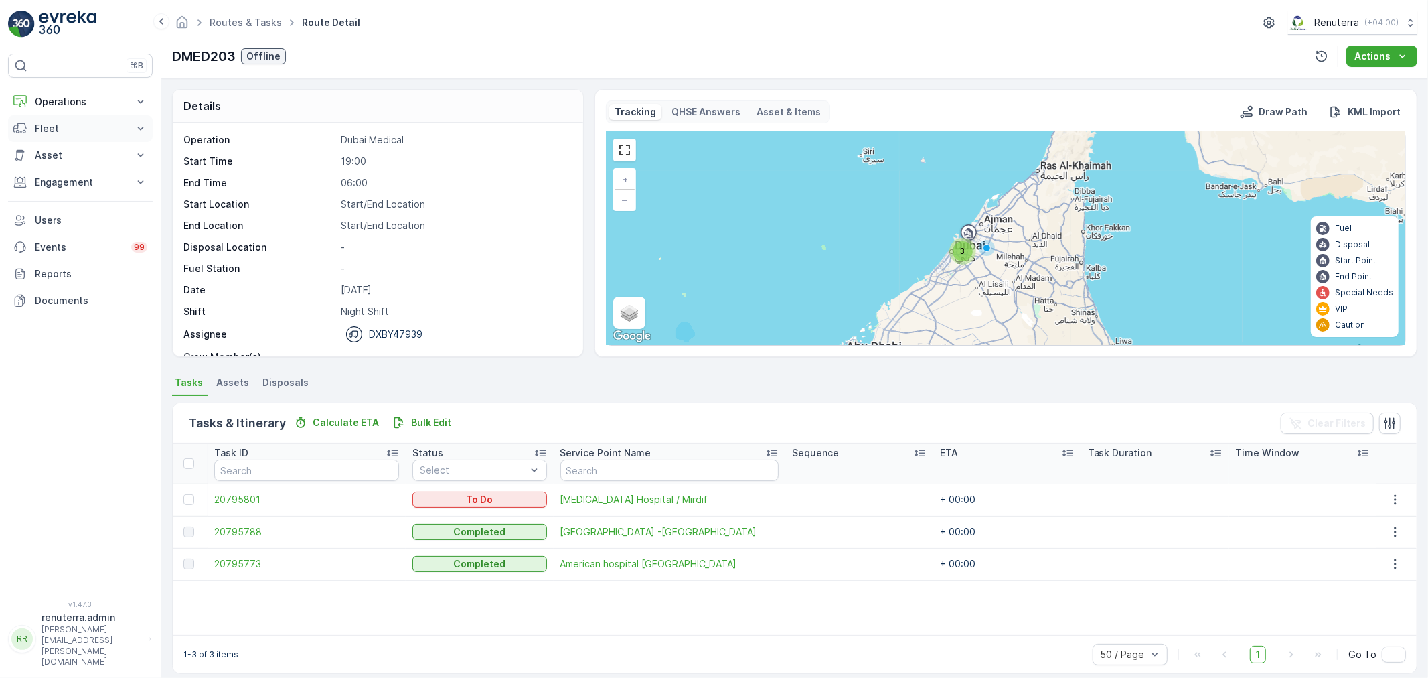
drag, startPoint x: 66, startPoint y: 105, endPoint x: 75, endPoint y: 149, distance: 44.5
click at [67, 112] on button "Operations" at bounding box center [80, 101] width 145 height 27
click at [75, 150] on link "Planning" at bounding box center [91, 143] width 124 height 19
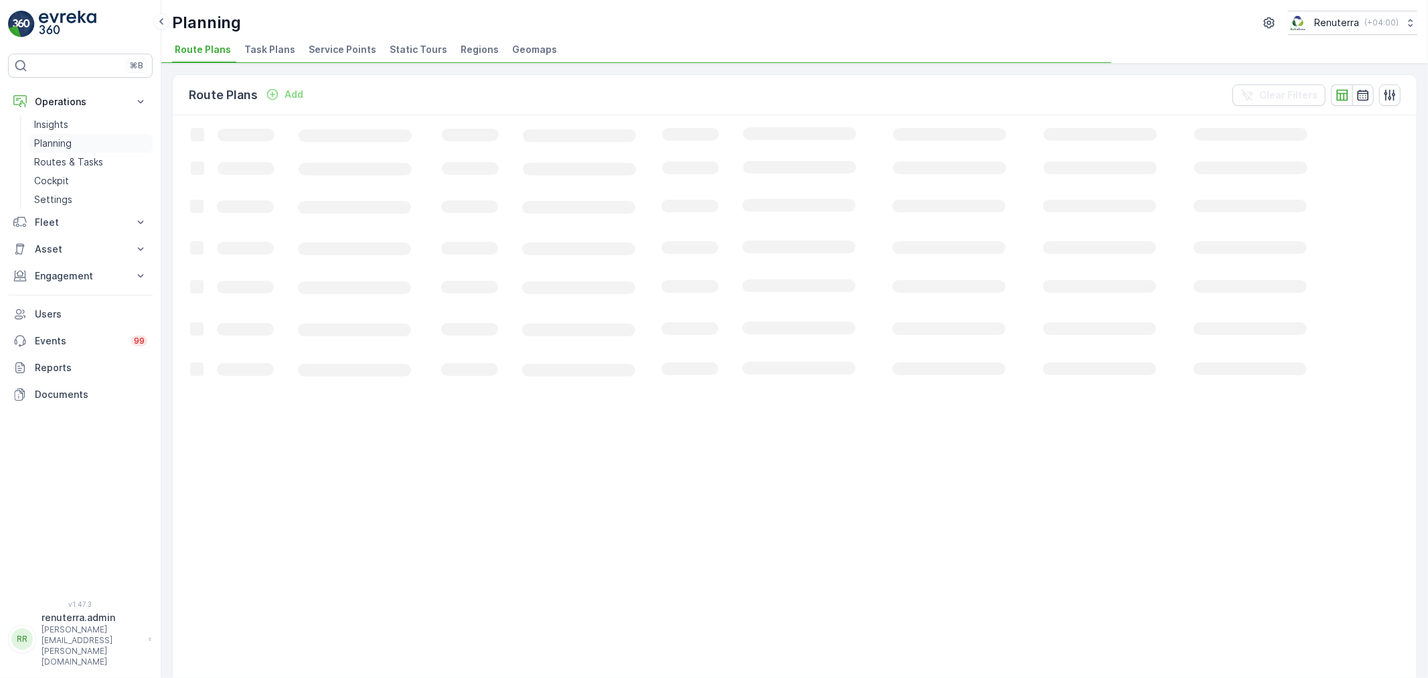
click at [75, 147] on link "Planning" at bounding box center [91, 143] width 124 height 19
click at [346, 58] on li "Service Points" at bounding box center [344, 51] width 76 height 23
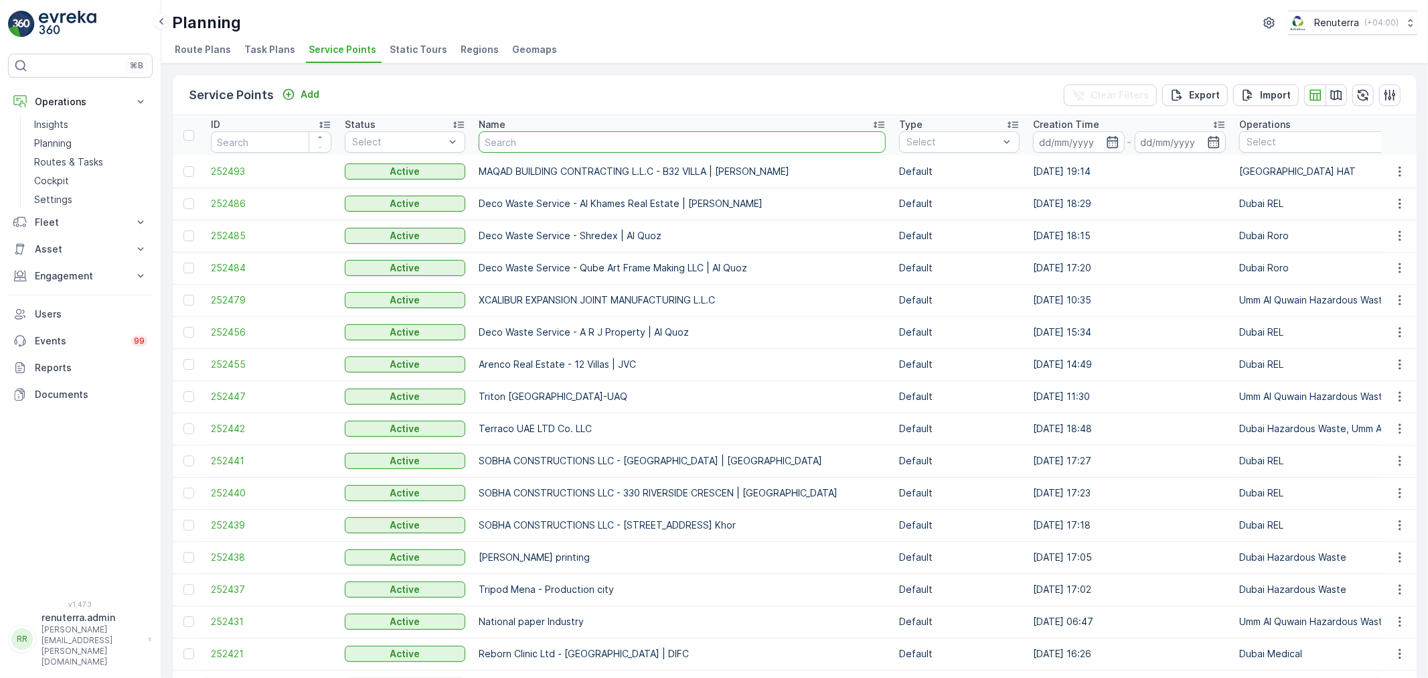
click at [579, 141] on input "text" at bounding box center [682, 141] width 407 height 21
type input "inno"
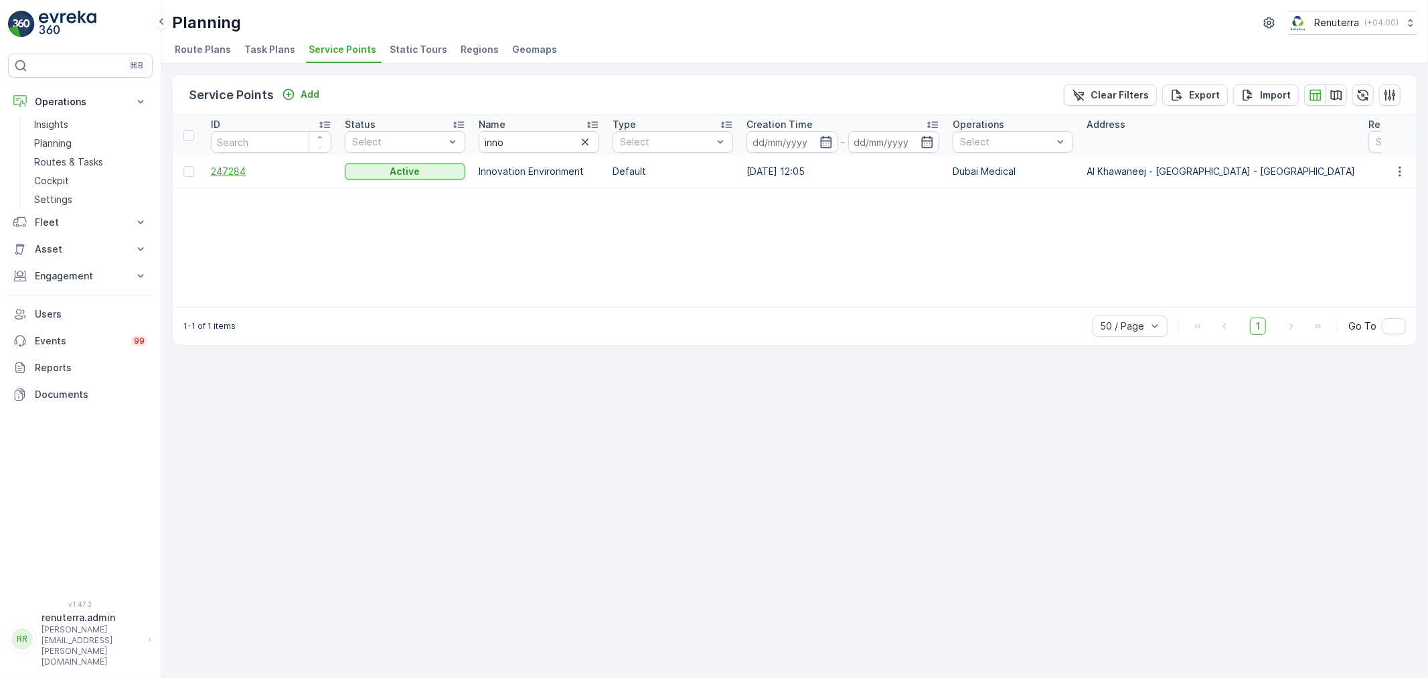
click at [242, 175] on span "247284" at bounding box center [271, 171] width 121 height 13
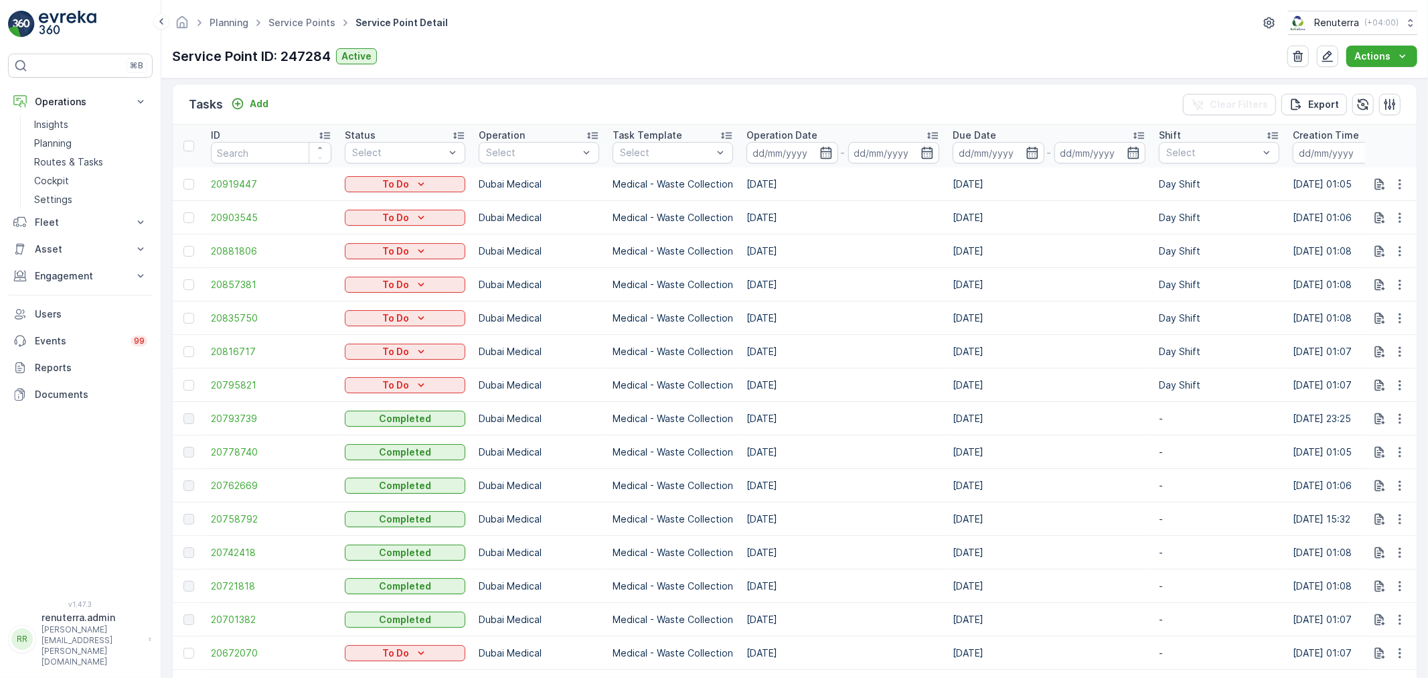
scroll to position [446, 0]
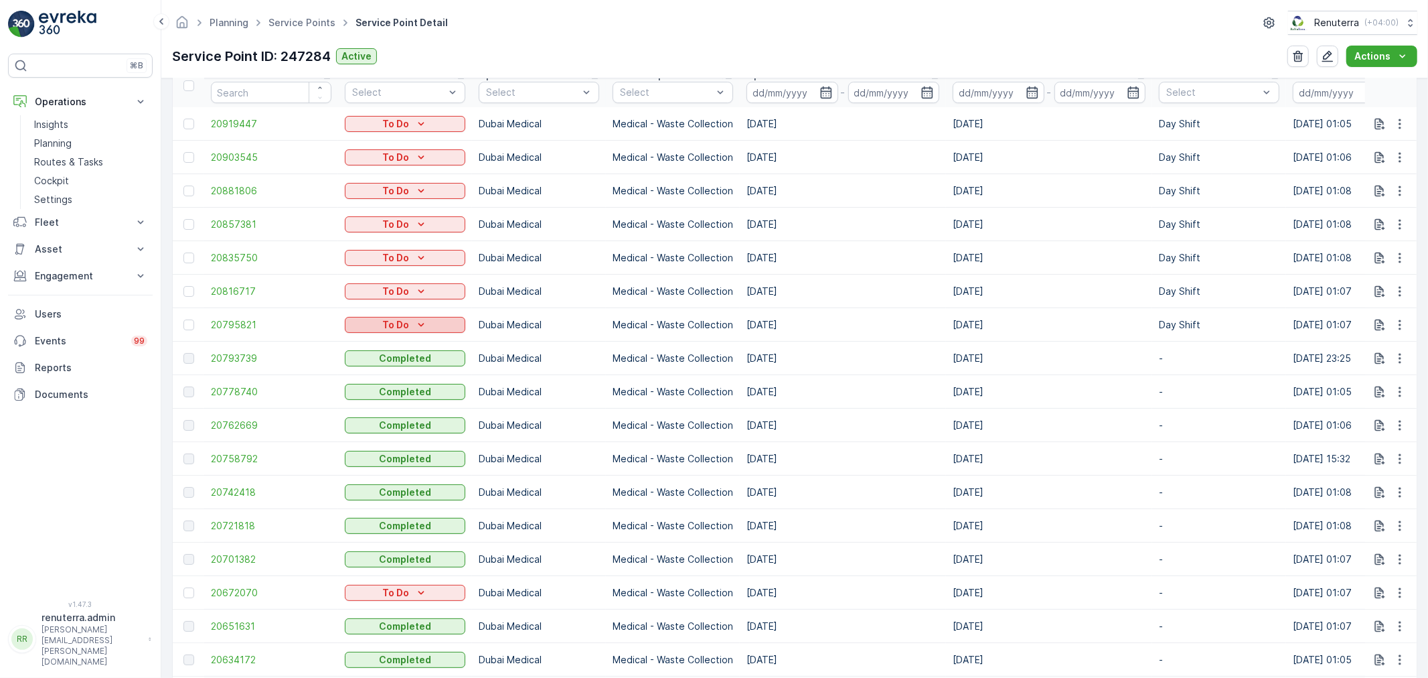
click at [425, 319] on button "To Do" at bounding box center [405, 325] width 121 height 16
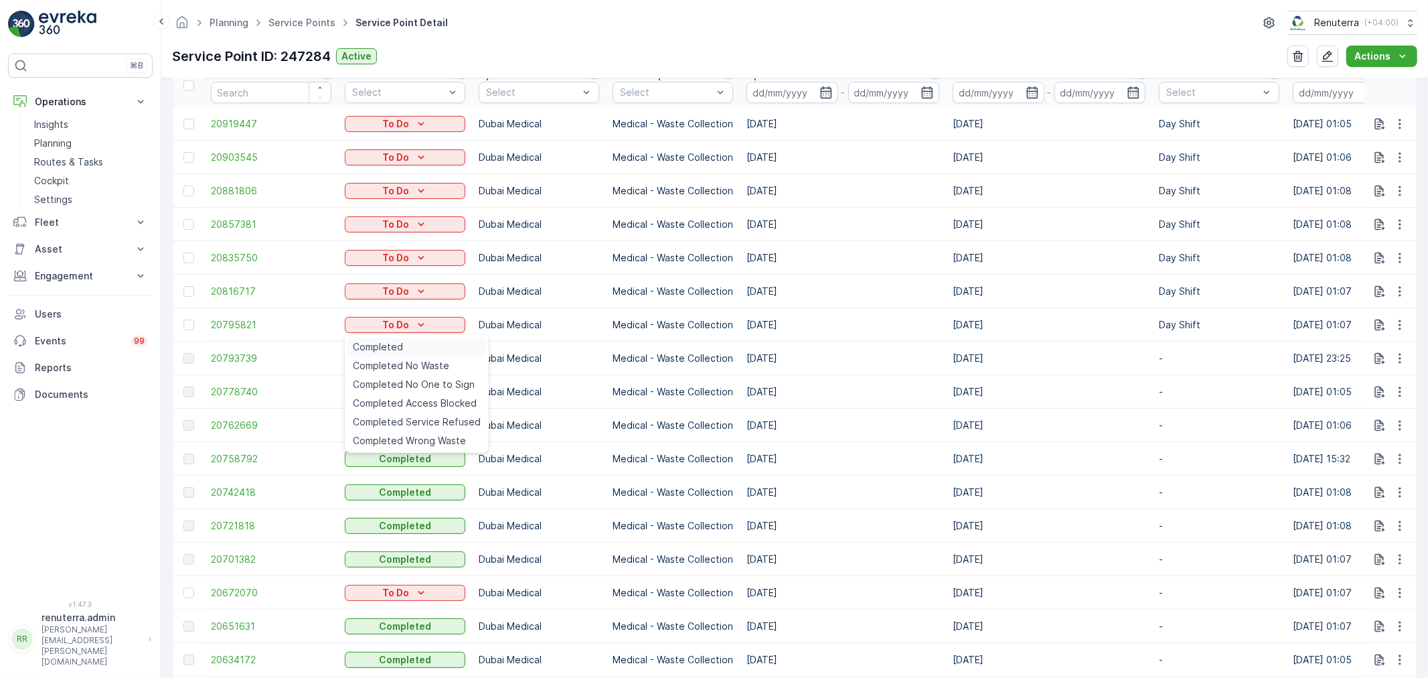
click at [413, 339] on div "Completed" at bounding box center [417, 347] width 139 height 19
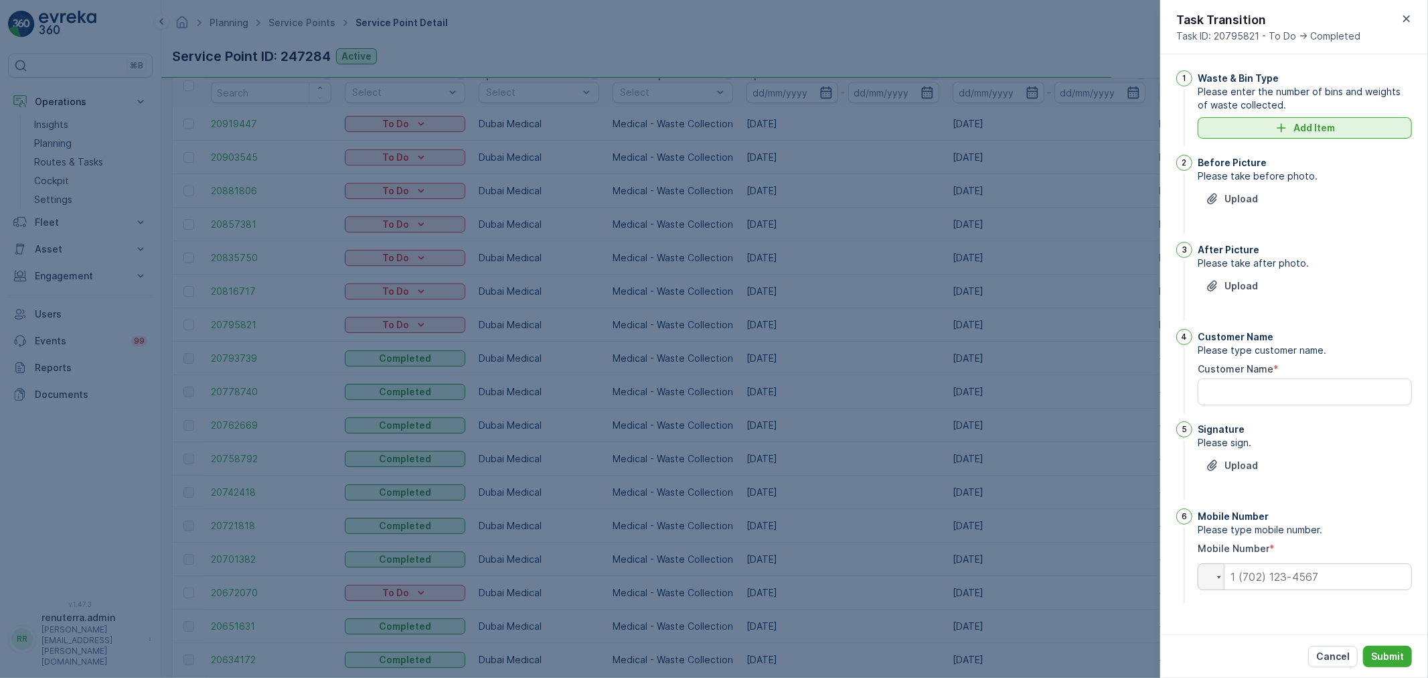
click at [1280, 119] on button "Add Item" at bounding box center [1305, 127] width 214 height 21
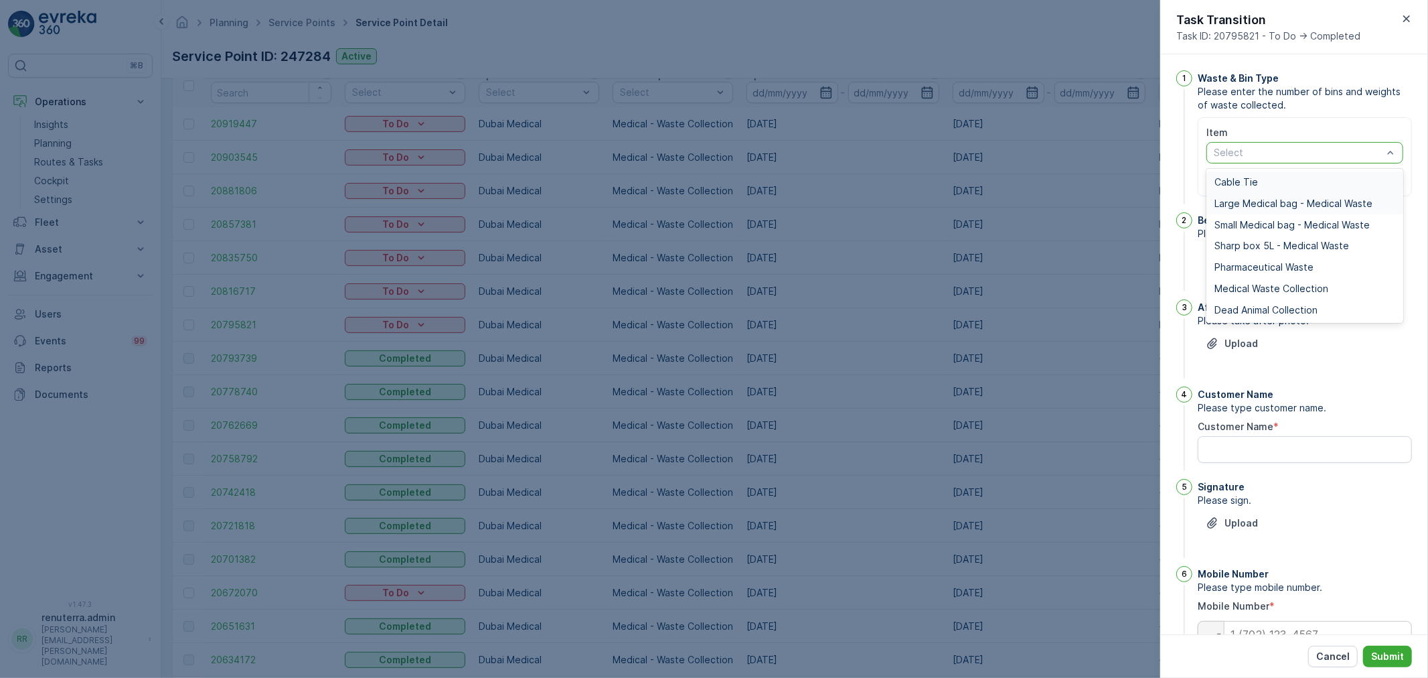
drag, startPoint x: 1262, startPoint y: 155, endPoint x: 1252, endPoint y: 209, distance: 55.2
click at [1264, 154] on div at bounding box center [1298, 152] width 171 height 11
click at [1251, 285] on span "Medical Waste Collection" at bounding box center [1272, 288] width 114 height 11
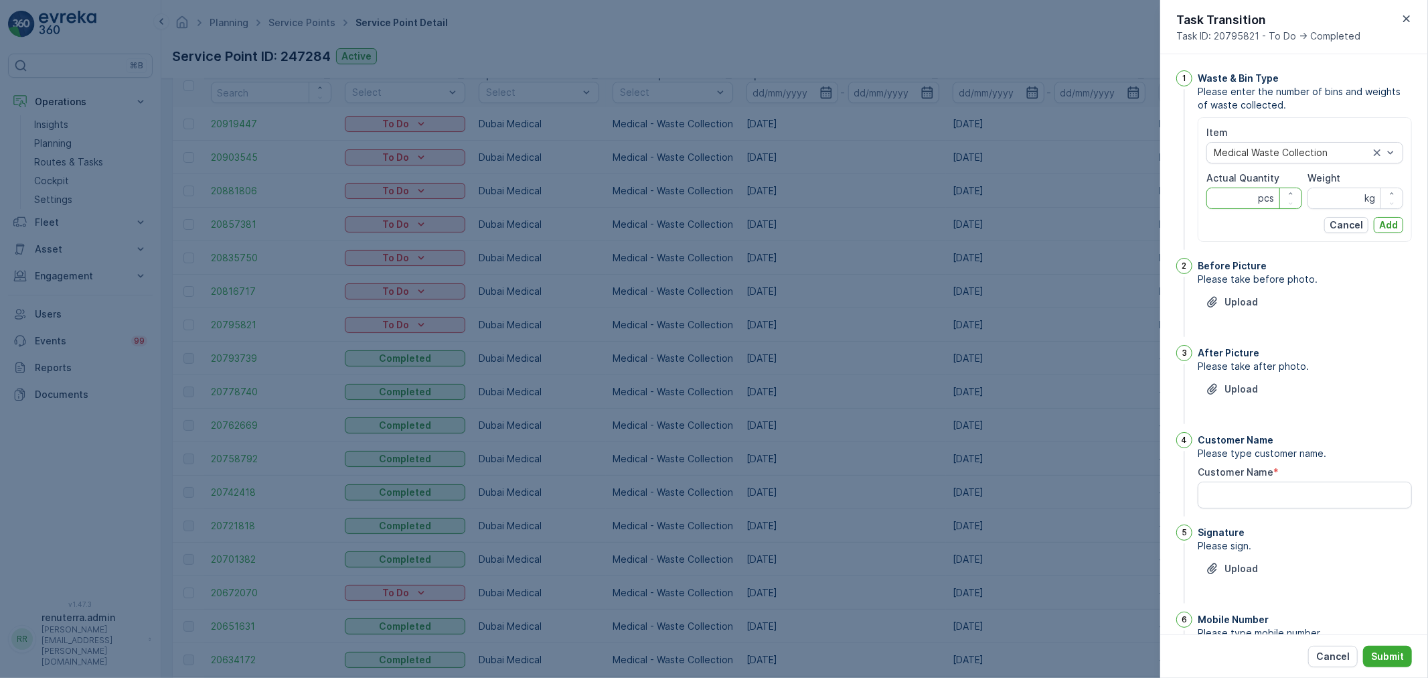
click at [1239, 198] on Quantity "Actual Quantity" at bounding box center [1255, 198] width 96 height 21
type Quantity "21"
click at [1341, 202] on input "Weight" at bounding box center [1356, 198] width 96 height 21
type input "265"
click at [1390, 218] on p "Add" at bounding box center [1389, 224] width 19 height 13
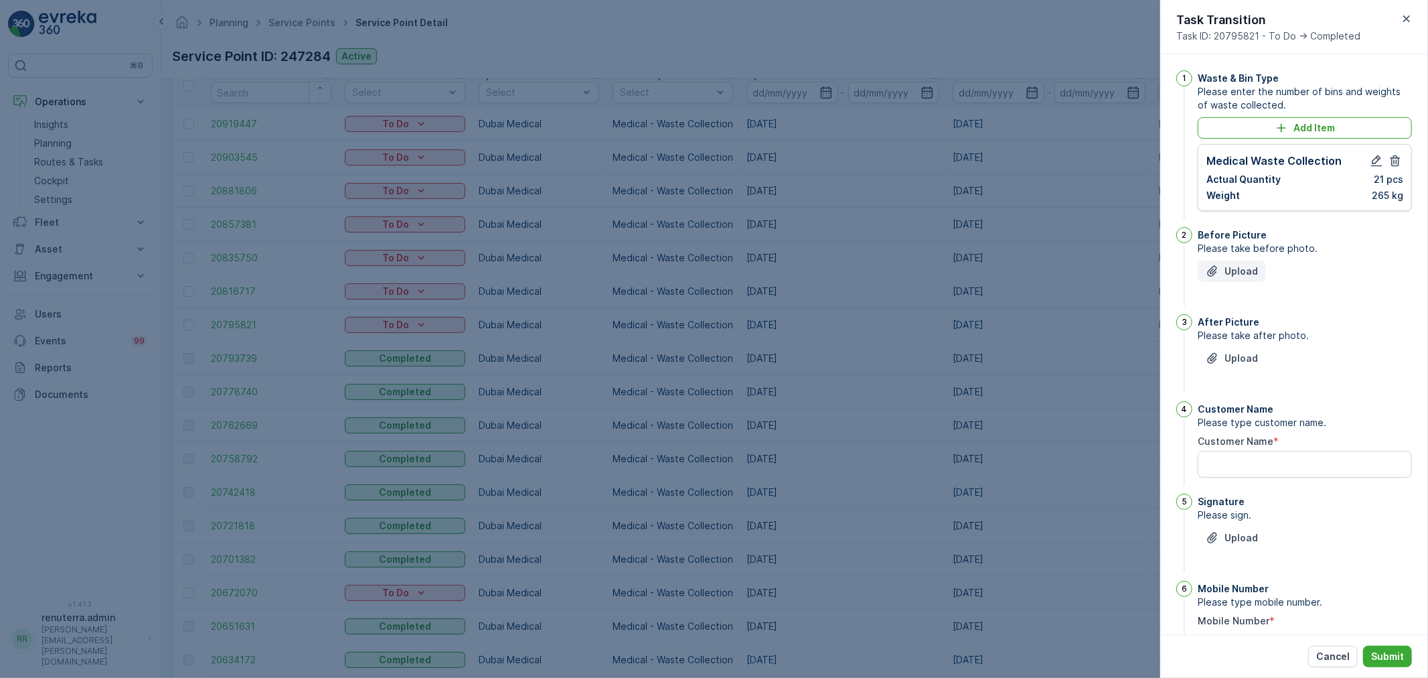
click at [1253, 273] on p "Upload" at bounding box center [1241, 271] width 33 height 13
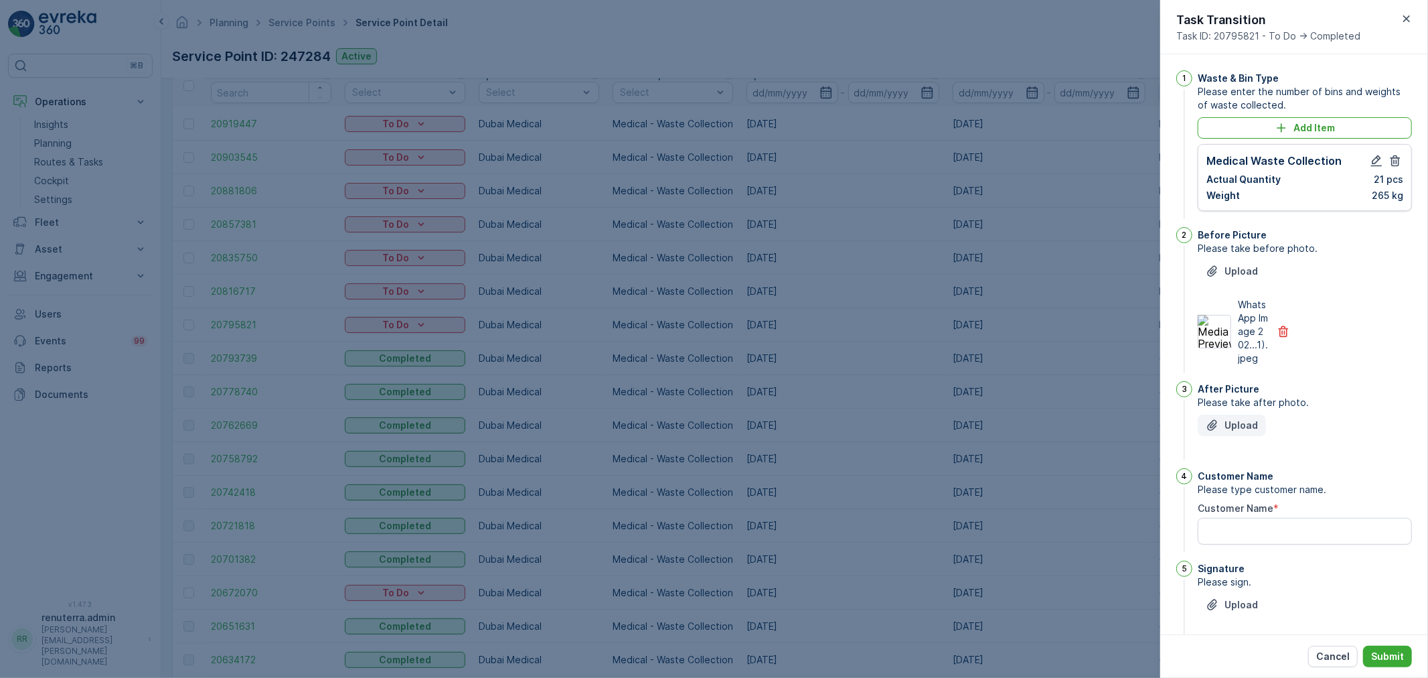
click at [1235, 432] on p "Upload" at bounding box center [1241, 425] width 33 height 13
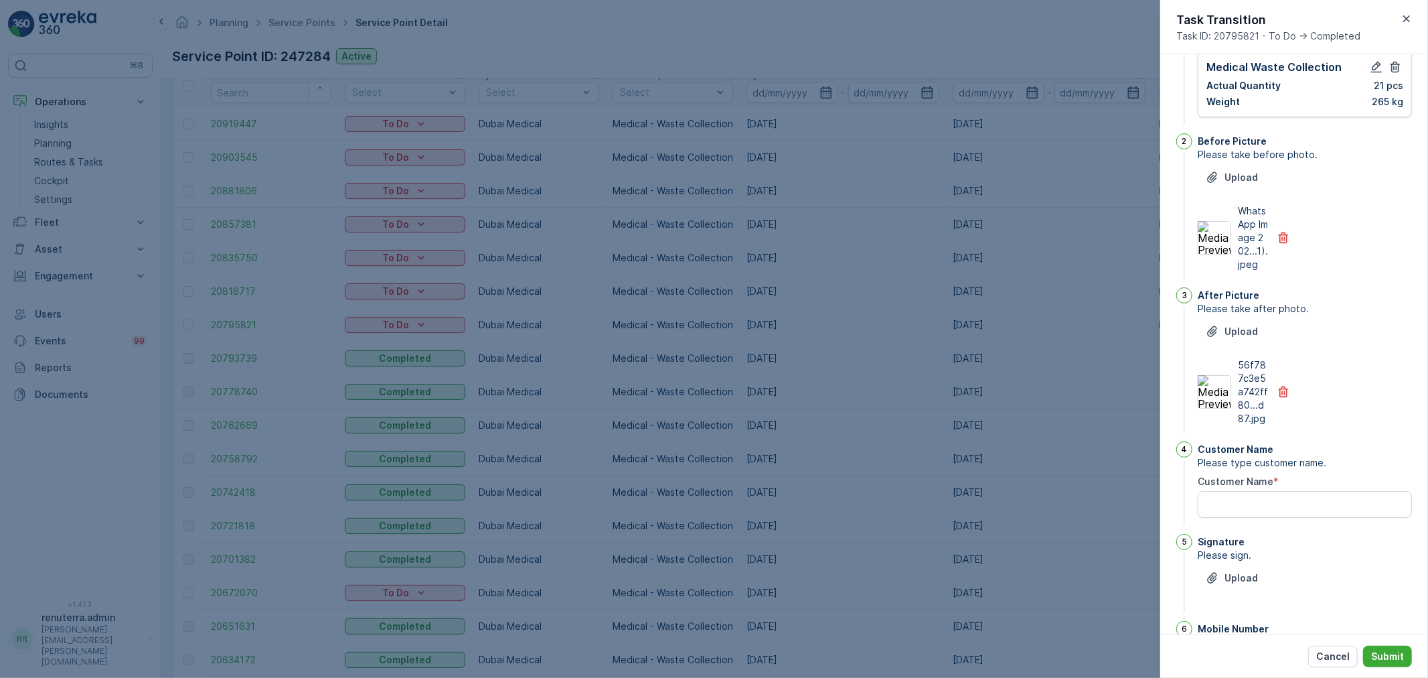
scroll to position [149, 0]
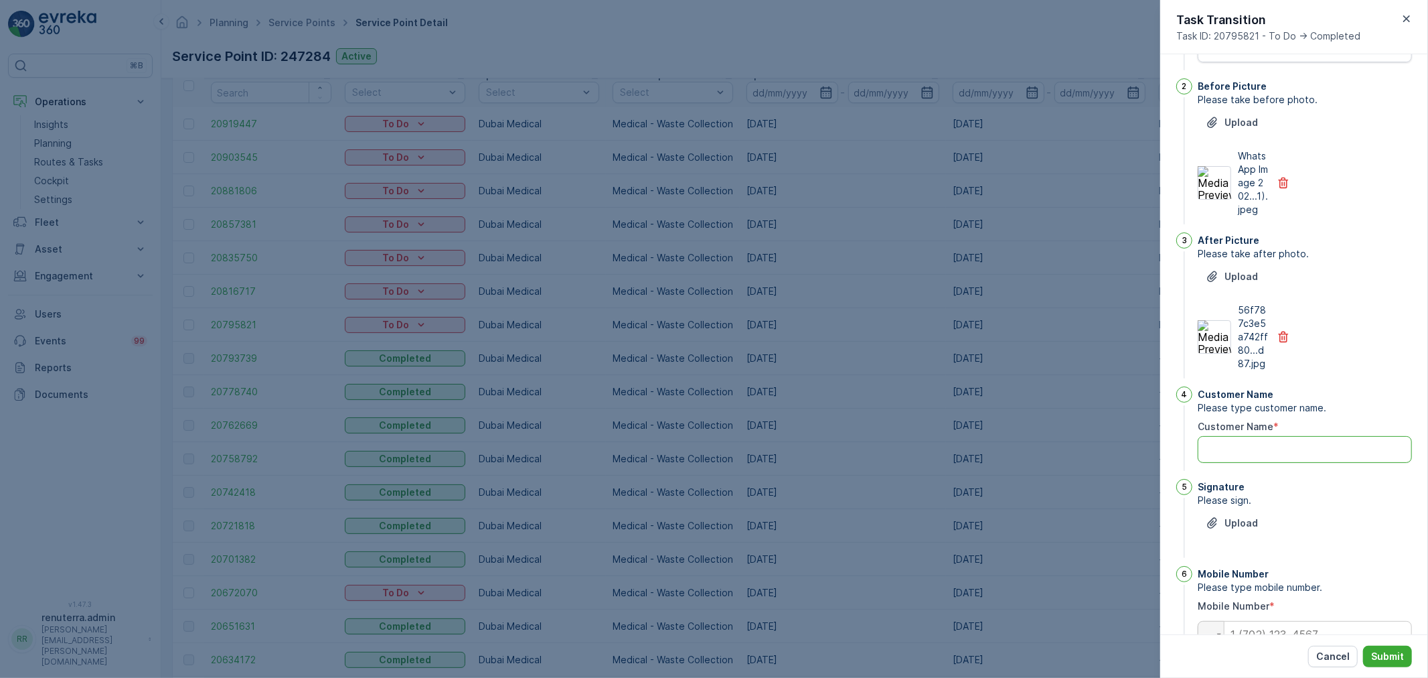
click at [1236, 463] on Name "Customer Name" at bounding box center [1305, 449] width 214 height 27
type Name "N"
type Name "innovations"
click at [1237, 530] on p "Upload" at bounding box center [1241, 522] width 33 height 13
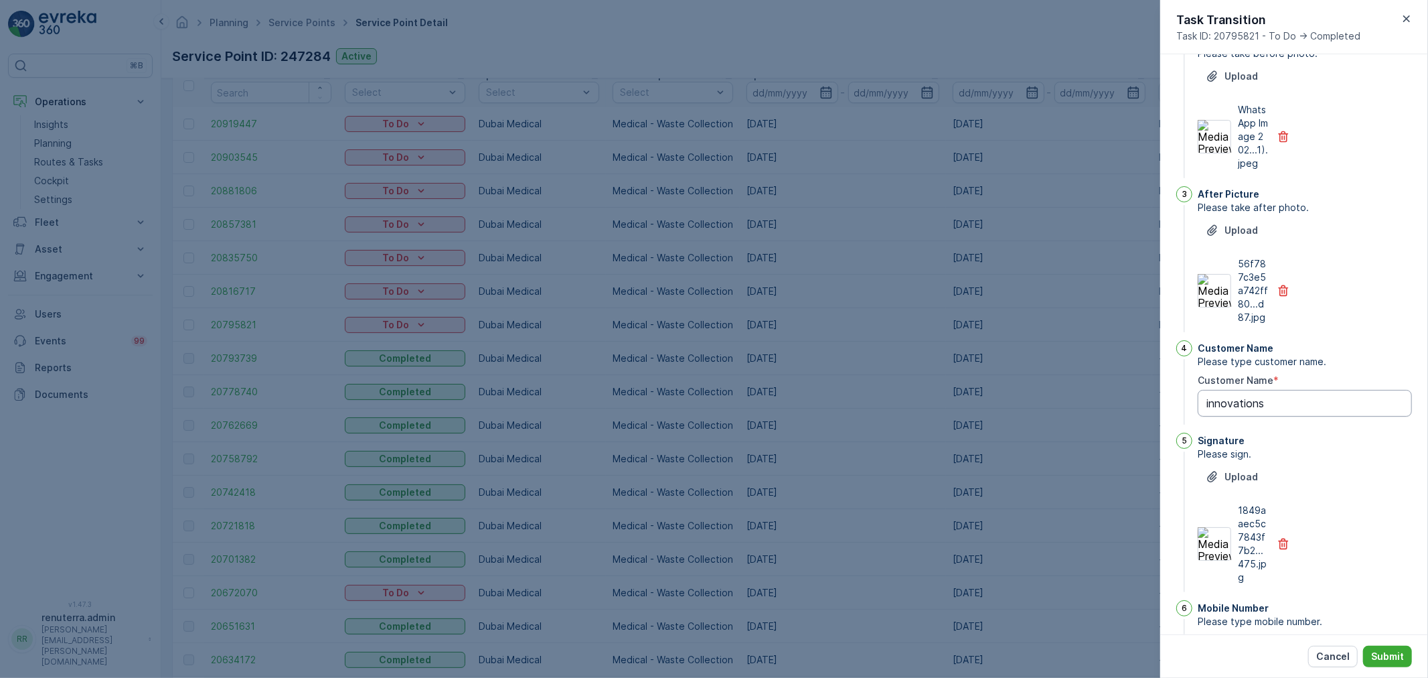
scroll to position [288, 0]
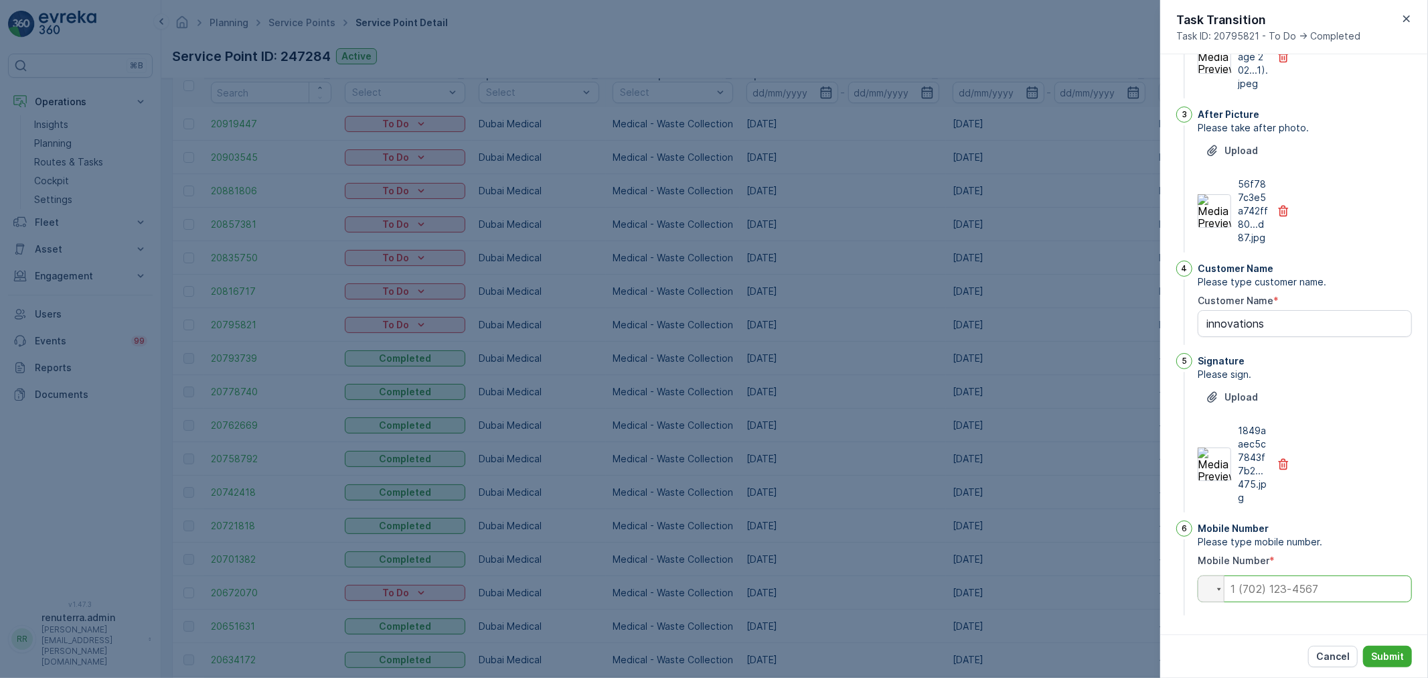
click at [1270, 588] on input "tel" at bounding box center [1305, 588] width 214 height 27
type input "056878987"
click at [1407, 654] on button "Submit" at bounding box center [1387, 656] width 49 height 21
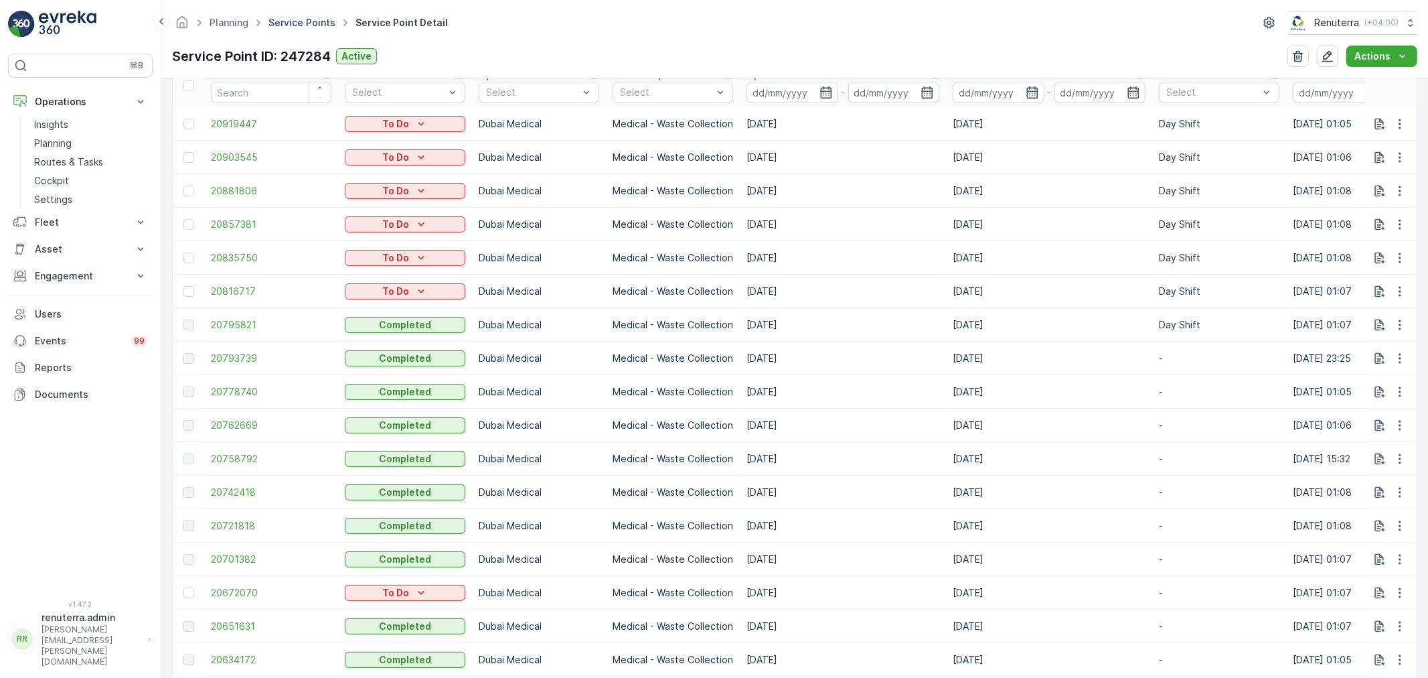
click at [302, 24] on link "Service Points" at bounding box center [302, 22] width 67 height 11
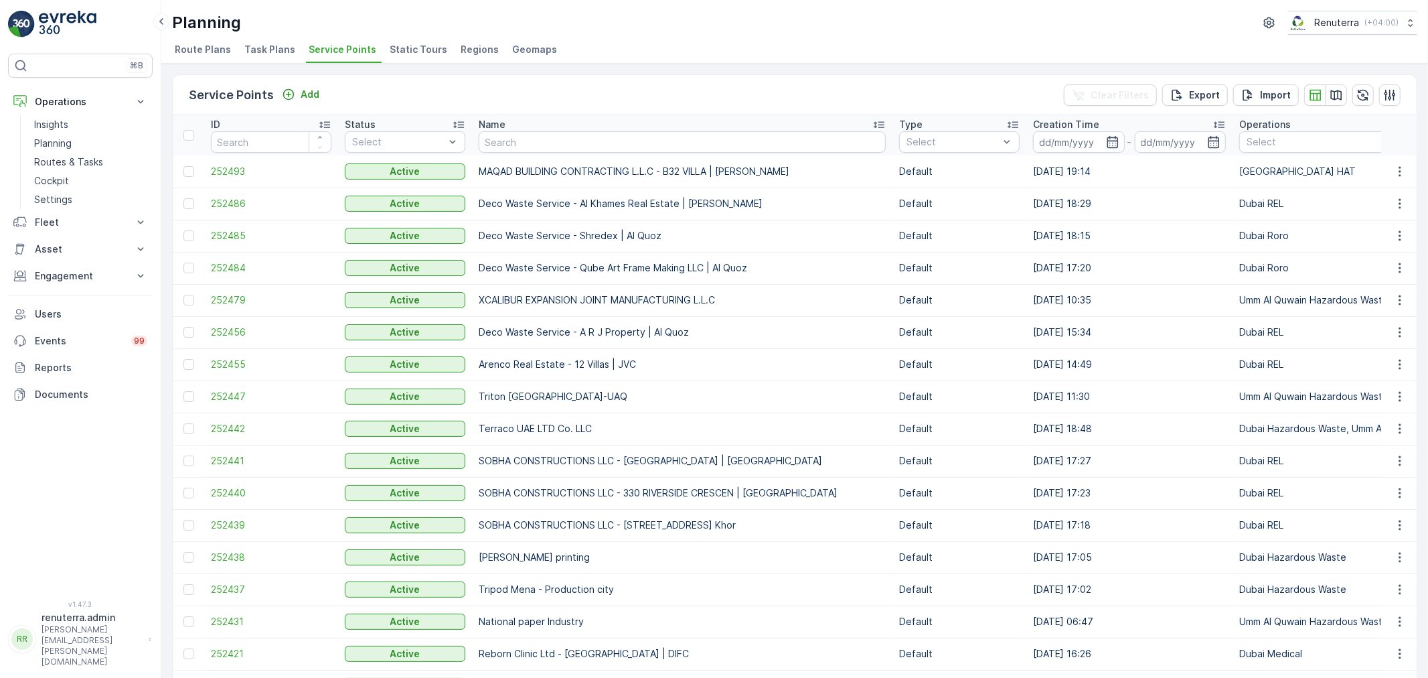
click at [501, 155] on td "MAQAD BUILDING CONTRACTING L.L.C - B32 VILLA | [PERSON_NAME]" at bounding box center [682, 171] width 421 height 32
click at [505, 149] on input "text" at bounding box center [682, 141] width 407 height 21
type input "imd"
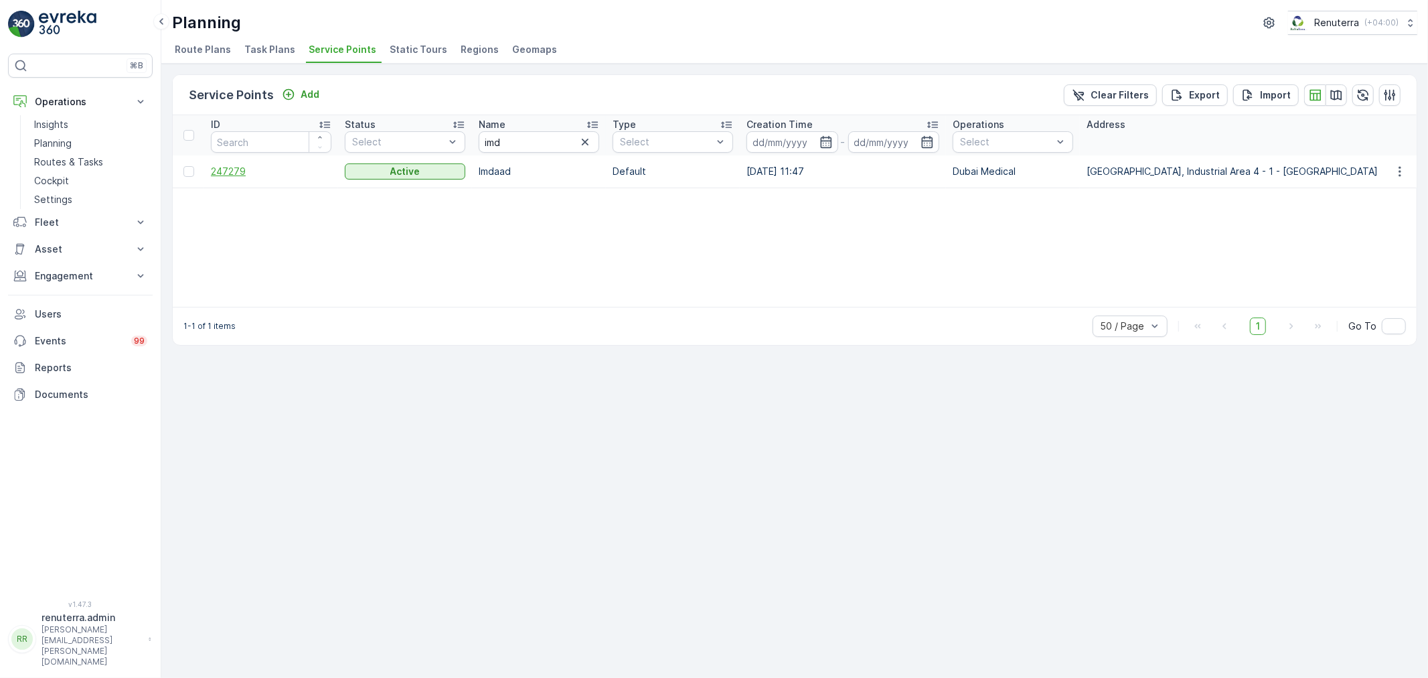
click at [232, 170] on span "247279" at bounding box center [271, 171] width 121 height 13
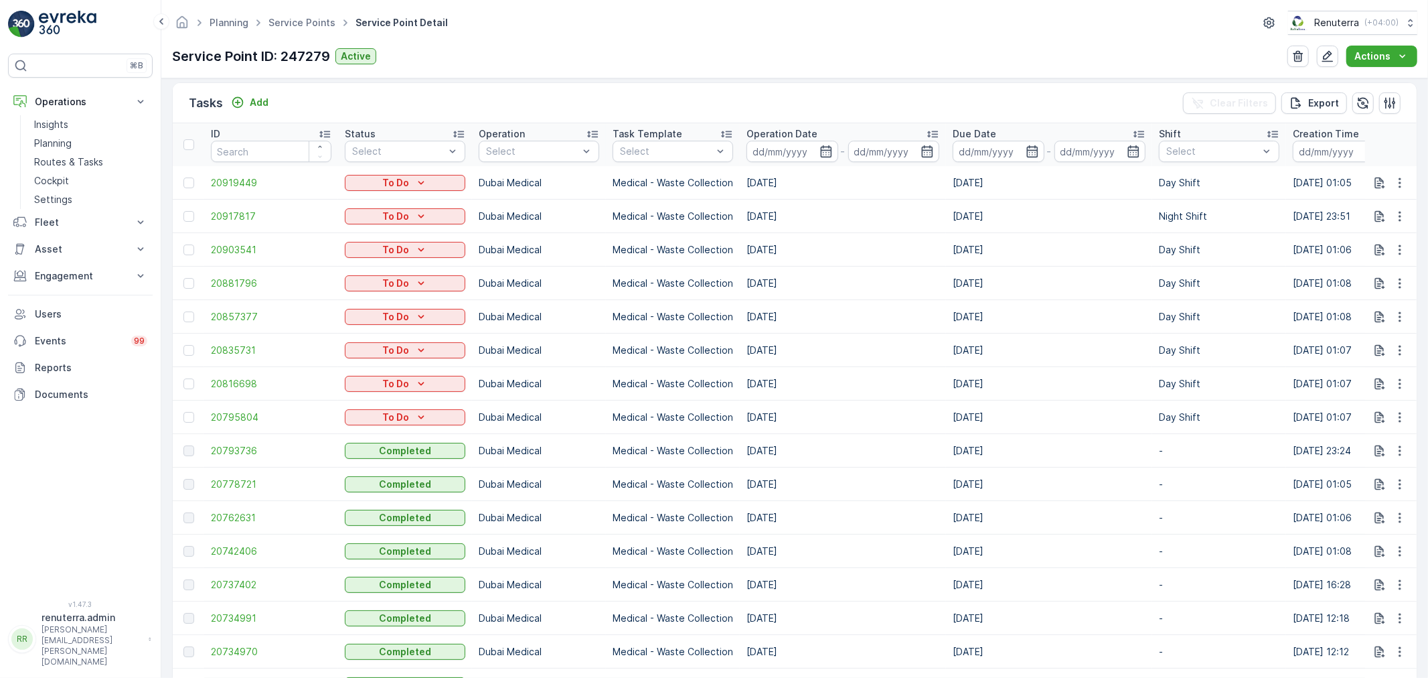
scroll to position [372, 0]
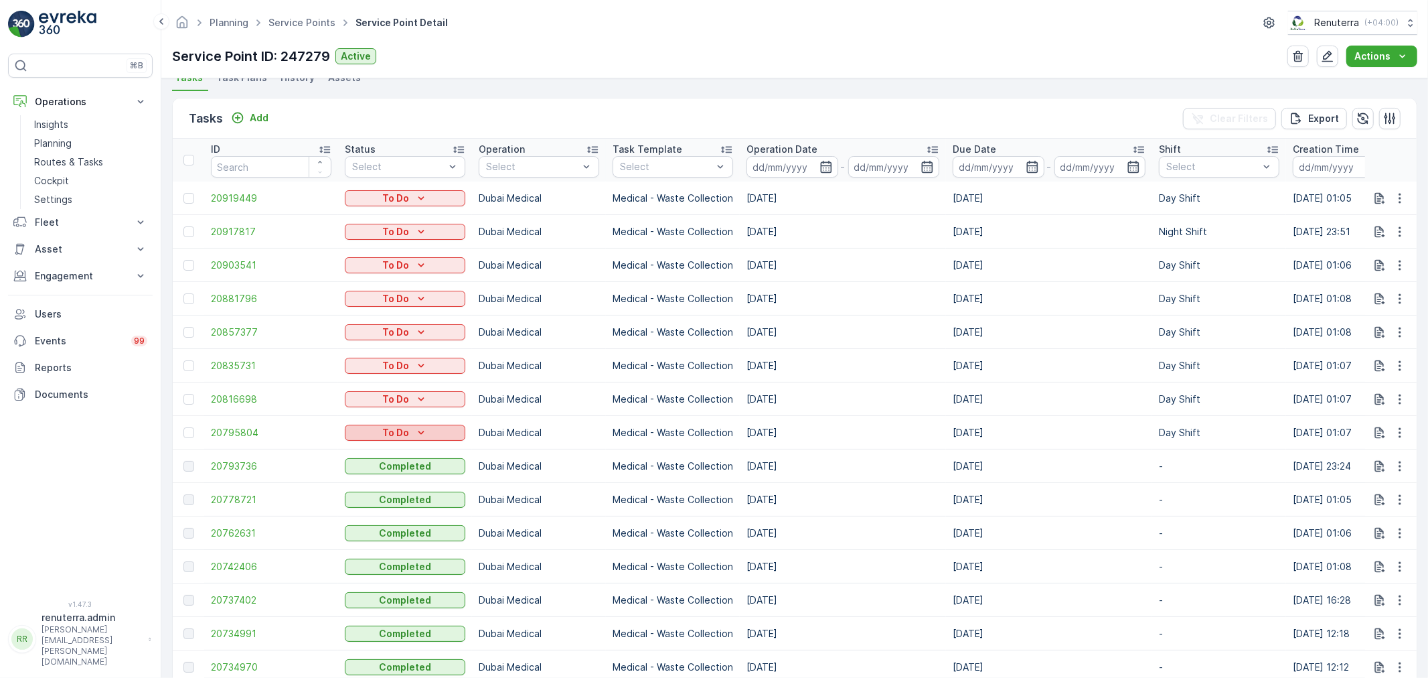
click at [393, 433] on p "To Do" at bounding box center [395, 432] width 27 height 13
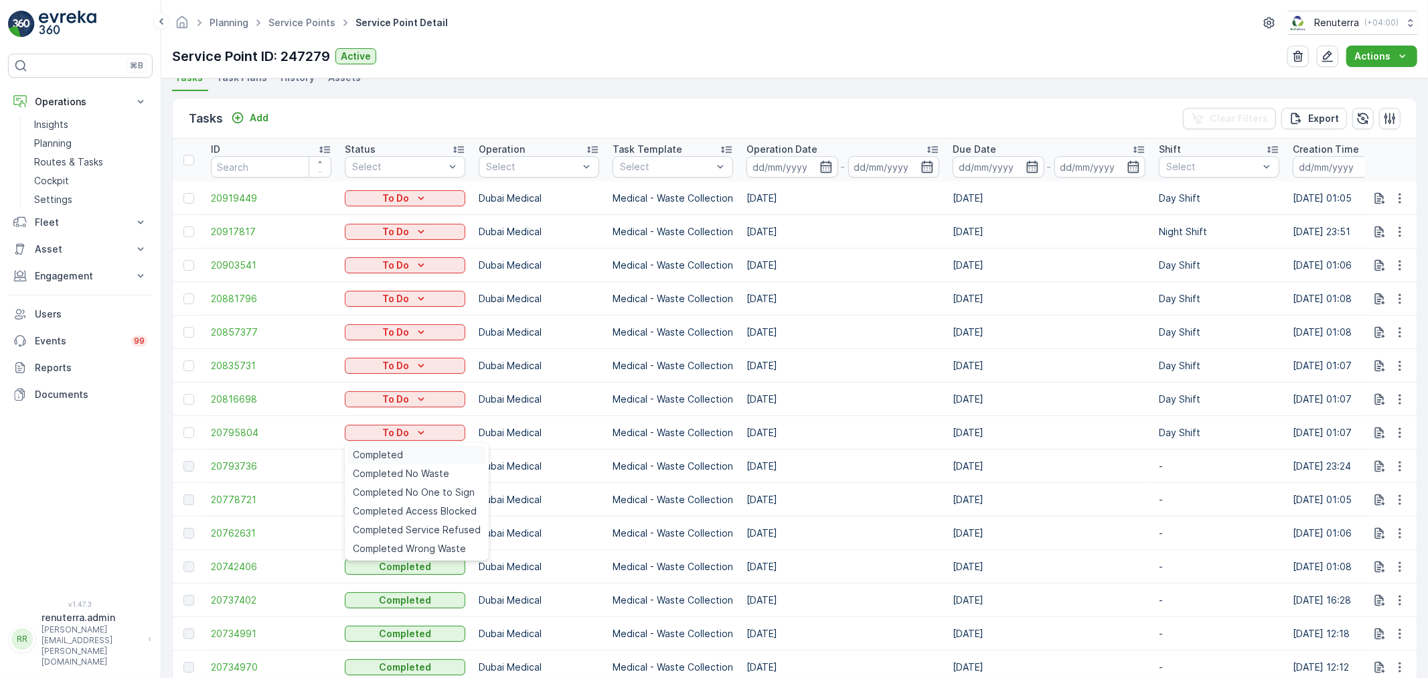
click at [392, 452] on div "Completed" at bounding box center [417, 454] width 139 height 19
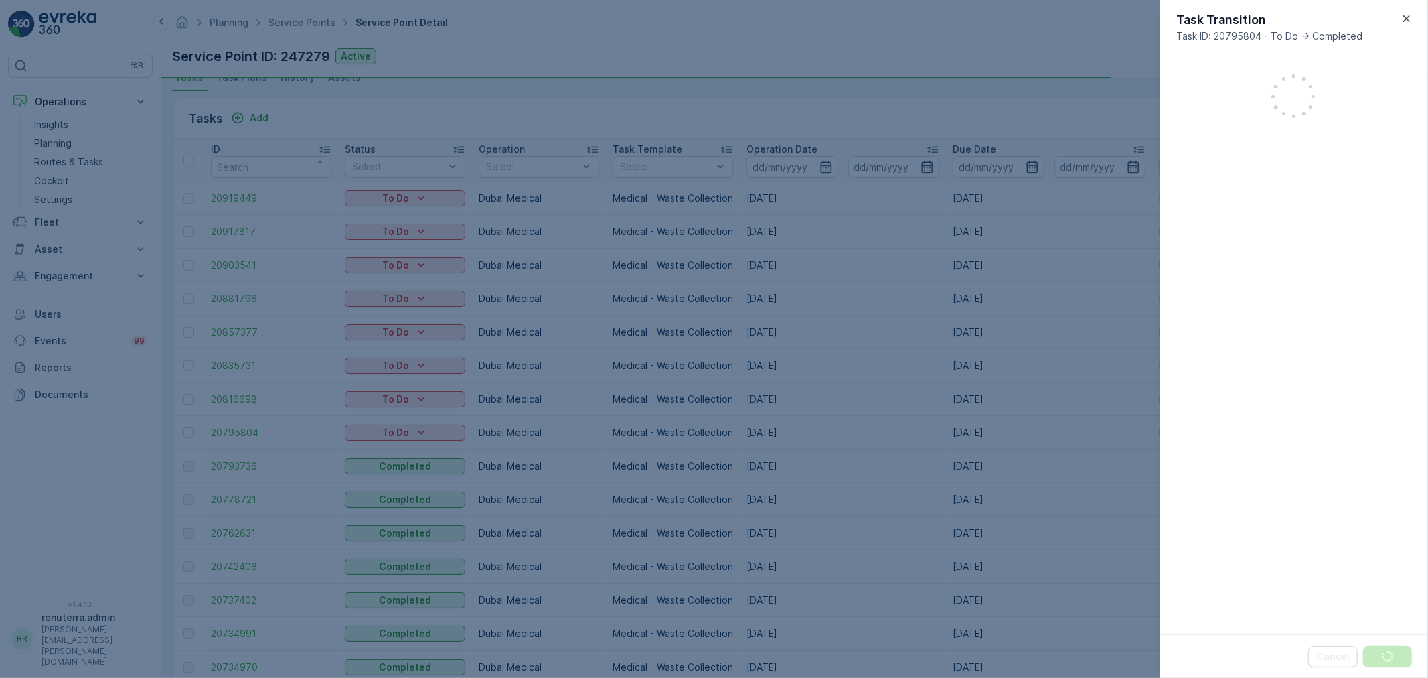
click at [392, 453] on div at bounding box center [714, 339] width 1428 height 678
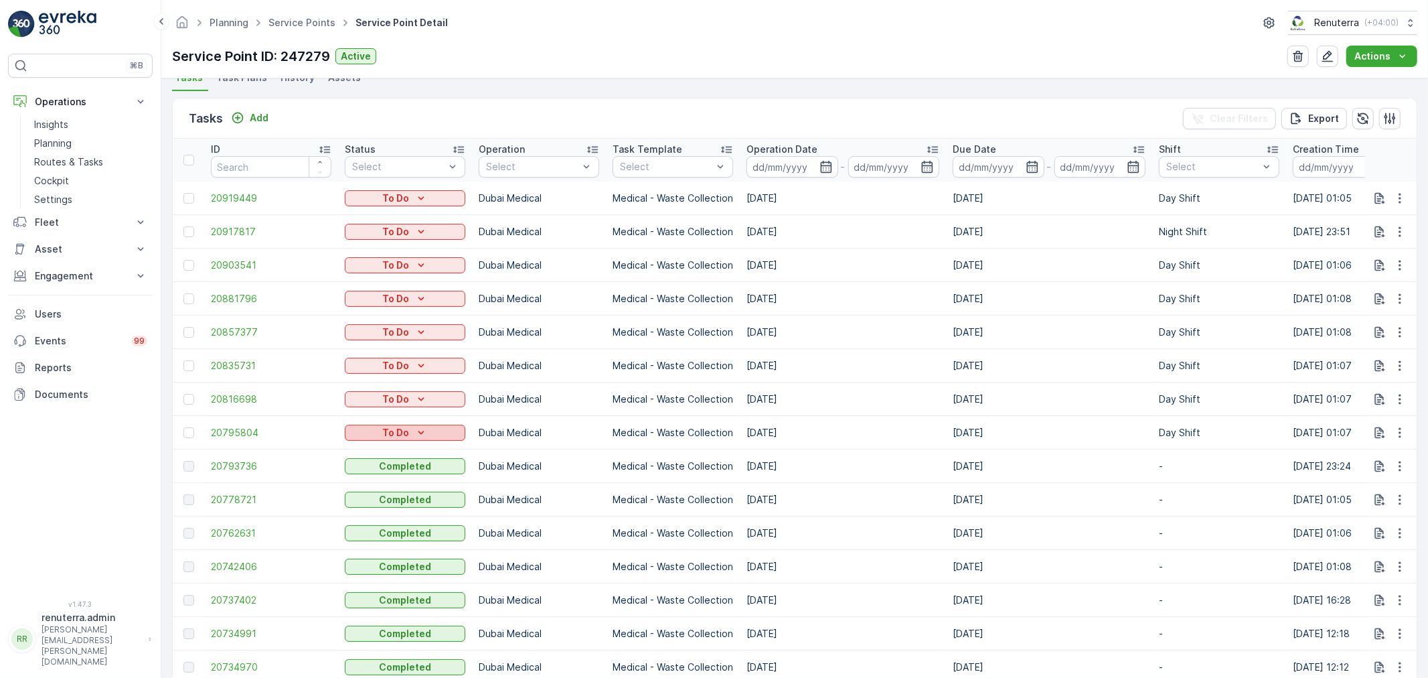
click at [377, 435] on div "To Do" at bounding box center [405, 432] width 110 height 13
drag, startPoint x: 378, startPoint y: 440, endPoint x: 378, endPoint y: 449, distance: 9.4
click at [378, 441] on button "To Do" at bounding box center [405, 433] width 121 height 16
drag, startPoint x: 378, startPoint y: 431, endPoint x: 378, endPoint y: 460, distance: 29.5
click at [378, 447] on td "To Do" at bounding box center [405, 432] width 134 height 33
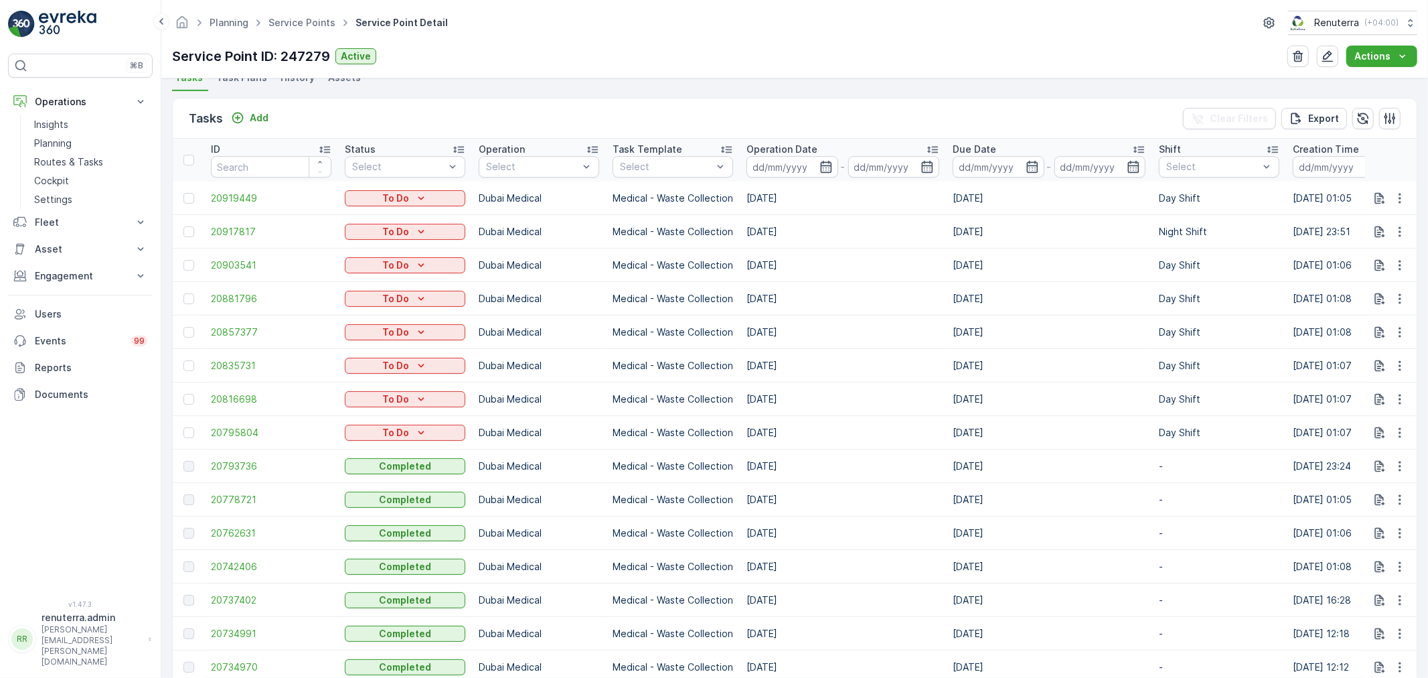
drag, startPoint x: 383, startPoint y: 437, endPoint x: 380, endPoint y: 463, distance: 26.3
click at [380, 451] on tbody "20919449 To Do Dubai Medical Medical - Waste Collection [DATE] [DATE] Day Shift…" at bounding box center [1194, 683] width 2042 height 1005
click at [384, 436] on p "To Do" at bounding box center [395, 432] width 27 height 13
click at [378, 456] on span "Completed" at bounding box center [378, 454] width 50 height 13
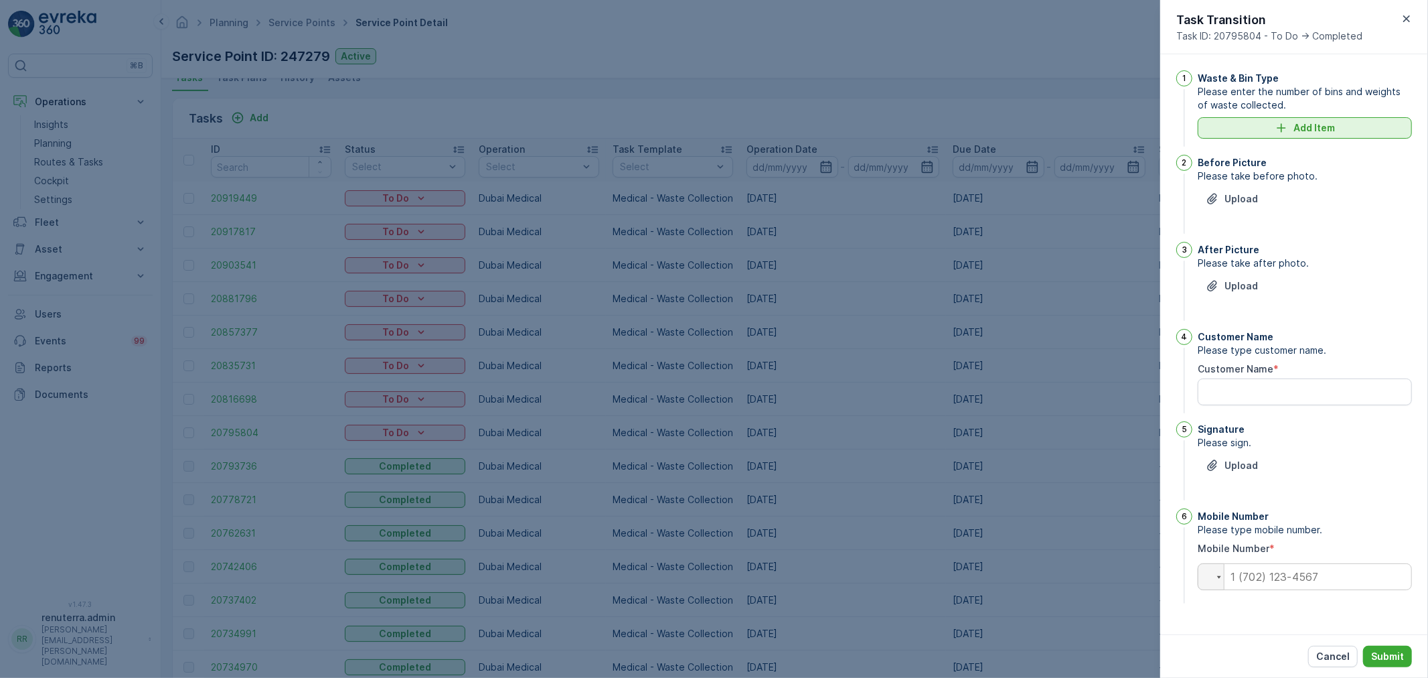
click at [1382, 121] on button "Add Item" at bounding box center [1305, 127] width 214 height 21
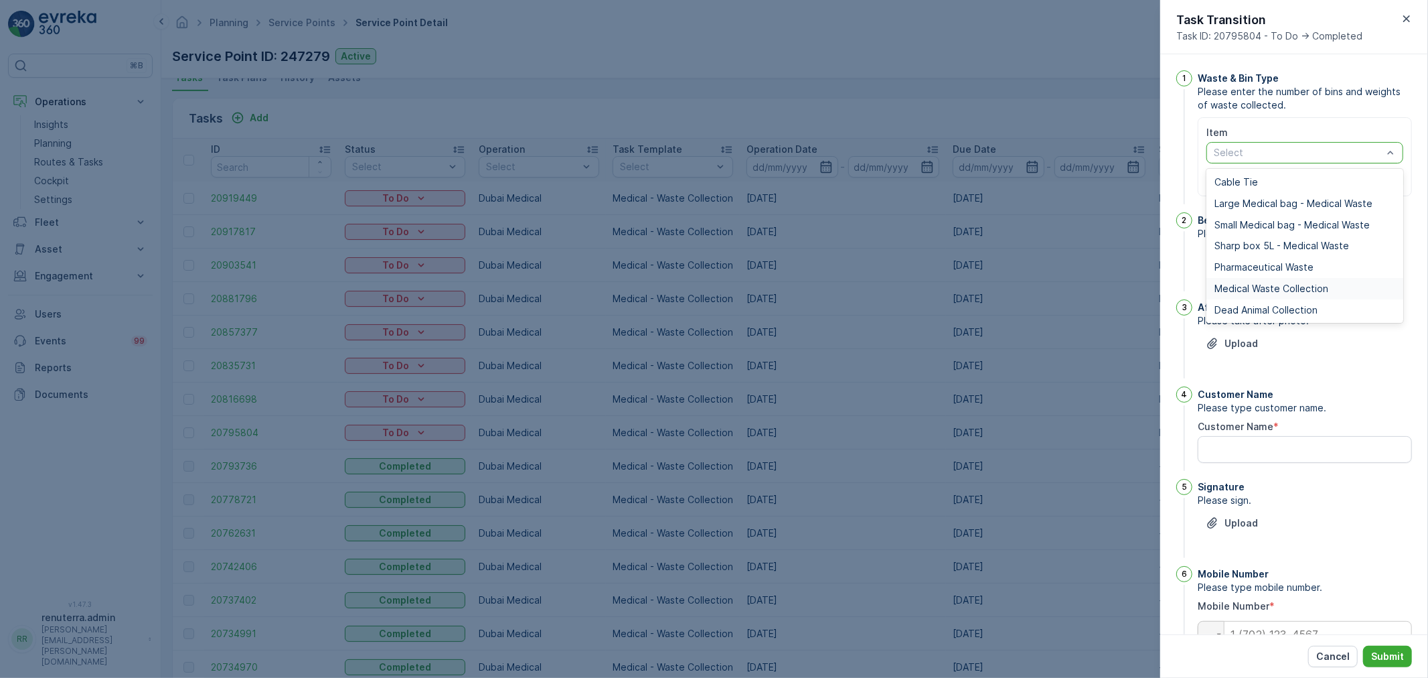
click at [1260, 284] on span "Medical Waste Collection" at bounding box center [1272, 288] width 114 height 11
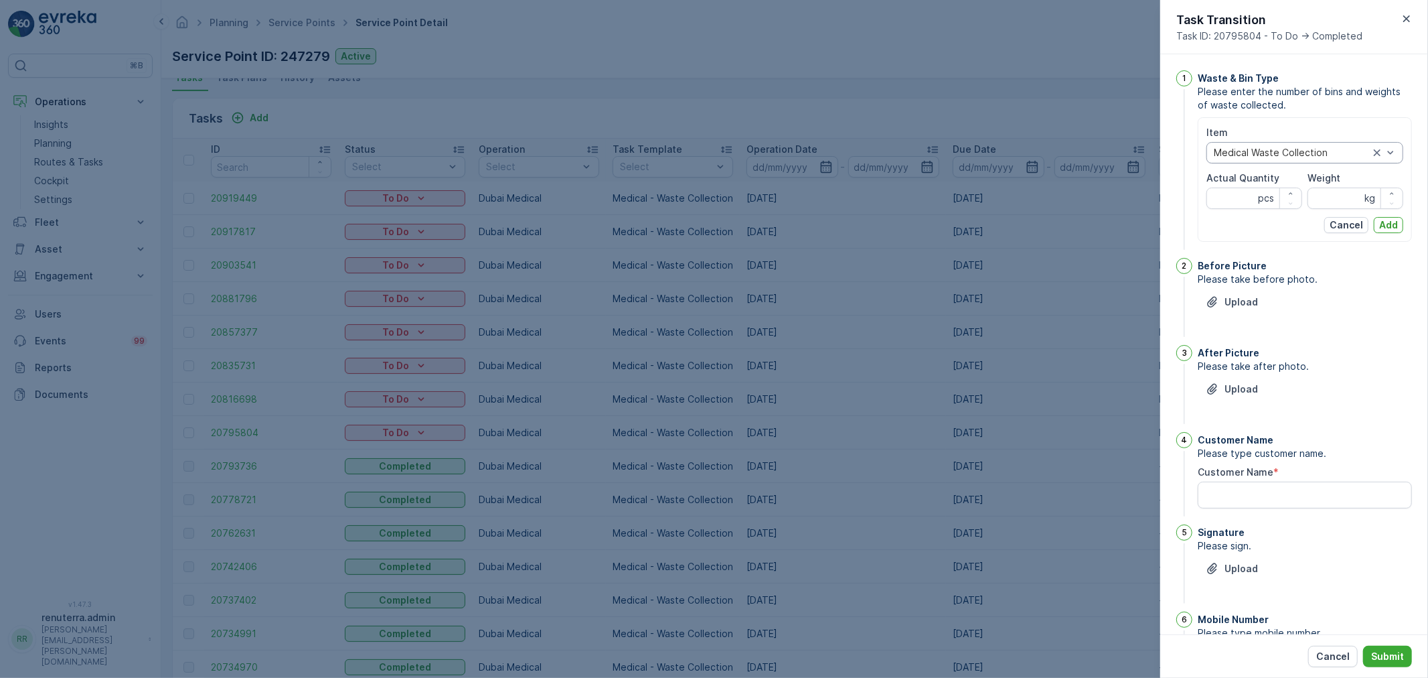
click at [1238, 210] on div "Item Medical Waste Collection Actual Quantity pcs Weight kg Cancel Add" at bounding box center [1305, 179] width 197 height 107
click at [1239, 205] on Quantity "Actual Quantity" at bounding box center [1255, 198] width 96 height 21
type Quantity "98"
click at [1333, 208] on input "Weight" at bounding box center [1356, 198] width 96 height 21
type input "1309"
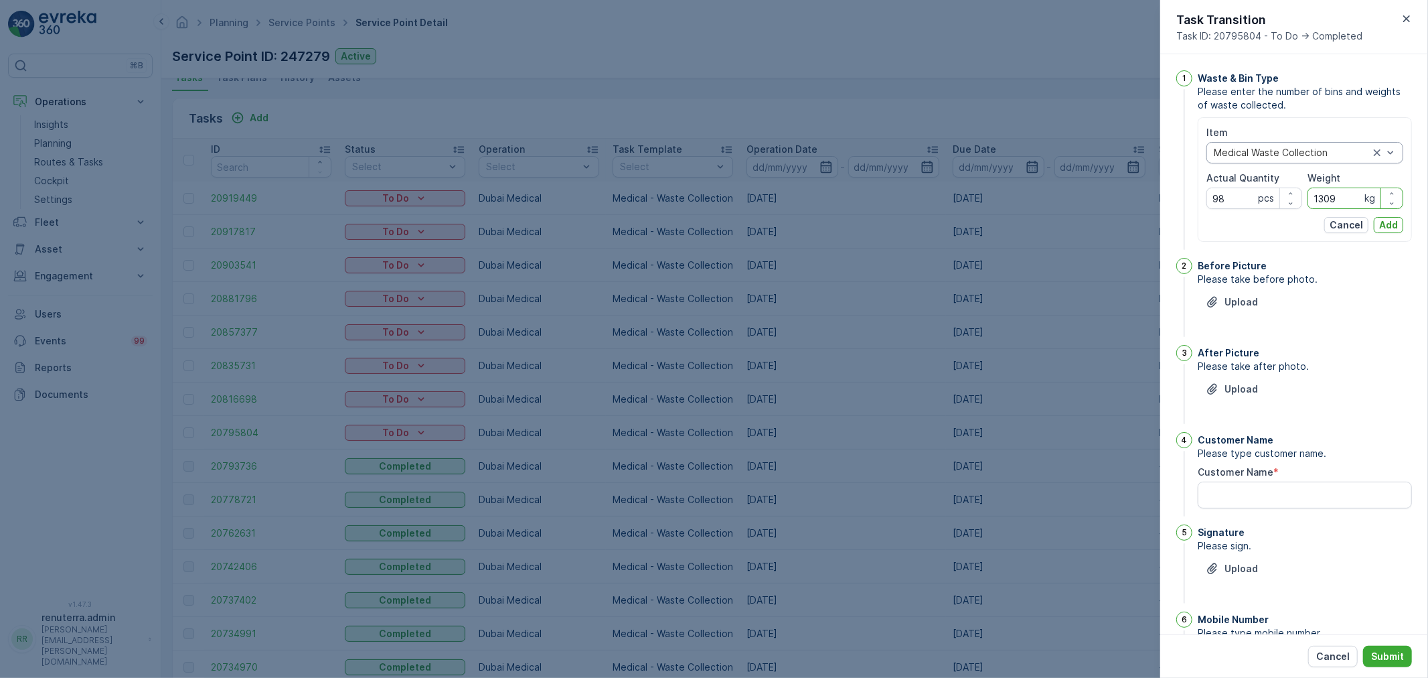
click at [1388, 218] on p "Add" at bounding box center [1389, 224] width 19 height 13
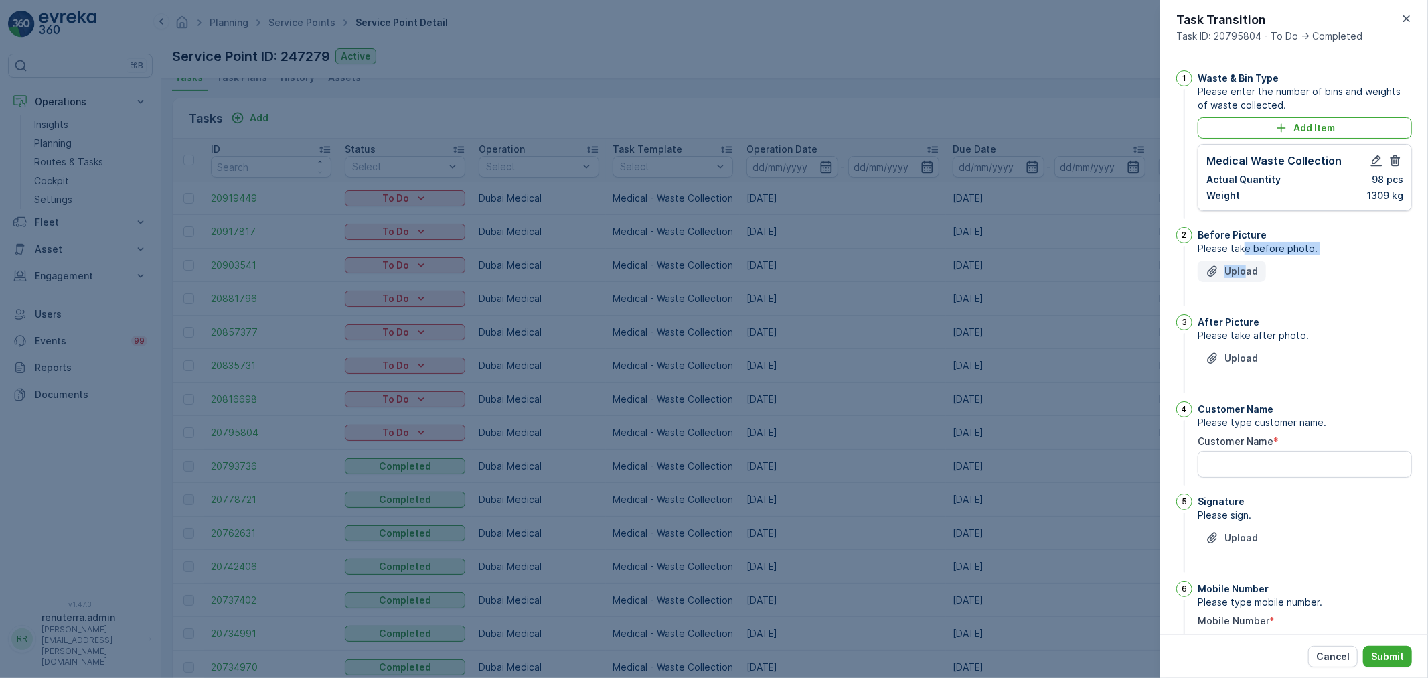
click at [1244, 261] on div "Before Picture Please take before photo. Upload" at bounding box center [1305, 268] width 214 height 82
click at [1240, 268] on p "Upload" at bounding box center [1241, 271] width 33 height 13
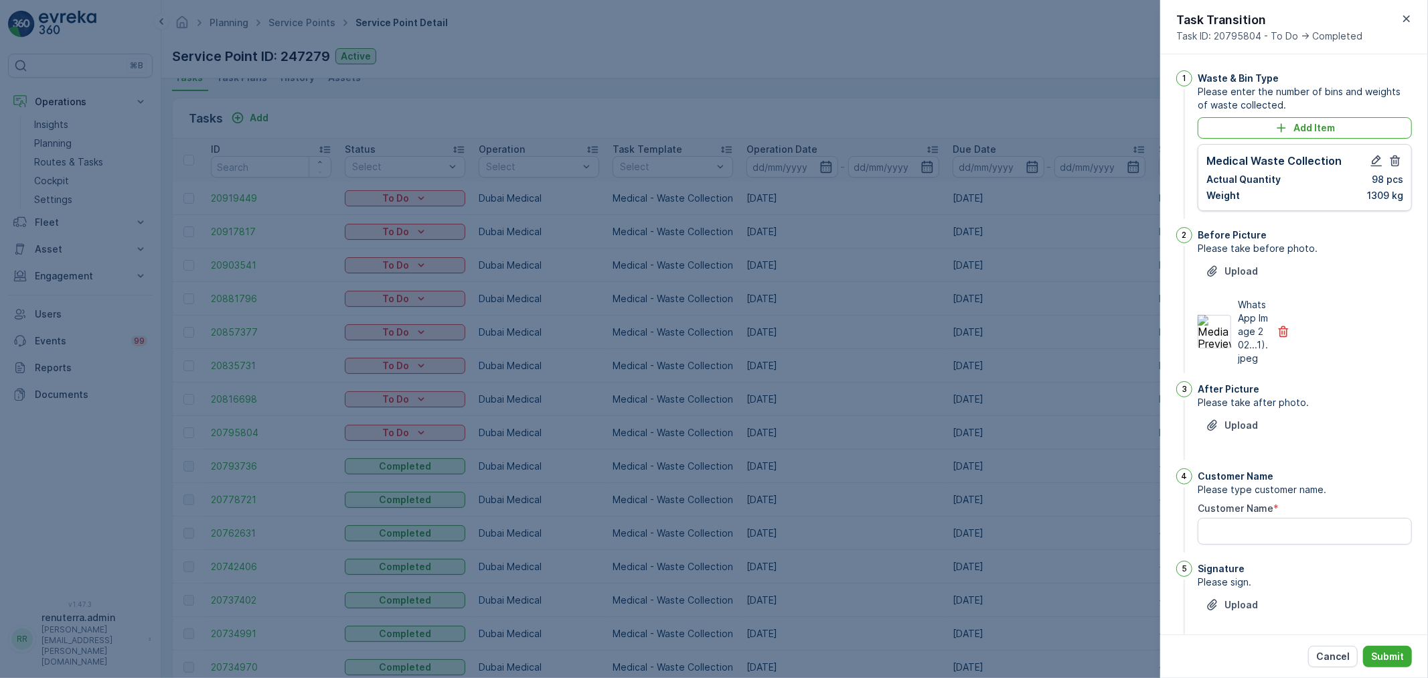
click at [1241, 427] on div "After Picture Please take after photo. Upload" at bounding box center [1305, 422] width 214 height 82
click at [1234, 432] on p "Upload" at bounding box center [1241, 425] width 33 height 13
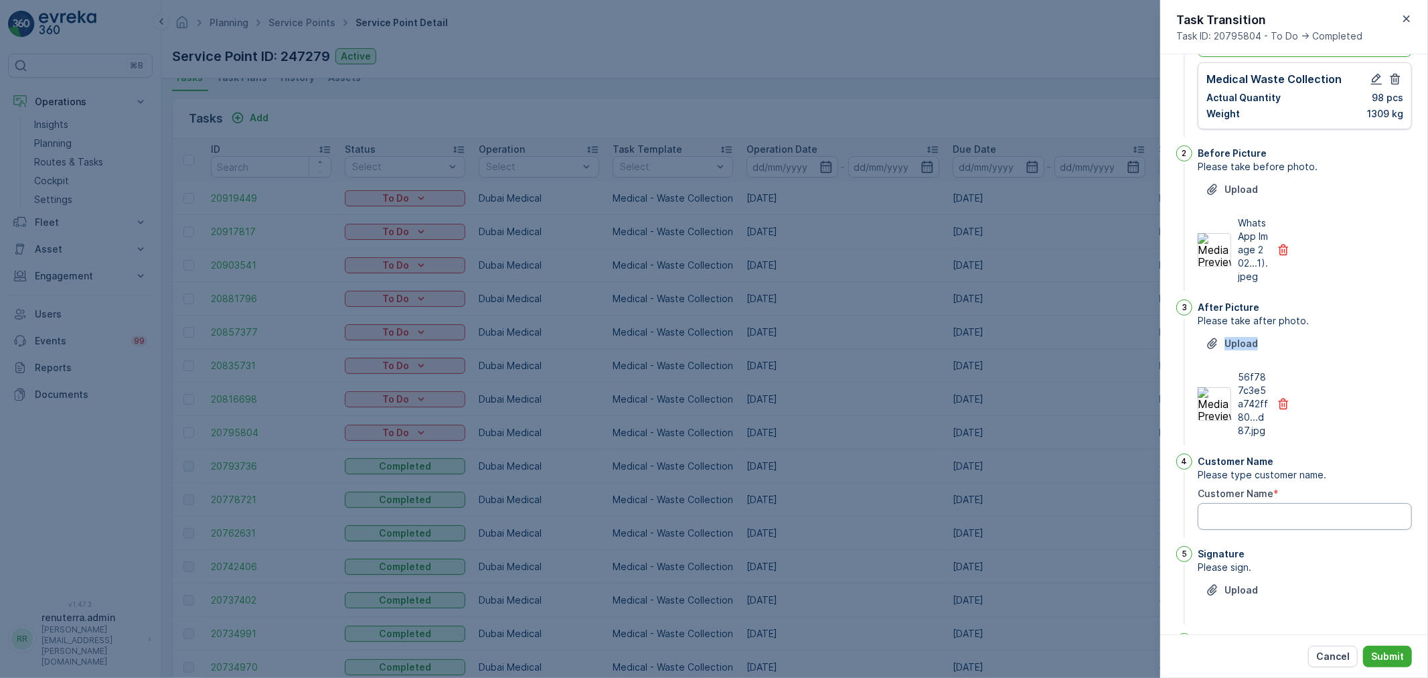
scroll to position [149, 0]
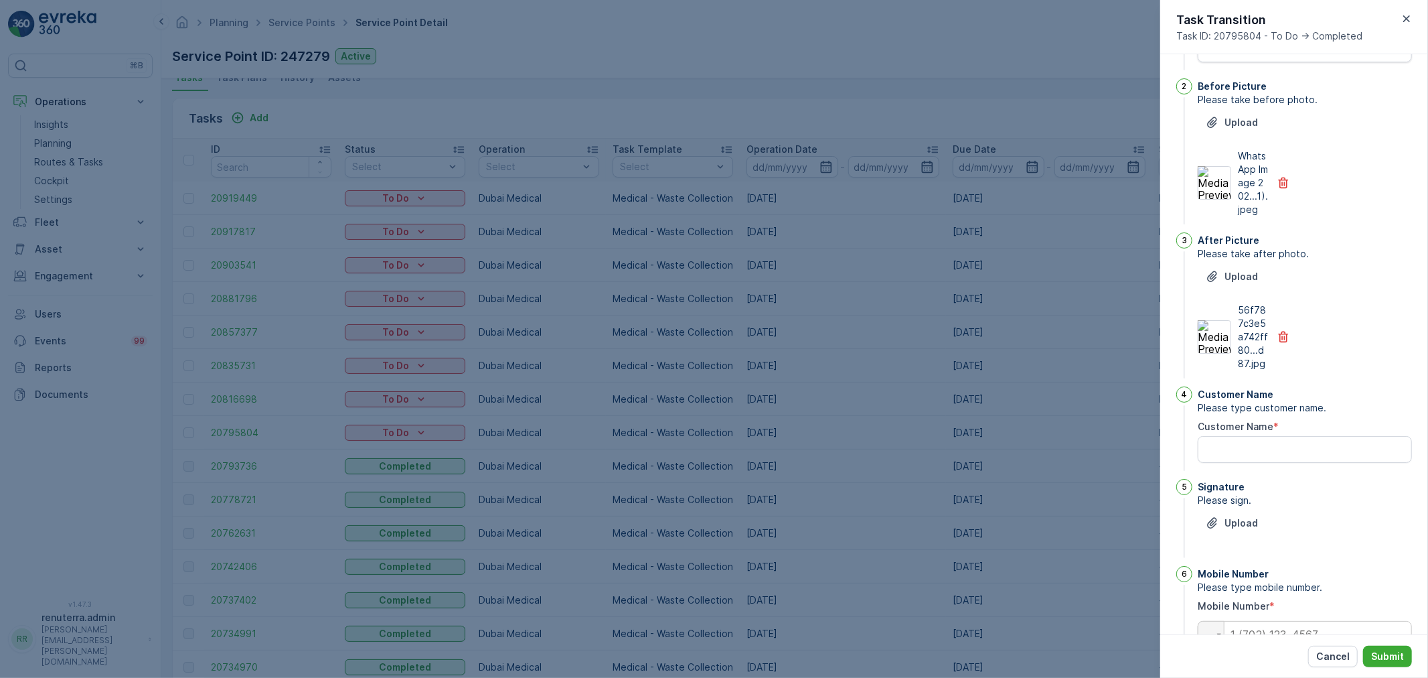
drag, startPoint x: 1236, startPoint y: 483, endPoint x: 1239, endPoint y: 469, distance: 14.3
click at [1237, 473] on div "Customer Name Please type customer name. Customer Name *" at bounding box center [1305, 429] width 214 height 87
click at [1239, 463] on Name "Customer Name" at bounding box center [1305, 449] width 214 height 27
click at [1217, 463] on Name "Customer Name" at bounding box center [1305, 449] width 214 height 27
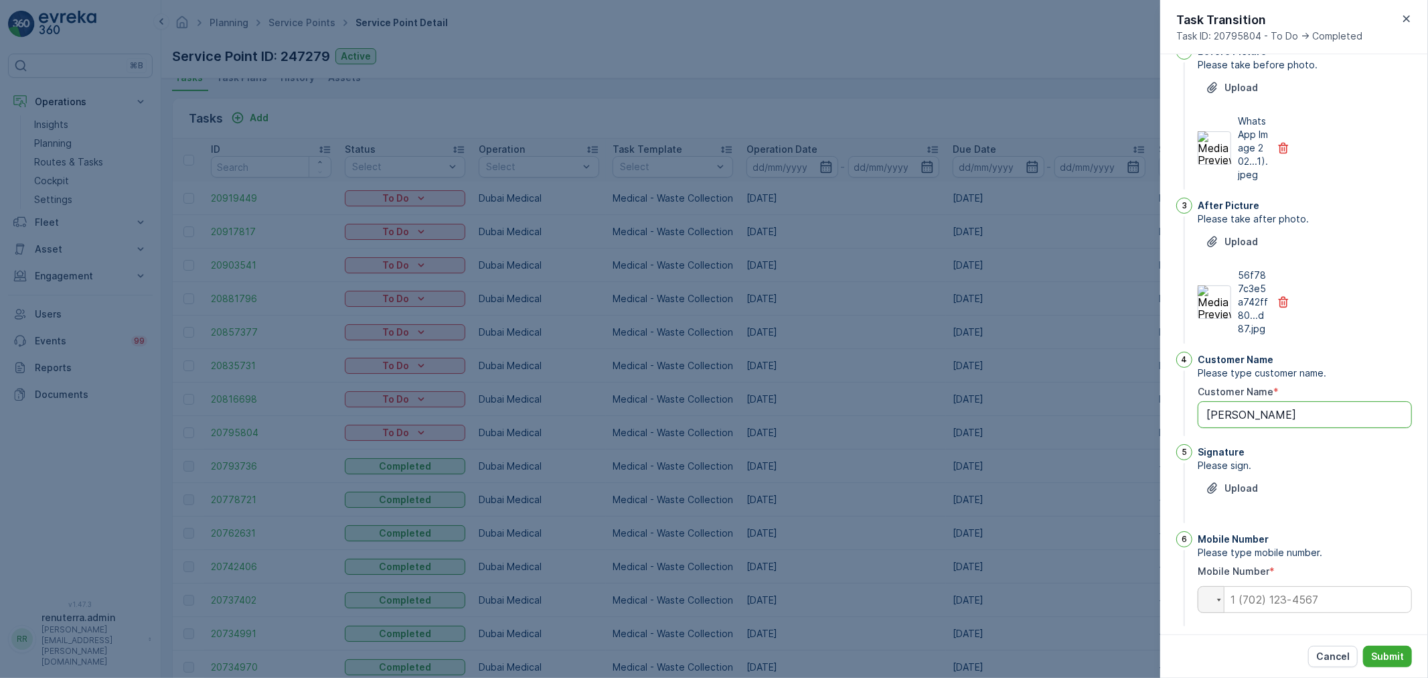
scroll to position [208, 0]
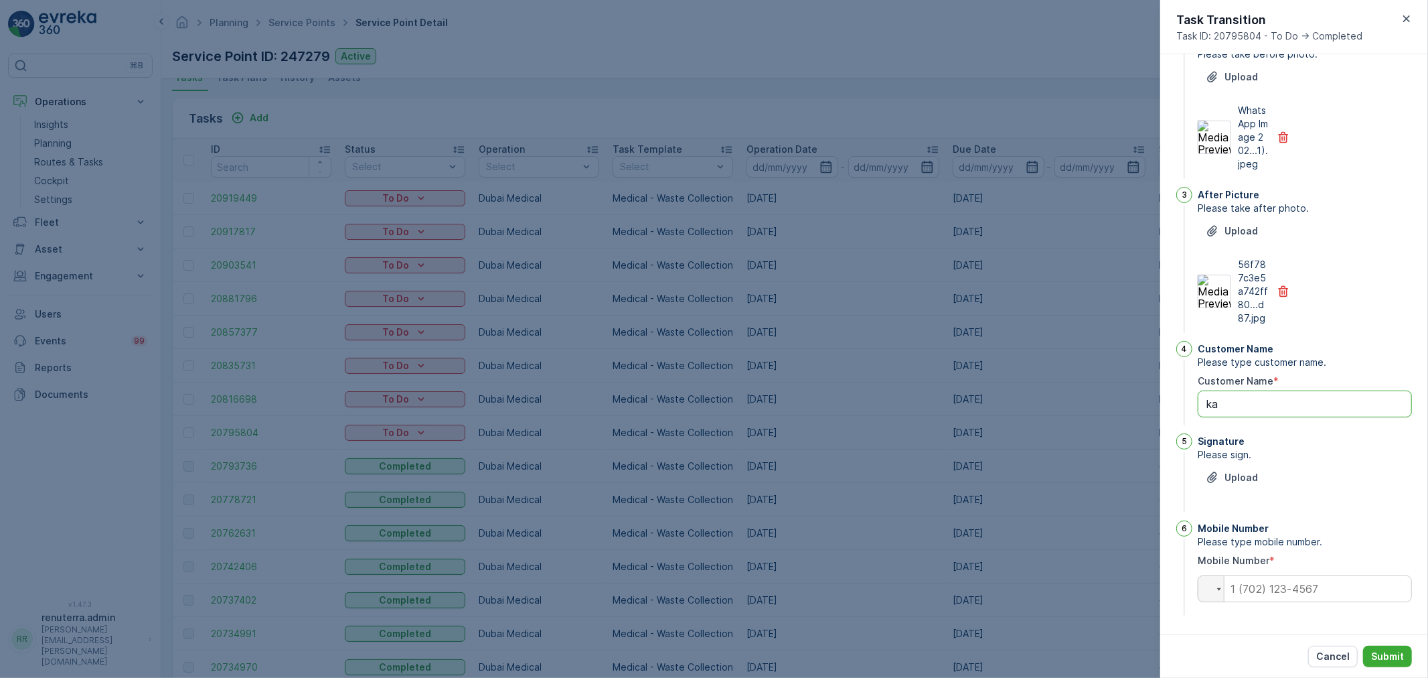
type Name "k"
type Name "[PERSON_NAME]"
click at [1224, 483] on div "Upload" at bounding box center [1232, 477] width 52 height 13
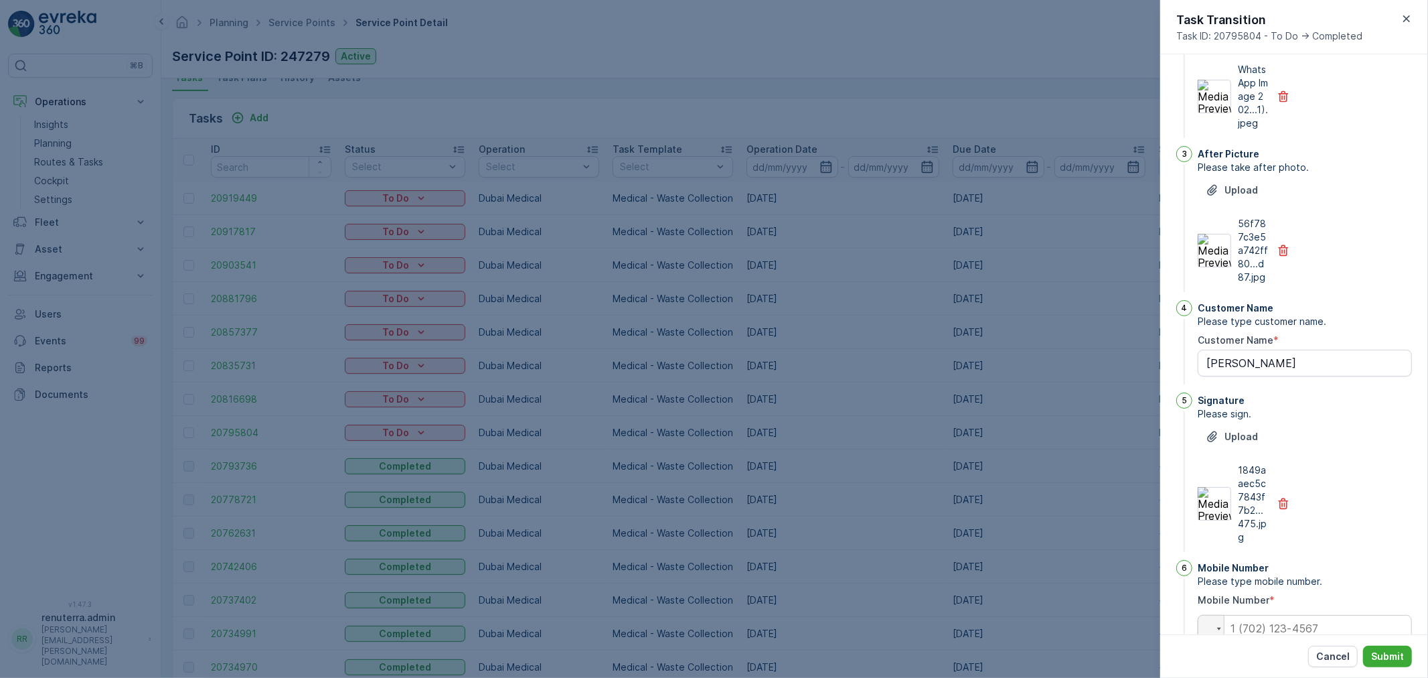
scroll to position [288, 0]
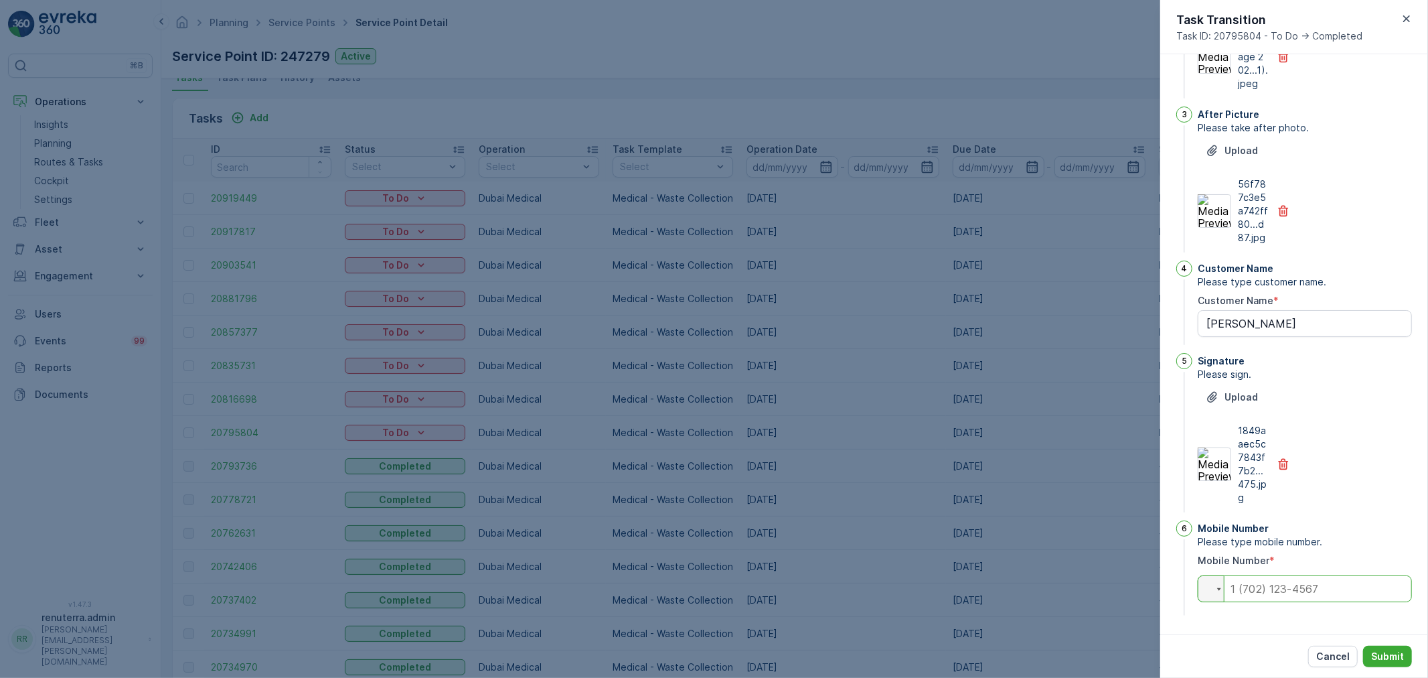
click at [1309, 583] on input "tel" at bounding box center [1305, 588] width 214 height 27
type input "056987893"
click at [1390, 661] on p "Submit" at bounding box center [1388, 656] width 33 height 13
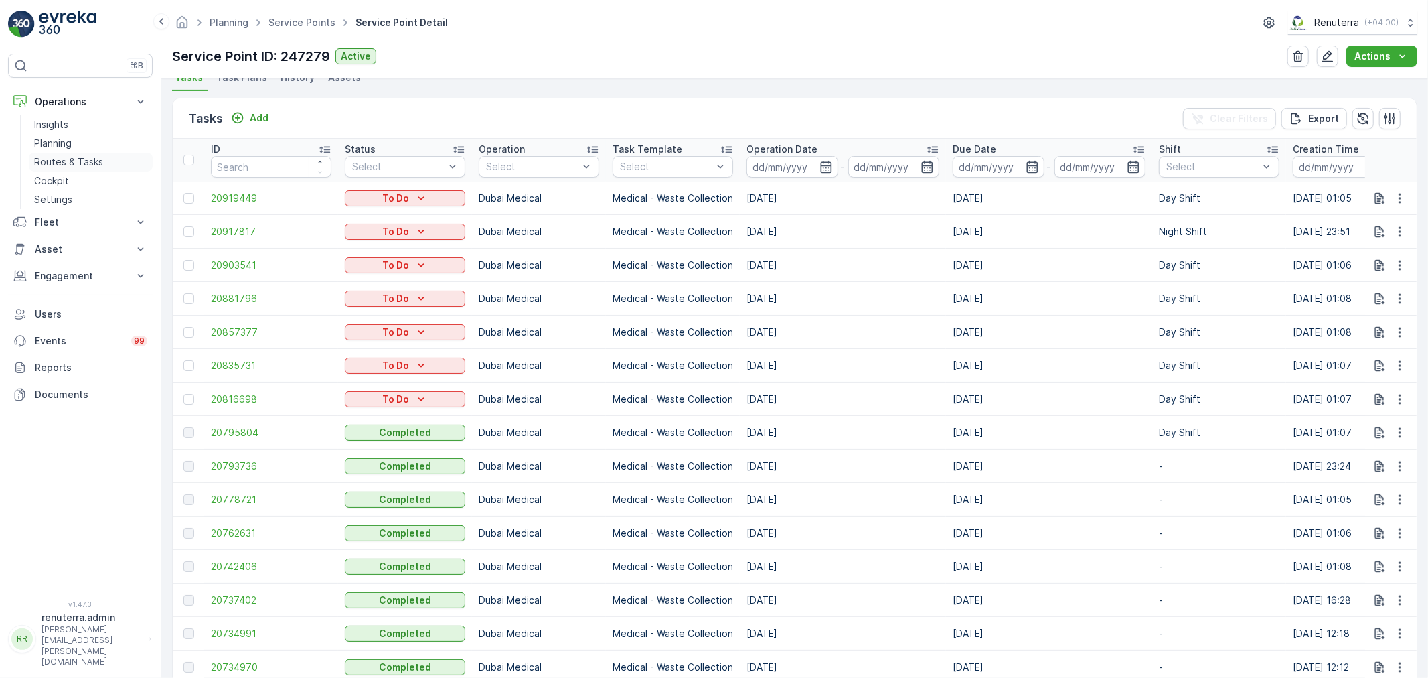
click at [76, 162] on p "Routes & Tasks" at bounding box center [68, 161] width 69 height 13
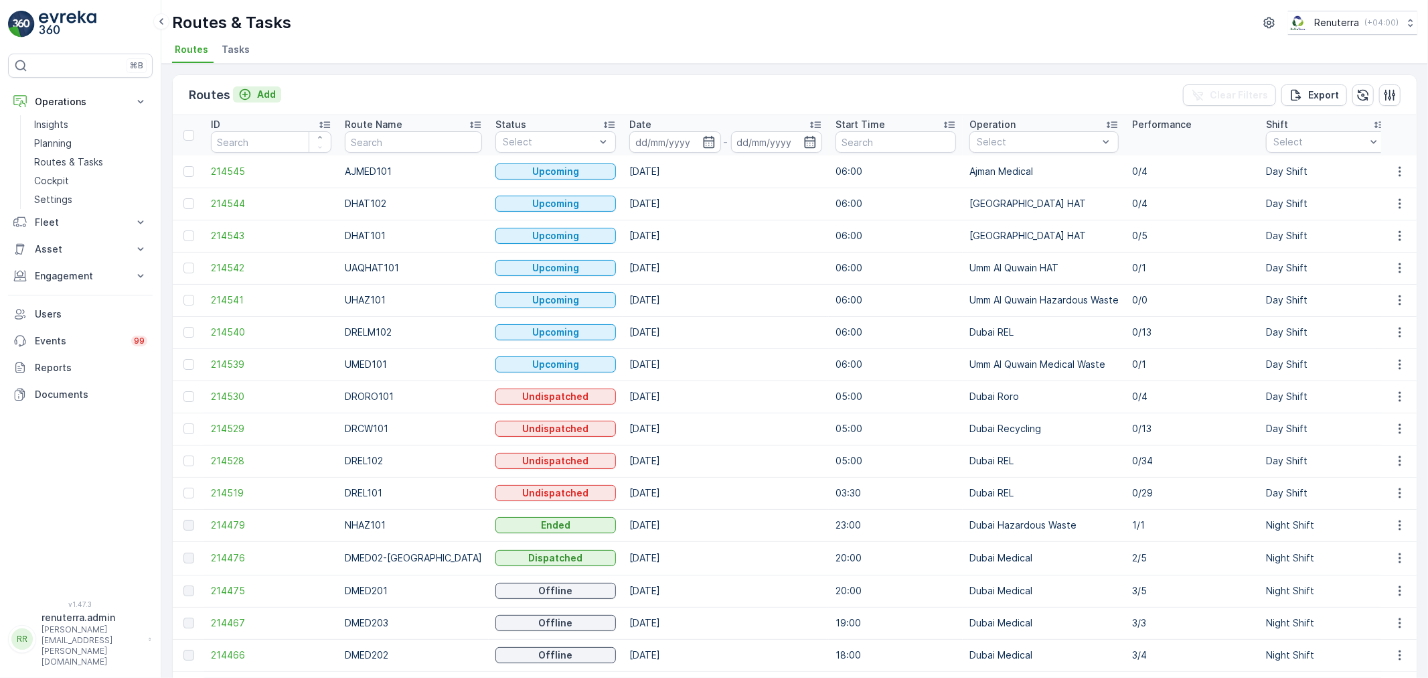
click at [251, 89] on div "Add" at bounding box center [257, 94] width 38 height 13
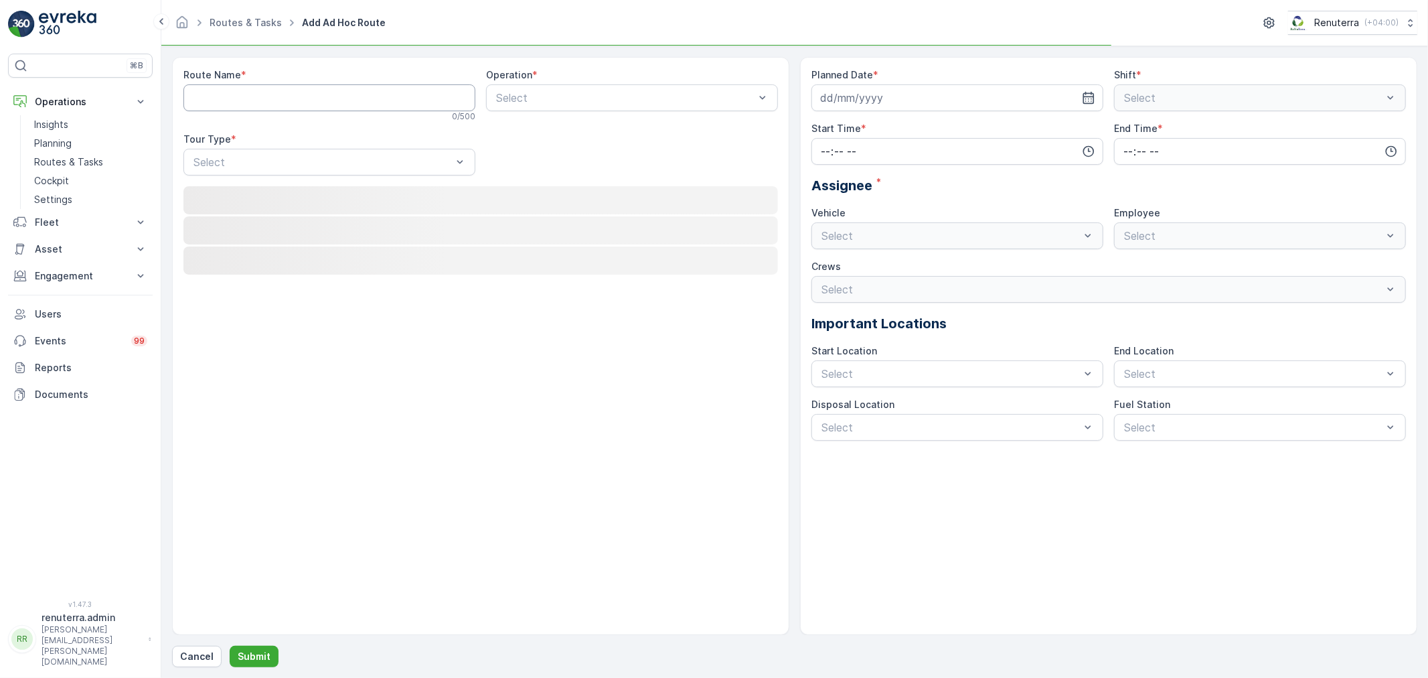
click at [253, 96] on Name "Route Name" at bounding box center [329, 97] width 292 height 27
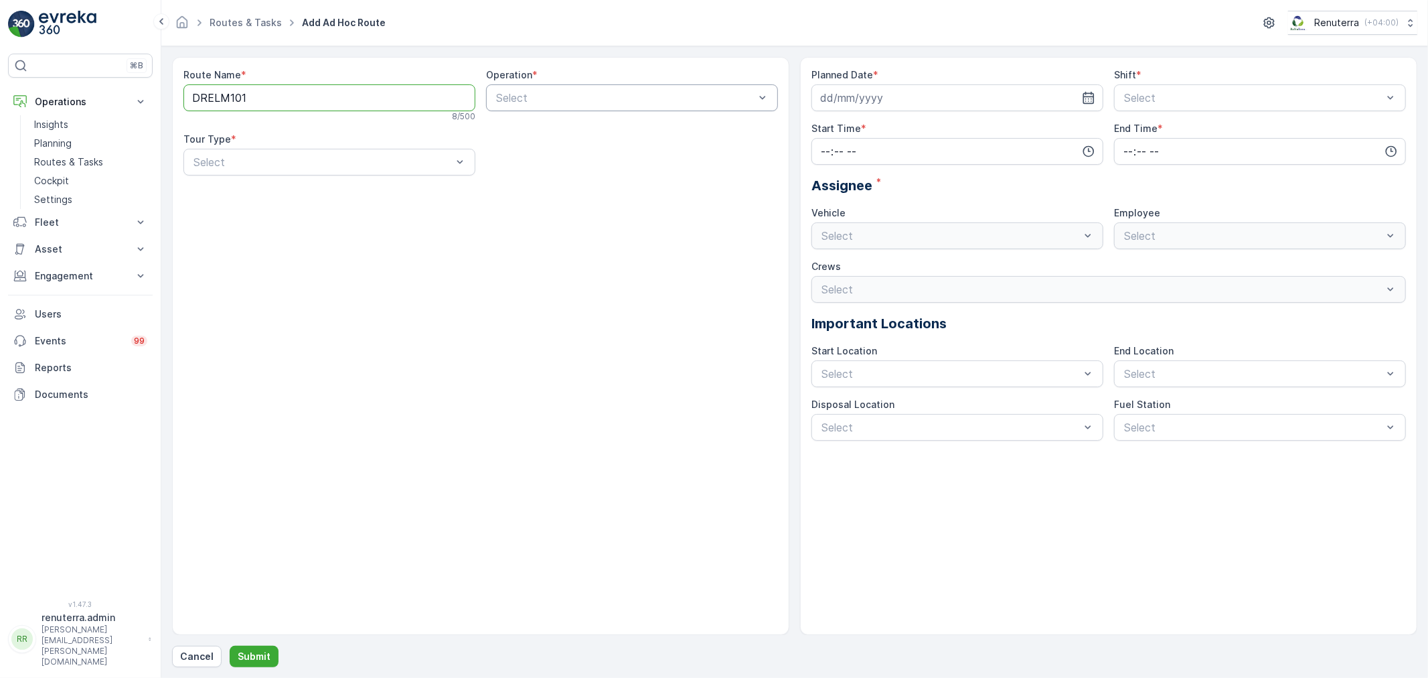
type Name "DRELM101"
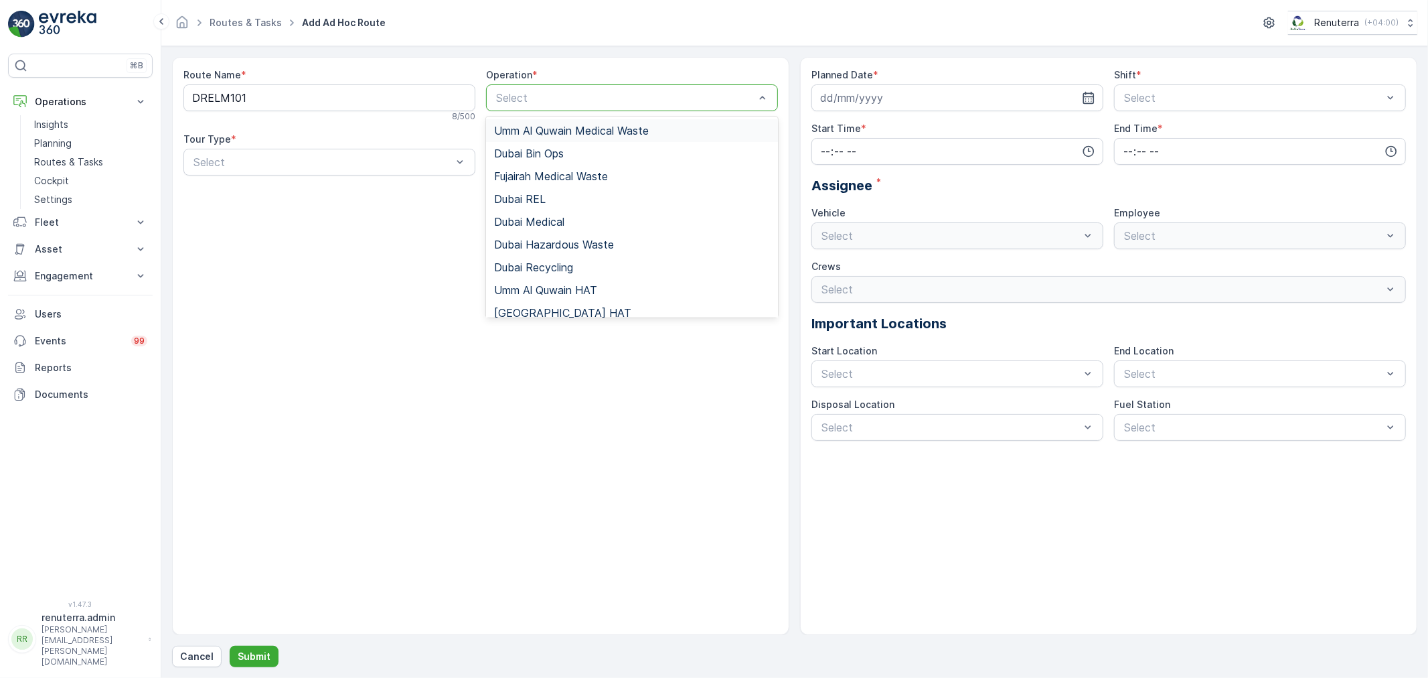
drag, startPoint x: 708, startPoint y: 97, endPoint x: 598, endPoint y: 115, distance: 111.2
click at [705, 97] on div at bounding box center [625, 98] width 261 height 12
click at [546, 198] on div "Dubai REL" at bounding box center [632, 199] width 276 height 12
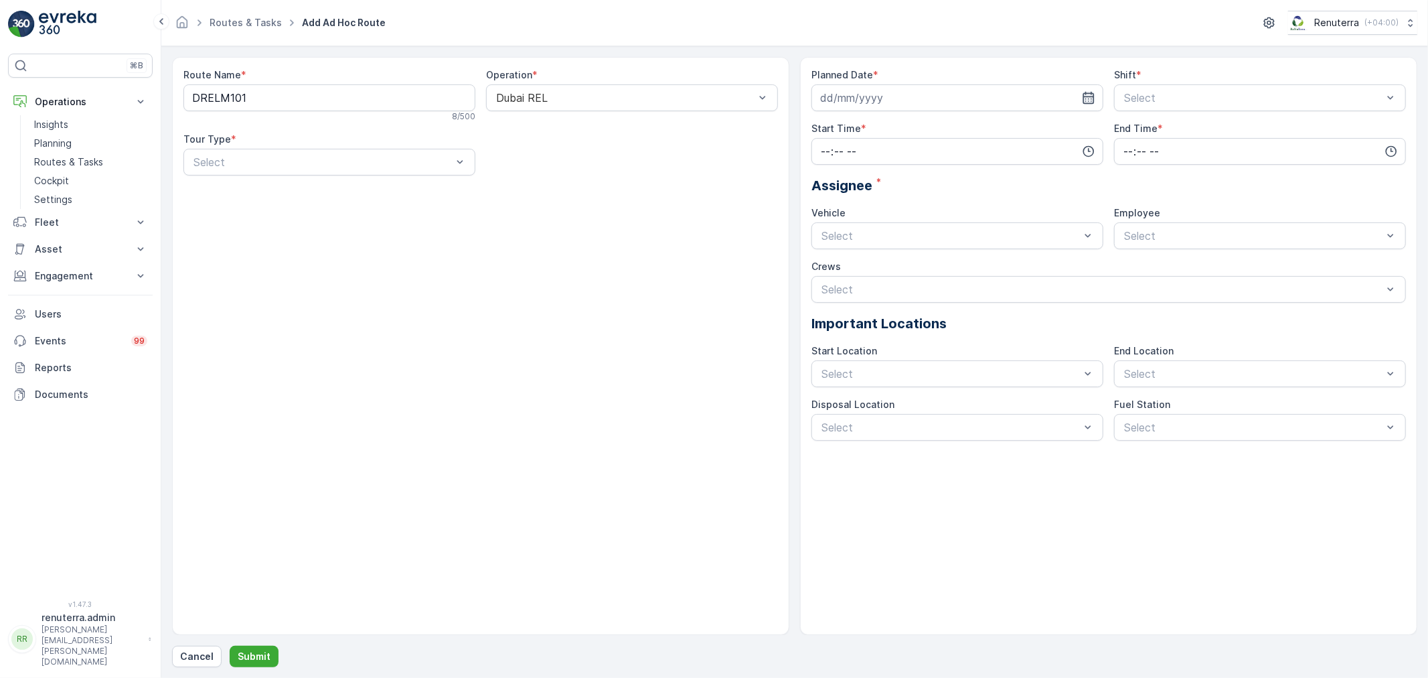
click at [1088, 91] on icon "button" at bounding box center [1088, 97] width 13 height 13
click at [834, 238] on div "10" at bounding box center [834, 236] width 21 height 21
type input "[DATE]"
click at [1355, 98] on div at bounding box center [1253, 98] width 261 height 12
click at [1207, 137] on div "Day Shift" at bounding box center [1260, 130] width 292 height 23
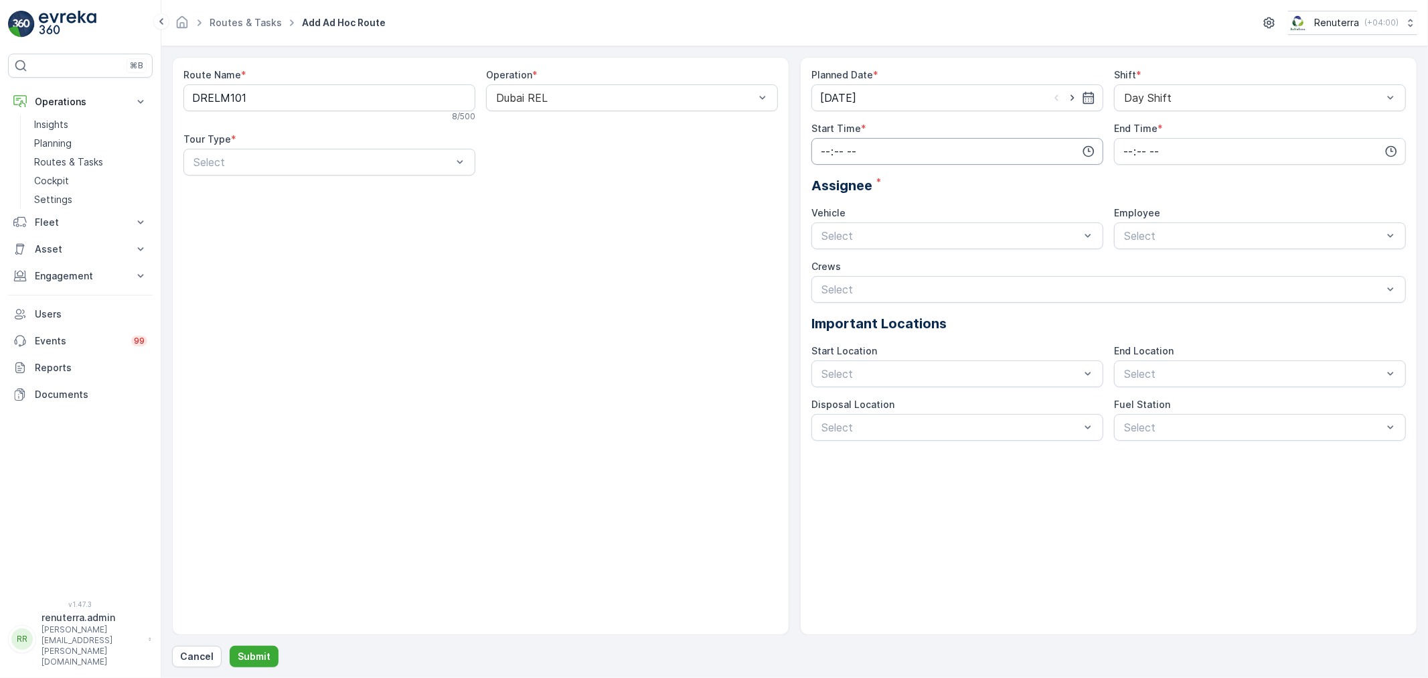
drag, startPoint x: 1022, startPoint y: 144, endPoint x: 1043, endPoint y: 144, distance: 21.4
click at [1022, 143] on input "time" at bounding box center [958, 151] width 292 height 27
click at [828, 232] on span "07" at bounding box center [826, 233] width 12 height 13
type input "07:00"
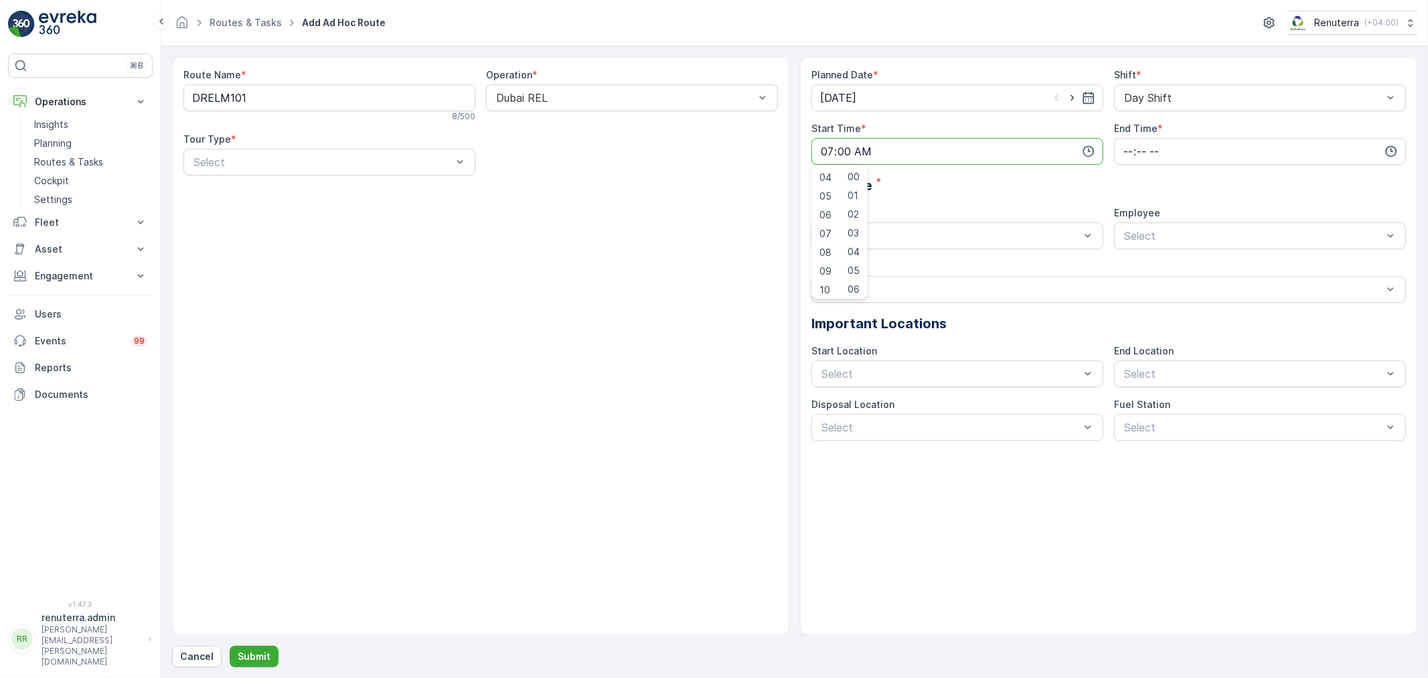
click at [1396, 148] on icon "button" at bounding box center [1391, 151] width 13 height 13
click at [1125, 215] on span "18" at bounding box center [1127, 216] width 11 height 13
type input "18:00"
click at [1013, 237] on div at bounding box center [950, 236] width 261 height 12
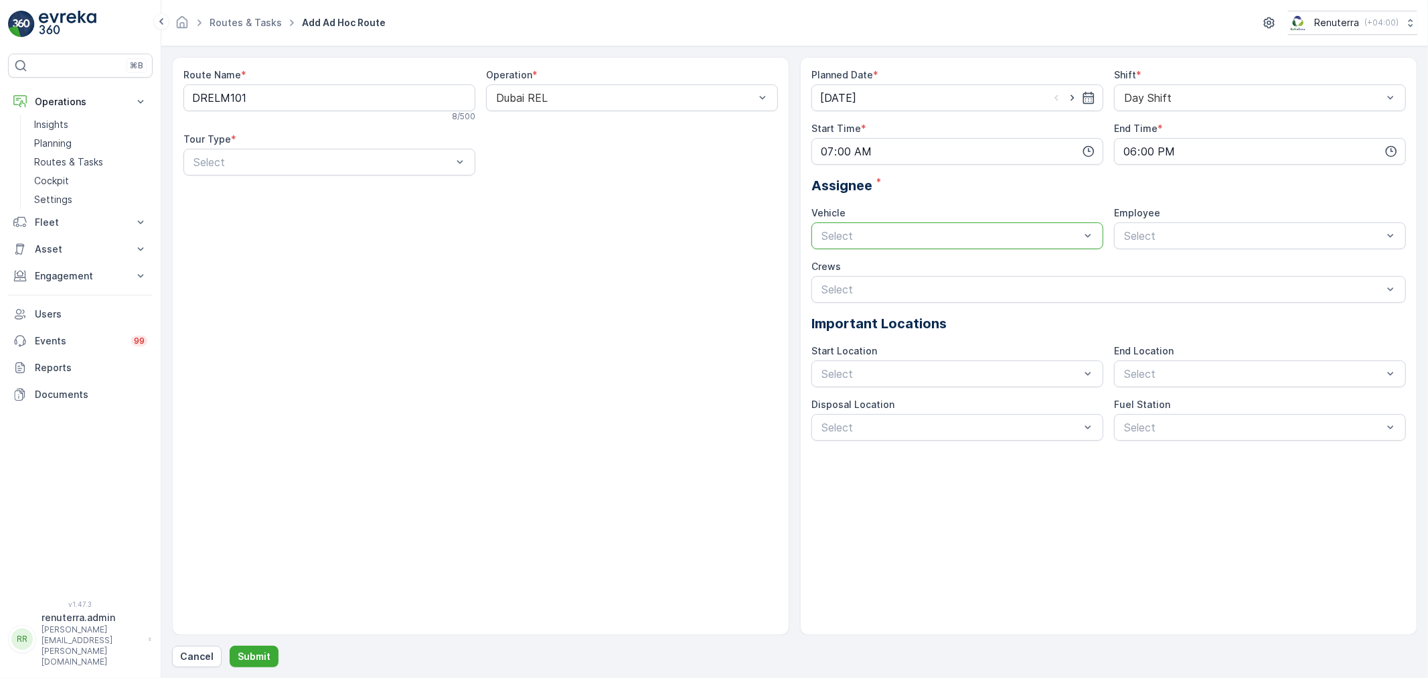
drag, startPoint x: 958, startPoint y: 248, endPoint x: 959, endPoint y: 242, distance: 6.7
click at [959, 246] on div "Select" at bounding box center [958, 235] width 292 height 27
click at [885, 377] on div "DXBW85421" at bounding box center [958, 382] width 276 height 12
click at [1169, 218] on div "Employee" at bounding box center [1260, 212] width 292 height 13
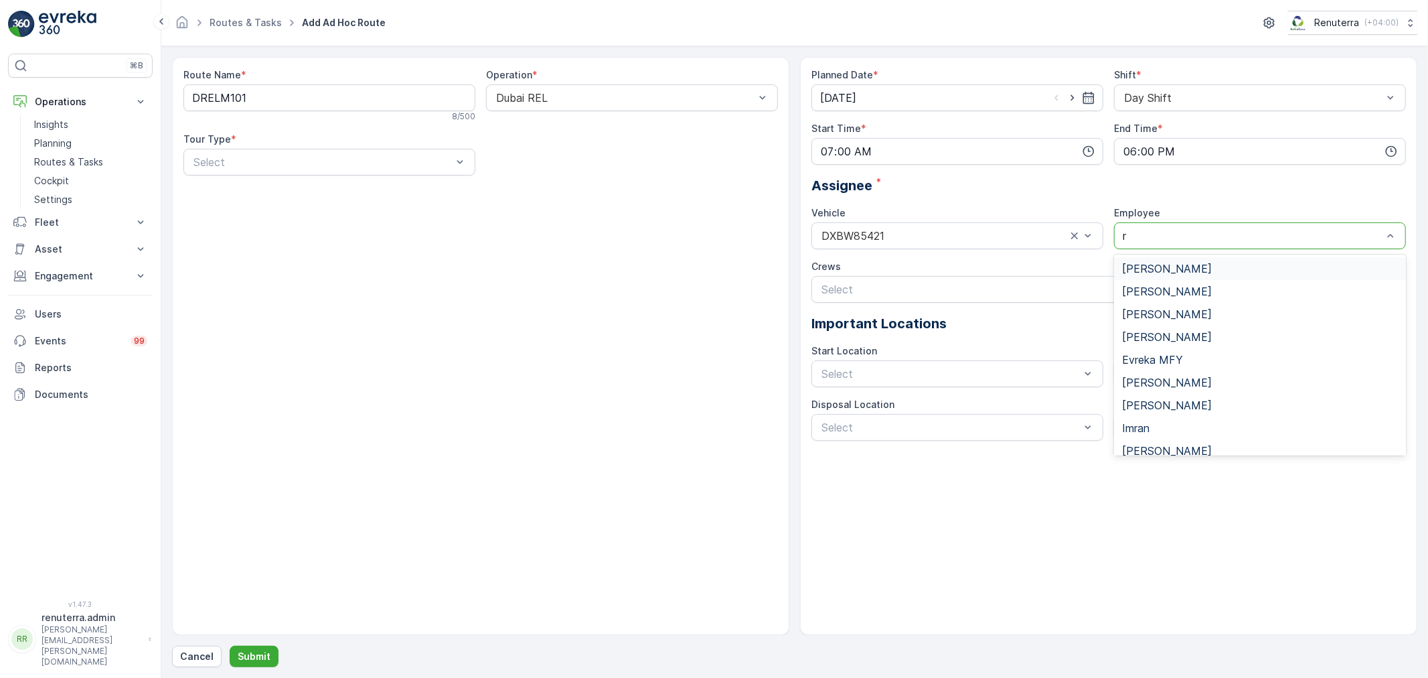
type input "ra"
click at [1153, 316] on span "[PERSON_NAME]" at bounding box center [1167, 314] width 90 height 12
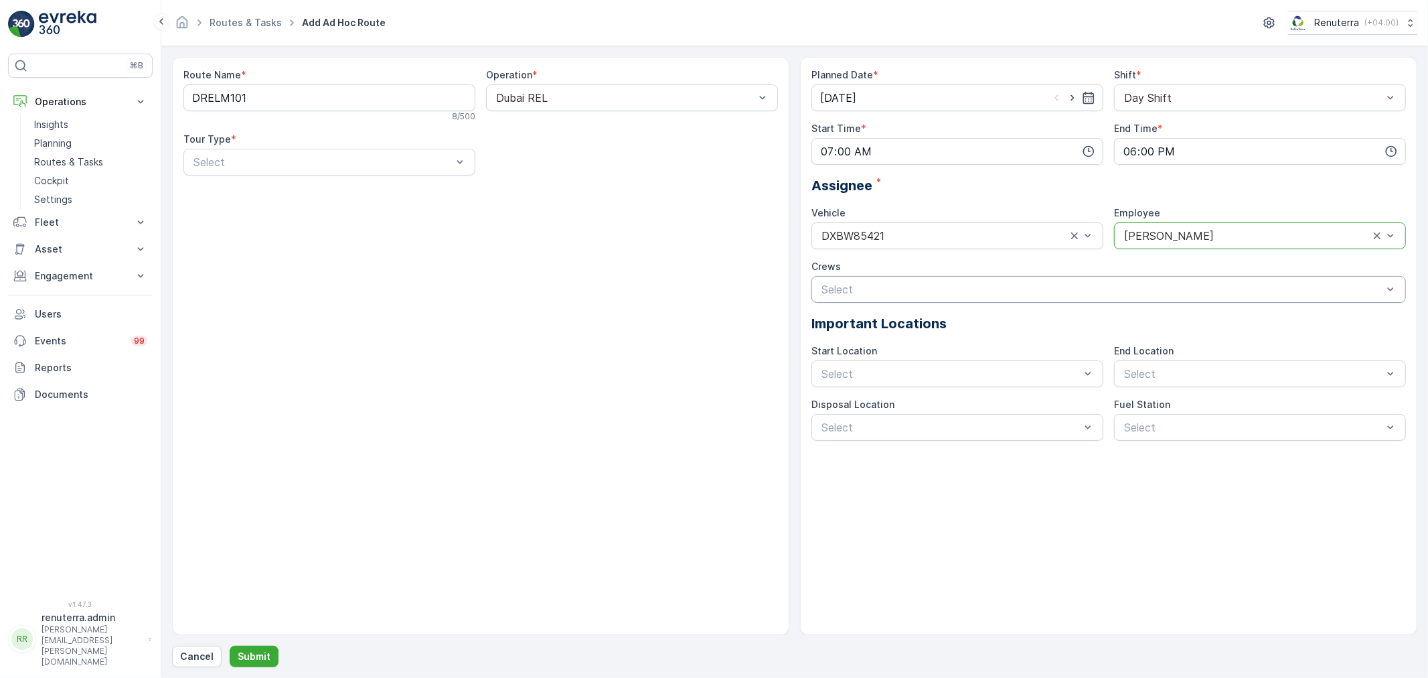
click at [964, 298] on div "Select" at bounding box center [1109, 289] width 595 height 27
click at [697, 293] on div "Route Name * DRELM101 8 / 500 Operation * Dubai REL Tour Type * Select" at bounding box center [480, 346] width 617 height 578
click at [879, 372] on div at bounding box center [950, 374] width 261 height 12
drag, startPoint x: 885, startPoint y: 410, endPoint x: 938, endPoint y: 402, distance: 53.5
click at [887, 410] on span "Start/End Location" at bounding box center [868, 406] width 97 height 12
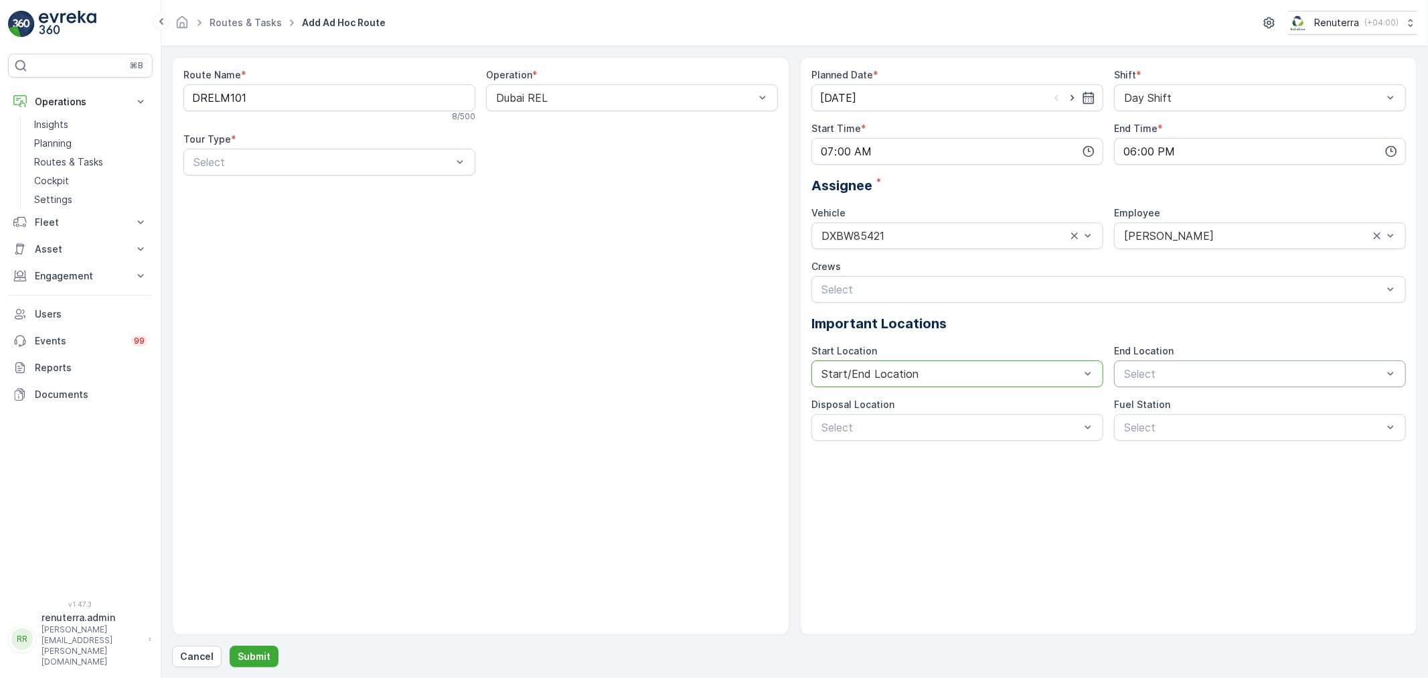
drag, startPoint x: 1261, startPoint y: 364, endPoint x: 1228, endPoint y: 384, distance: 38.5
click at [1250, 371] on div "Select" at bounding box center [1260, 373] width 292 height 27
click at [1204, 402] on span "Start/End Location" at bounding box center [1170, 406] width 97 height 12
drag, startPoint x: 1047, startPoint y: 429, endPoint x: 985, endPoint y: 431, distance: 61.6
click at [1046, 429] on div at bounding box center [950, 427] width 261 height 12
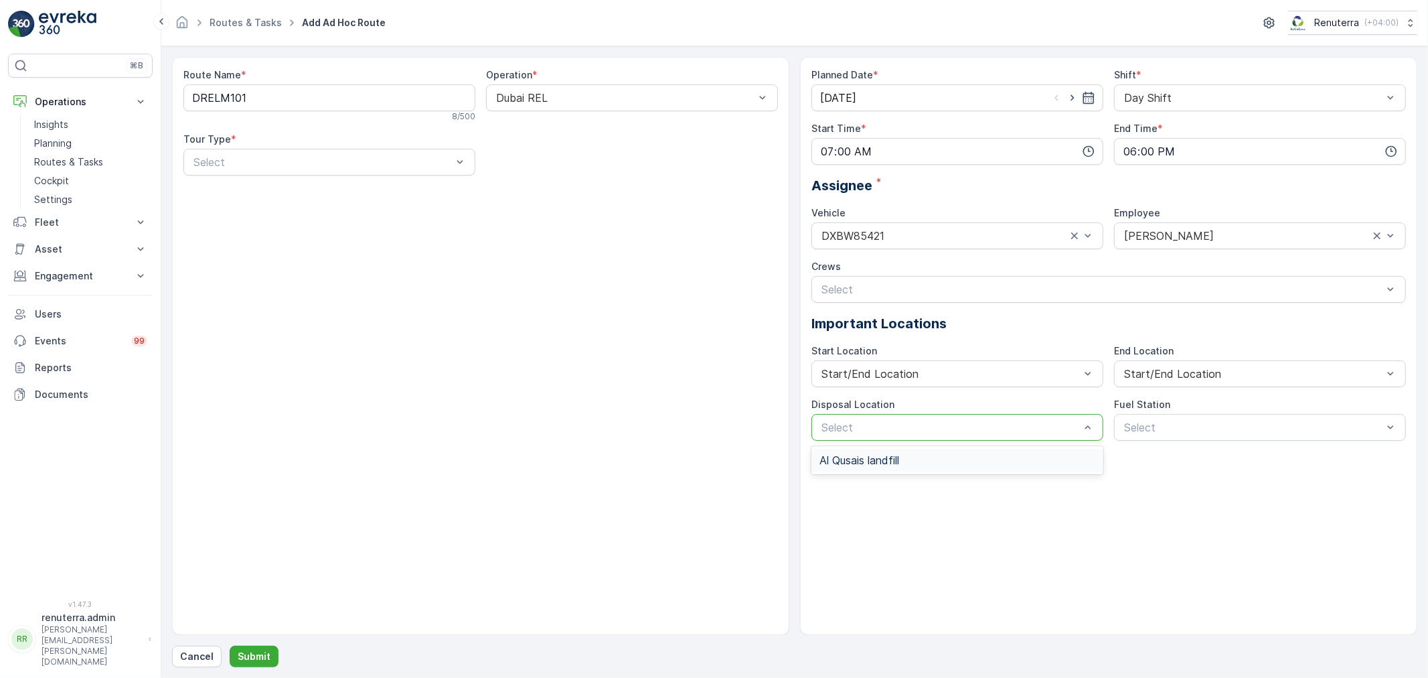
click at [934, 449] on div "Al Qusais landfill" at bounding box center [958, 460] width 292 height 23
drag, startPoint x: 1129, startPoint y: 433, endPoint x: 1118, endPoint y: 463, distance: 32.6
click at [1125, 441] on Station "1 result available. Use Up and Down to choose options, press Enter to select th…" at bounding box center [1260, 427] width 292 height 27
click at [1119, 464] on div "Dubai Fuel Supply" at bounding box center [1260, 460] width 292 height 23
click at [232, 668] on form "Route Name * DRELM101 8 / 500 Operation * Dubai REL Tour Type * Select Planned …" at bounding box center [794, 362] width 1267 height 632
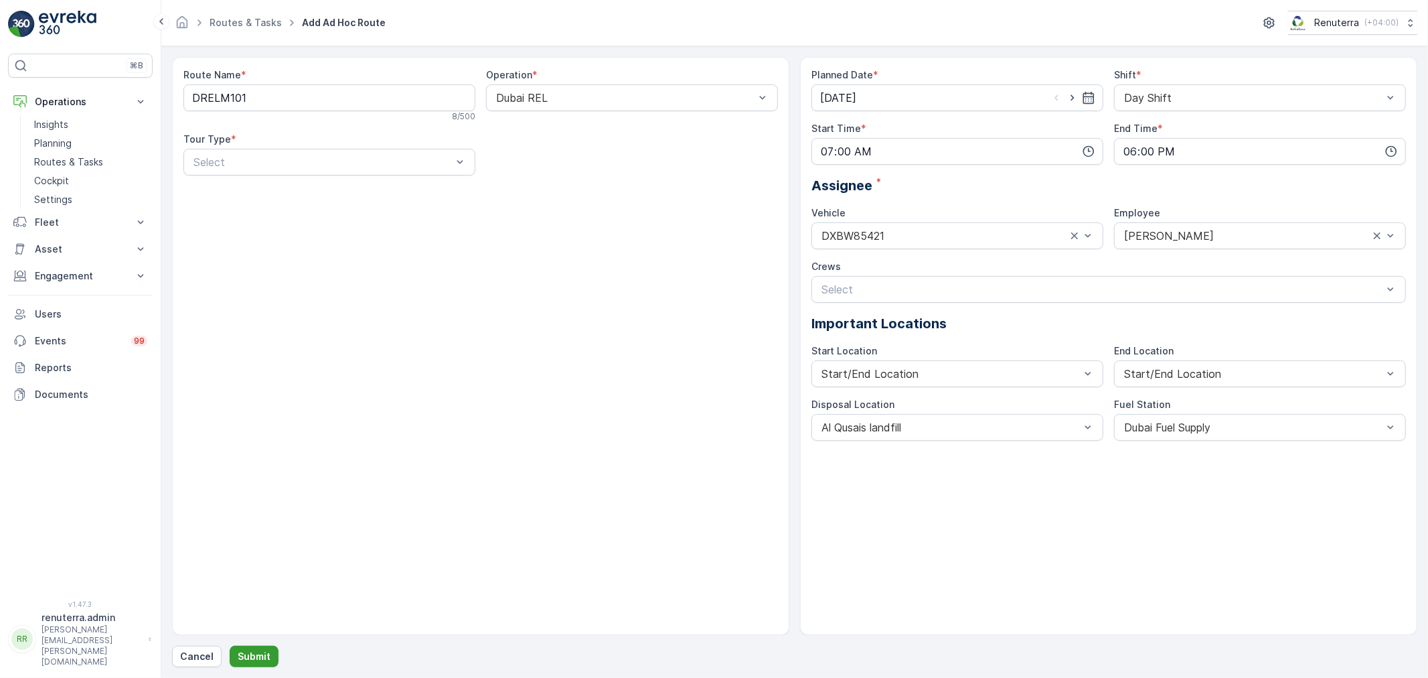
click at [236, 665] on button "Submit" at bounding box center [254, 656] width 49 height 21
click at [340, 169] on p "Select" at bounding box center [323, 162] width 258 height 16
click at [305, 215] on div "Dynamic" at bounding box center [330, 218] width 276 height 12
click at [257, 654] on p "Submit" at bounding box center [254, 656] width 33 height 13
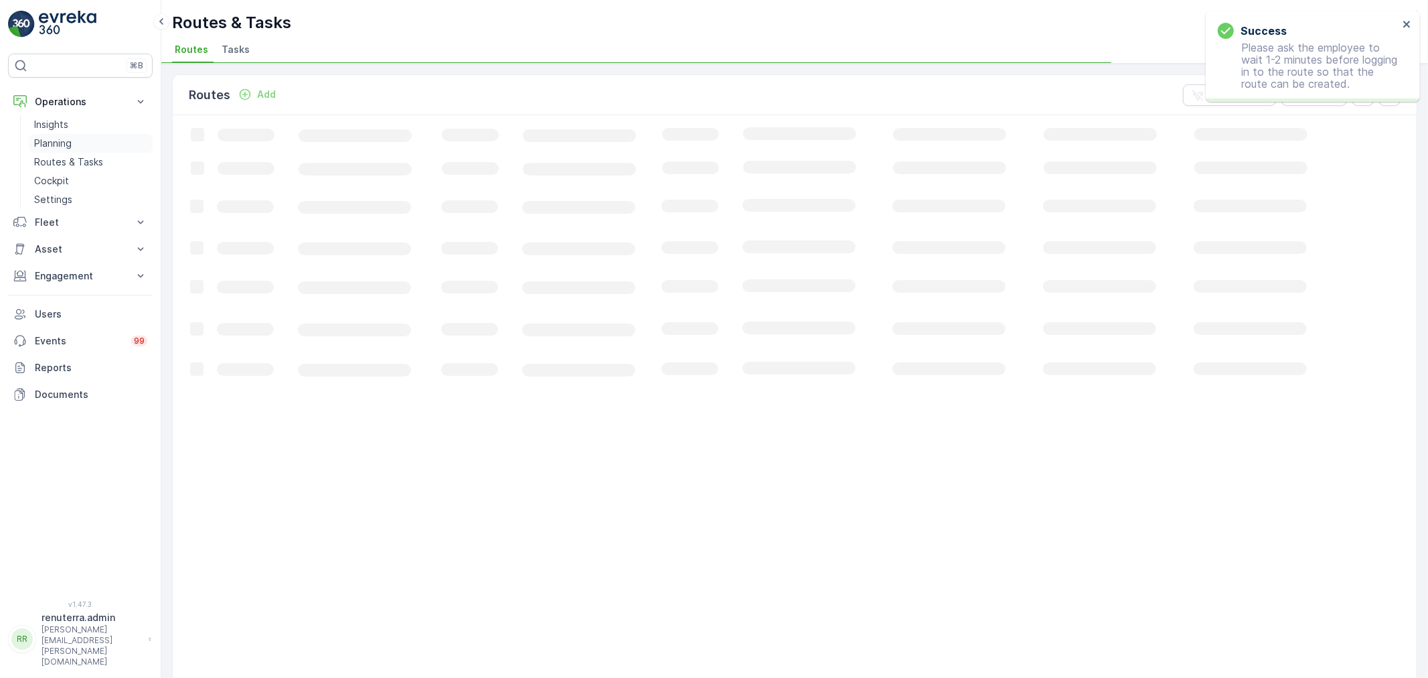
click at [46, 134] on link "Planning" at bounding box center [91, 143] width 124 height 19
click at [336, 48] on span "Service Points" at bounding box center [343, 49] width 68 height 13
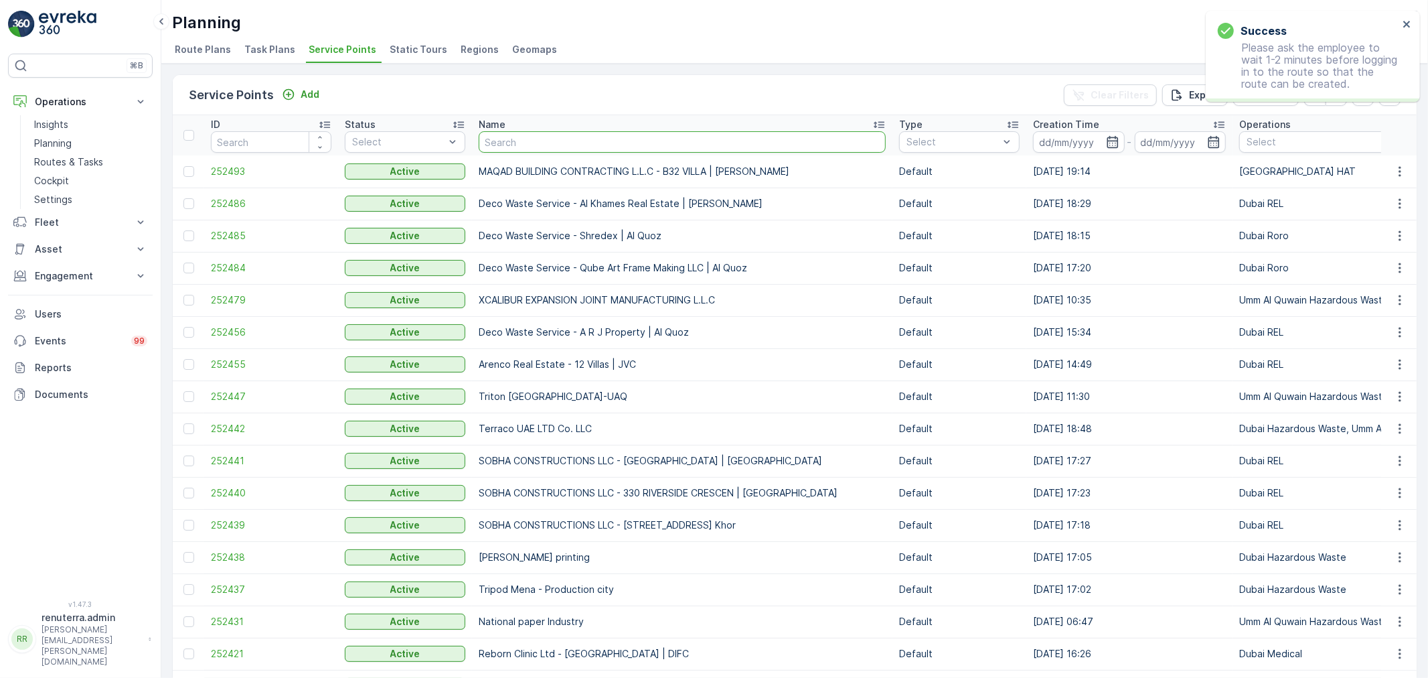
click at [514, 143] on input "text" at bounding box center [682, 141] width 407 height 21
type input "Al zahra"
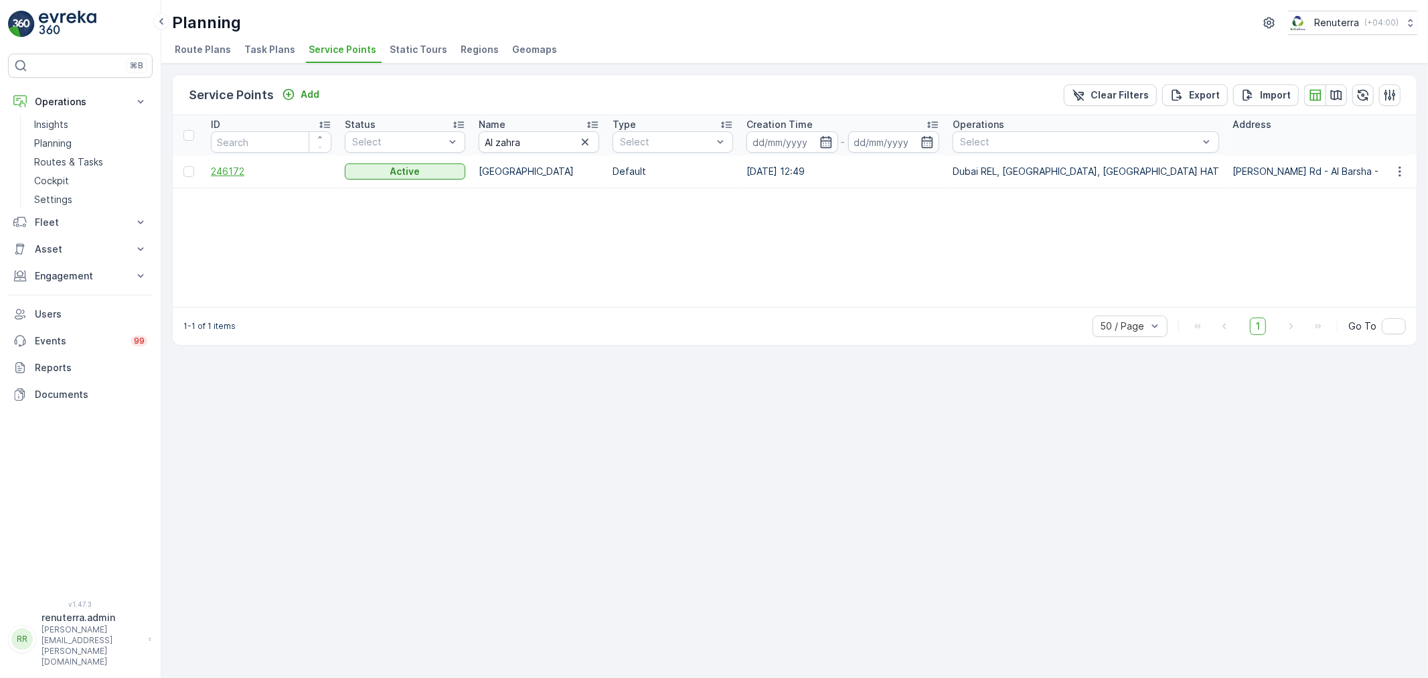
click at [232, 165] on span "246172" at bounding box center [271, 171] width 121 height 13
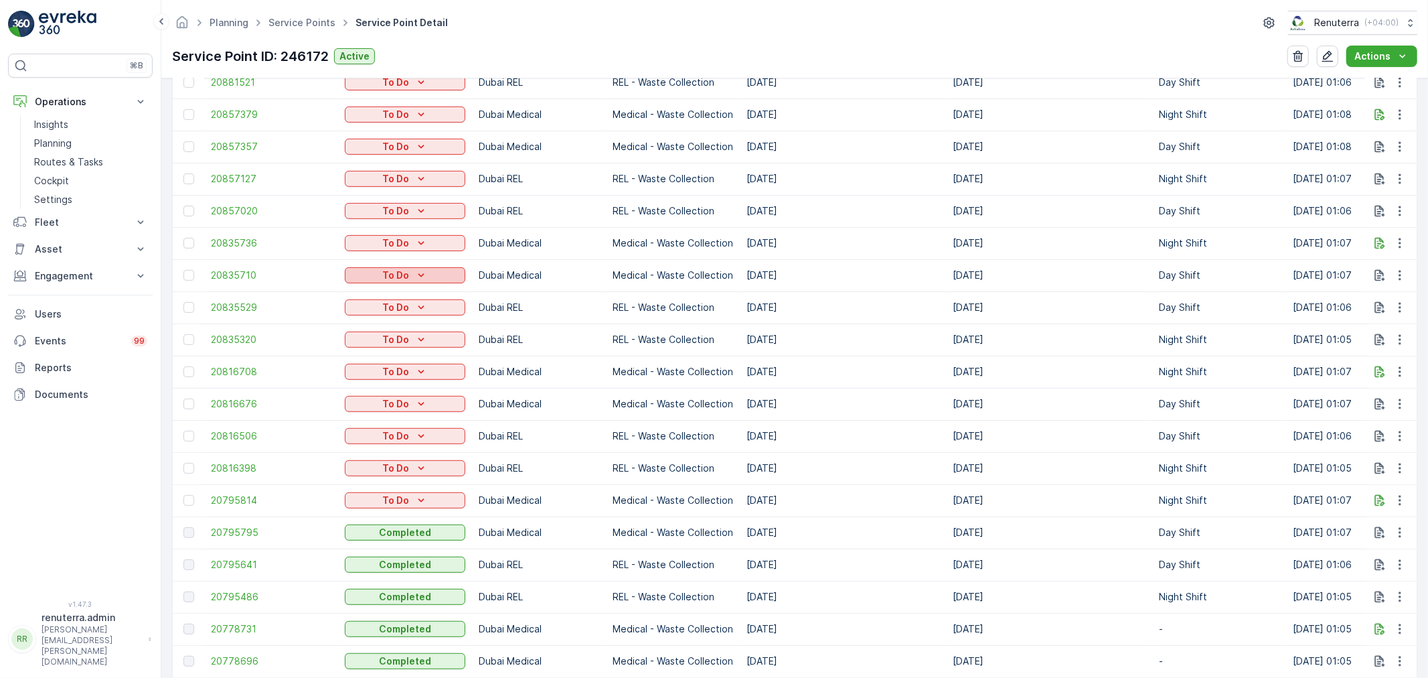
scroll to position [902, 0]
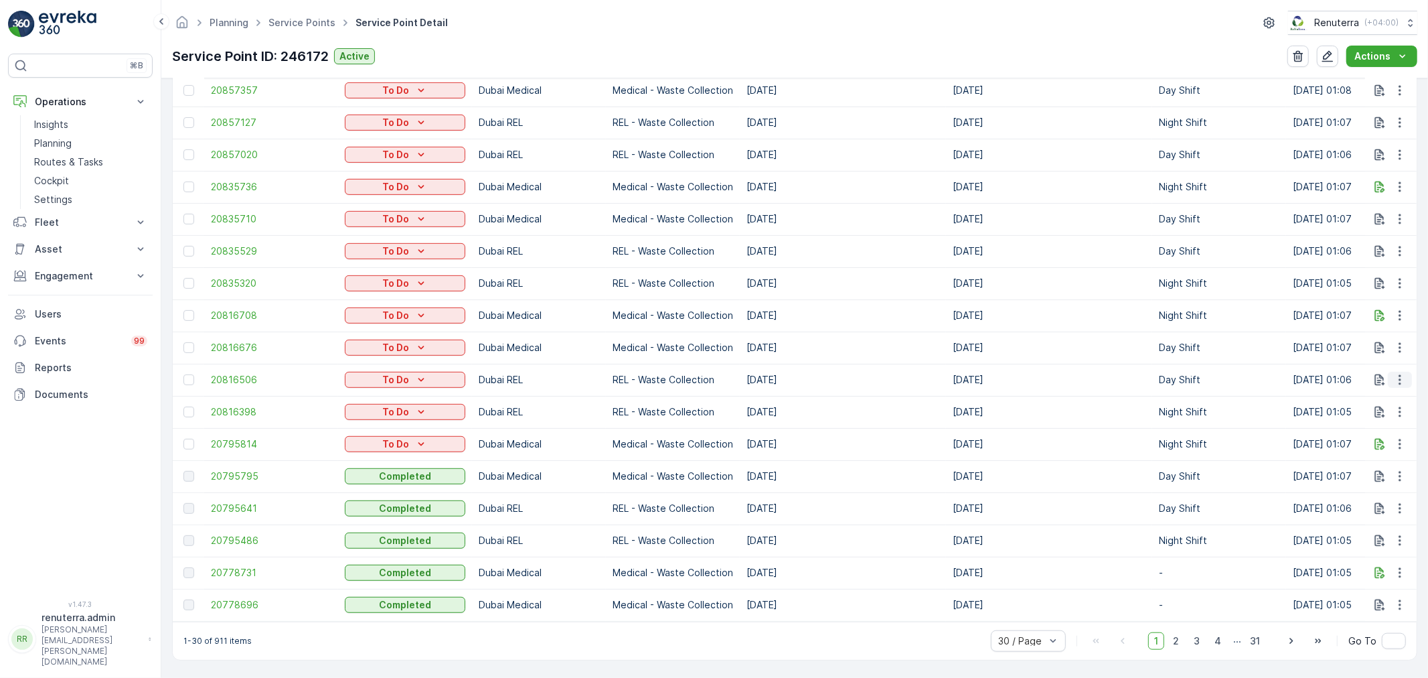
click at [1404, 376] on button "button" at bounding box center [1400, 380] width 24 height 16
click at [1396, 432] on span "Change Route" at bounding box center [1365, 430] width 65 height 13
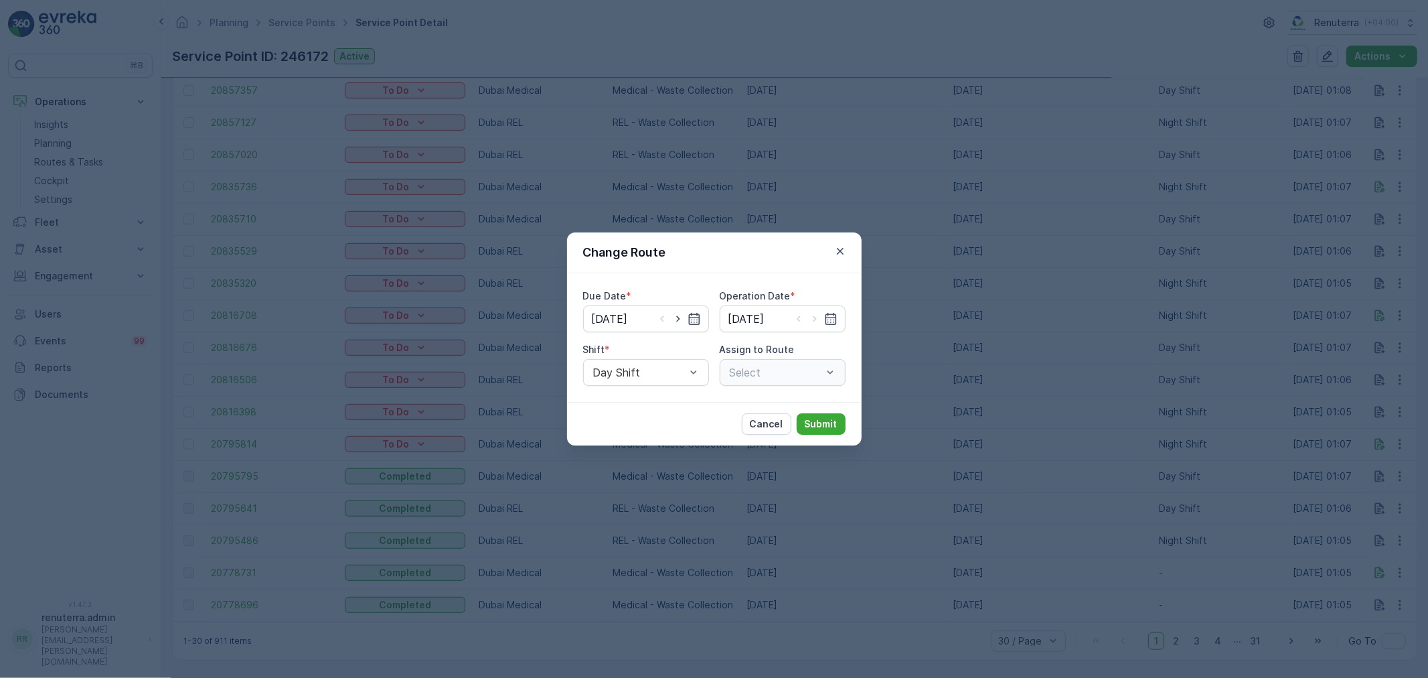
type input "[DATE]"
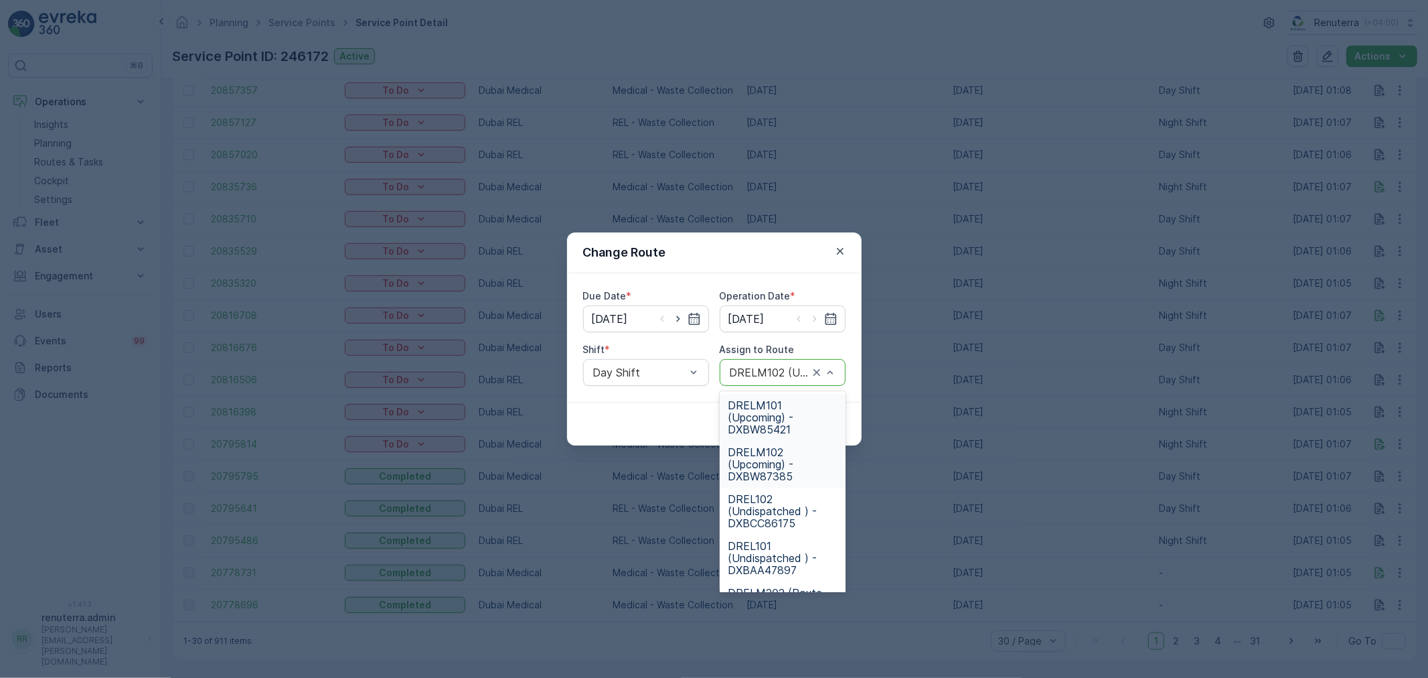
drag, startPoint x: 834, startPoint y: 372, endPoint x: 836, endPoint y: 346, distance: 26.8
type input "101"
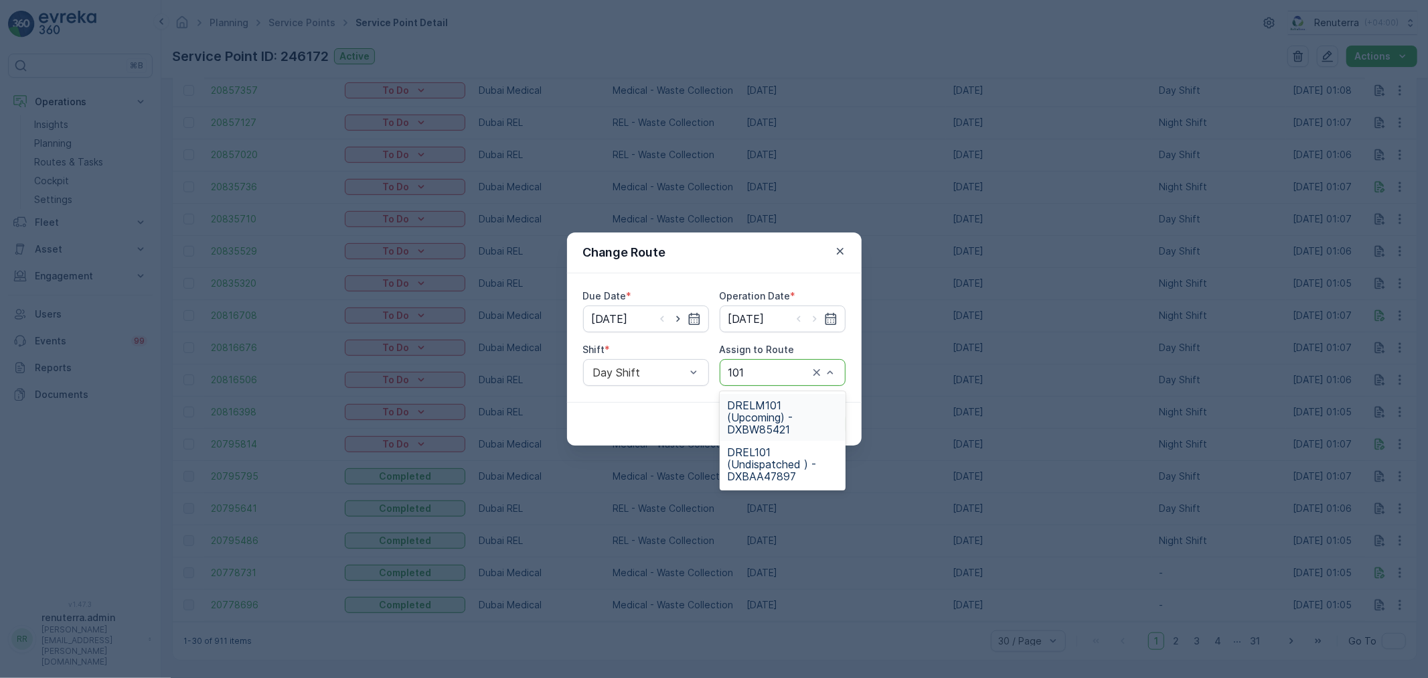
click at [811, 411] on span "DRELM101 (Upcoming) - DXBW85421" at bounding box center [783, 417] width 110 height 36
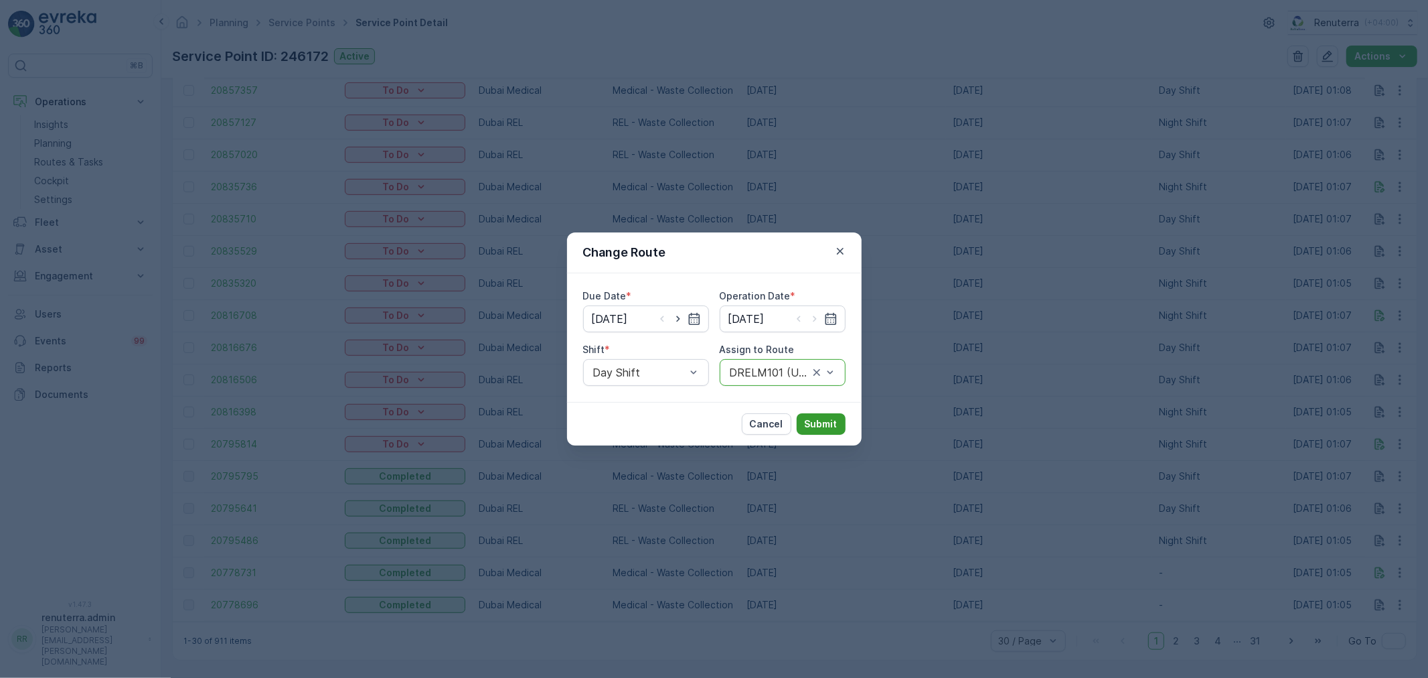
click at [828, 417] on p "Submit" at bounding box center [821, 423] width 33 height 13
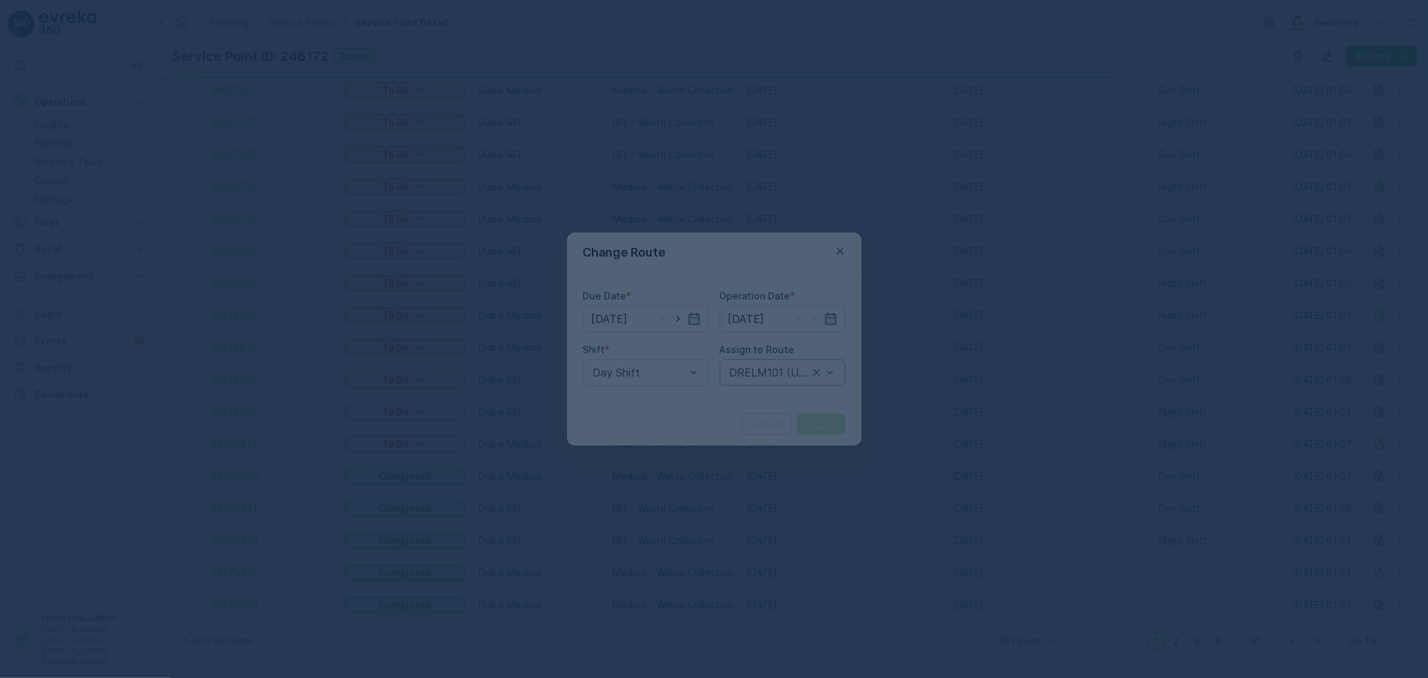
scroll to position [778, 0]
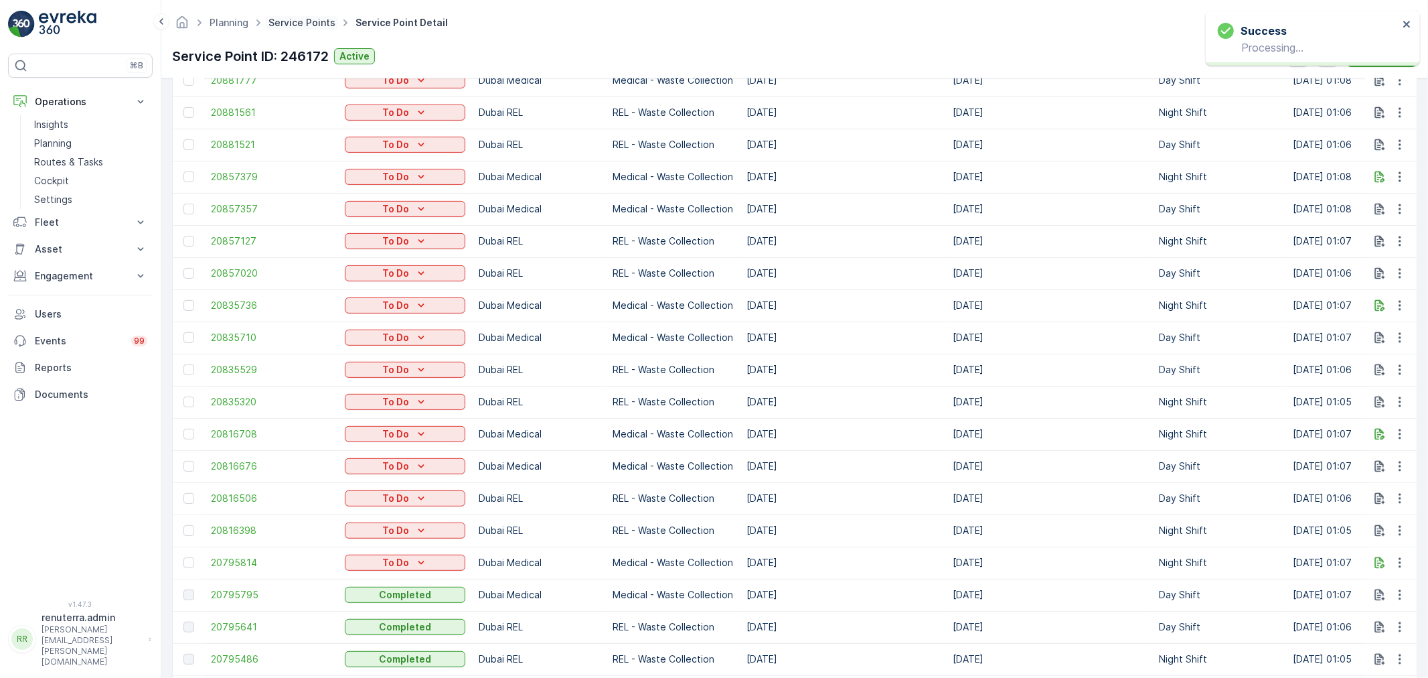
click at [305, 20] on link "Service Points" at bounding box center [302, 22] width 67 height 11
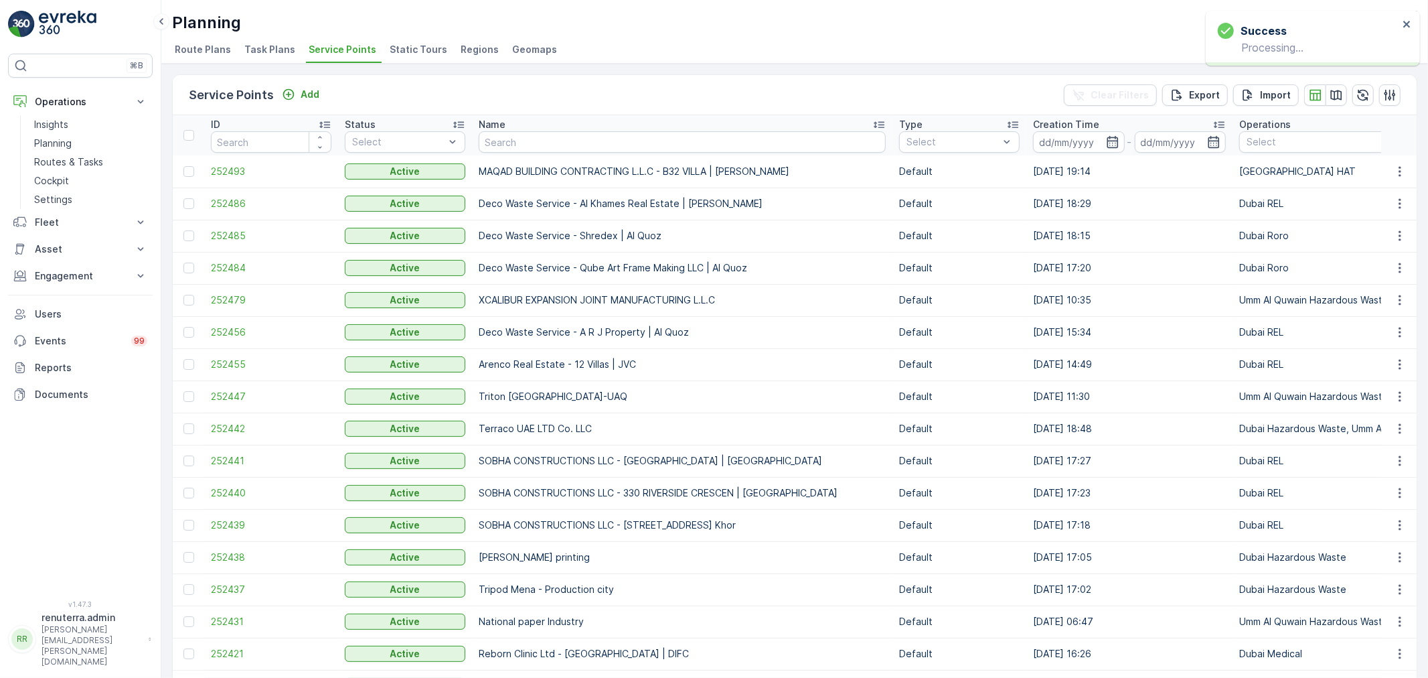
click at [526, 139] on input "text" at bounding box center [682, 141] width 407 height 21
type input "nm"
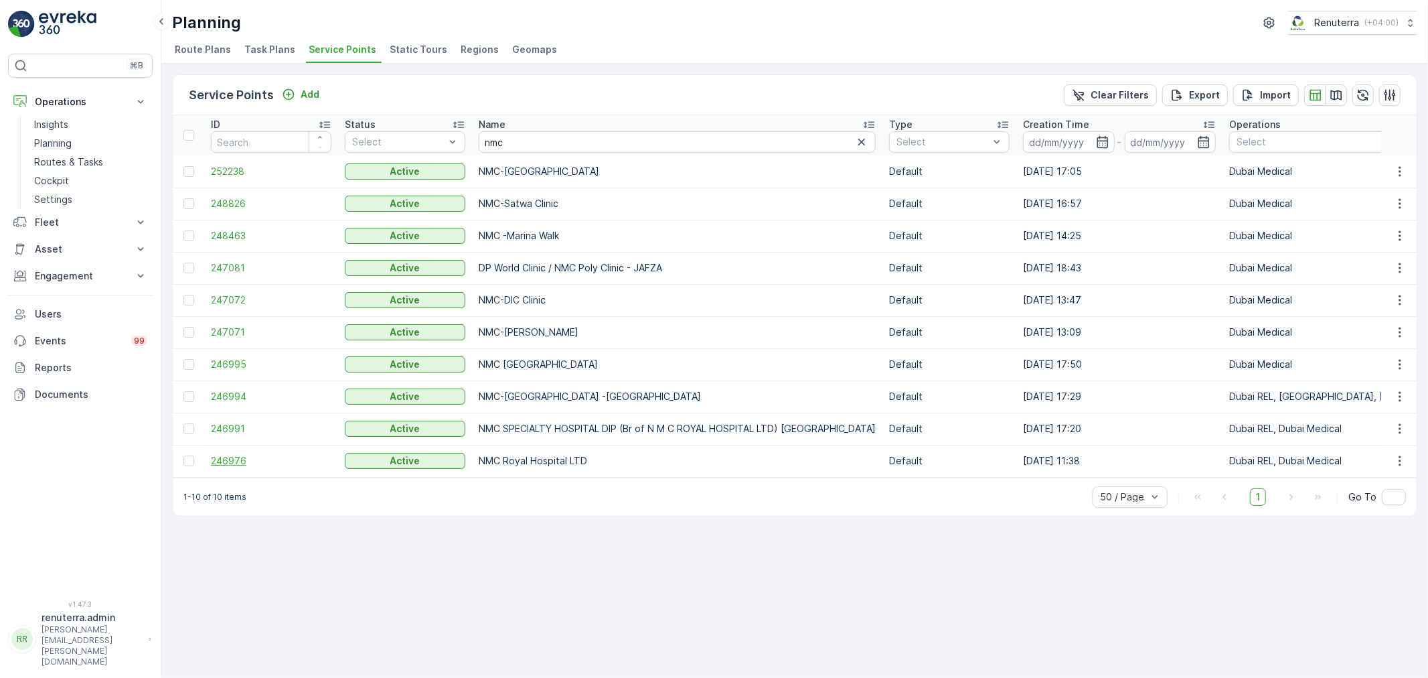
click at [231, 457] on span "246976" at bounding box center [271, 460] width 121 height 13
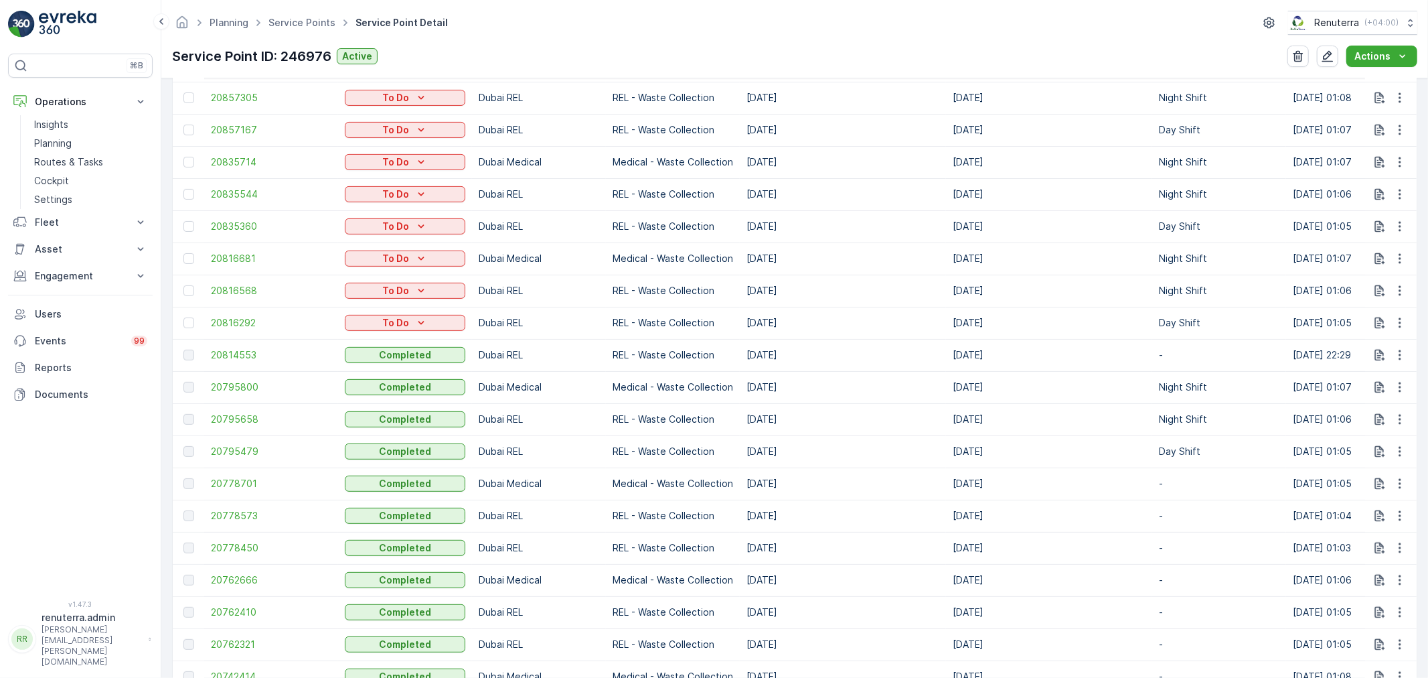
scroll to position [744, 0]
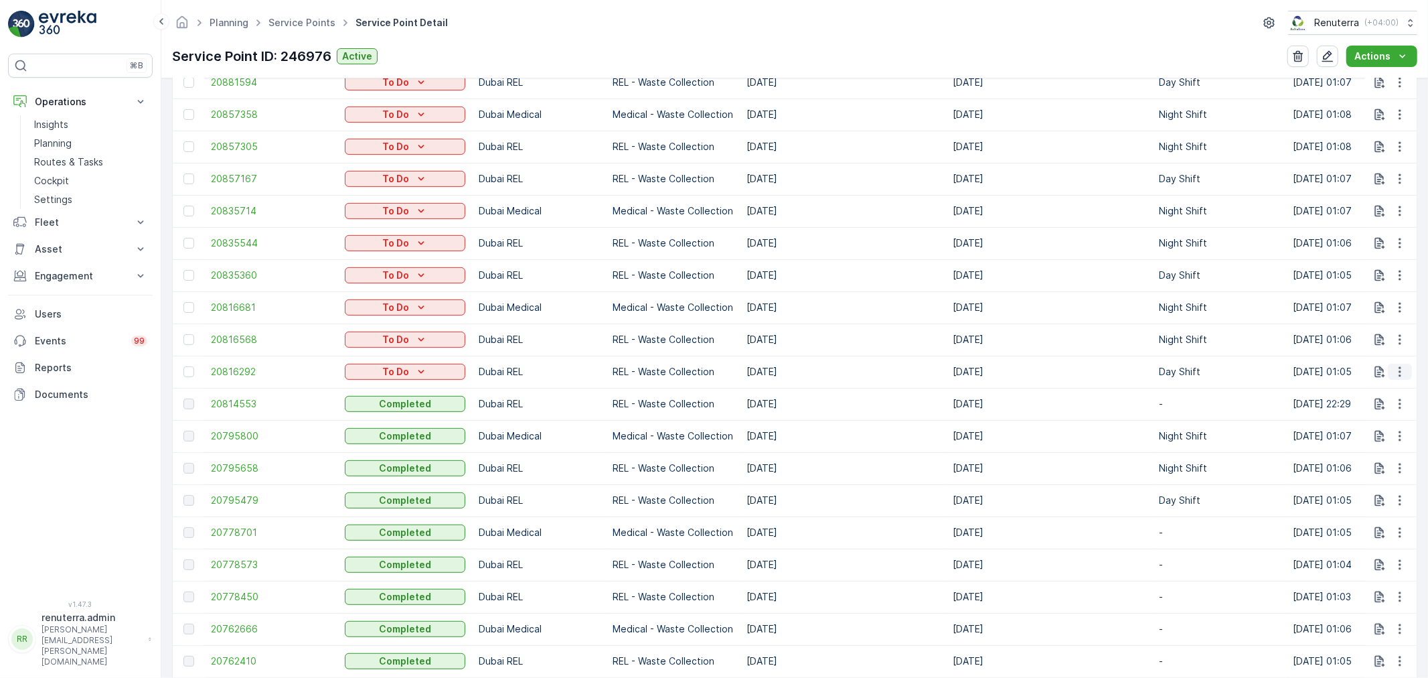
click at [1395, 368] on icon "button" at bounding box center [1400, 371] width 13 height 13
click at [1382, 430] on span "Change Route" at bounding box center [1365, 428] width 65 height 13
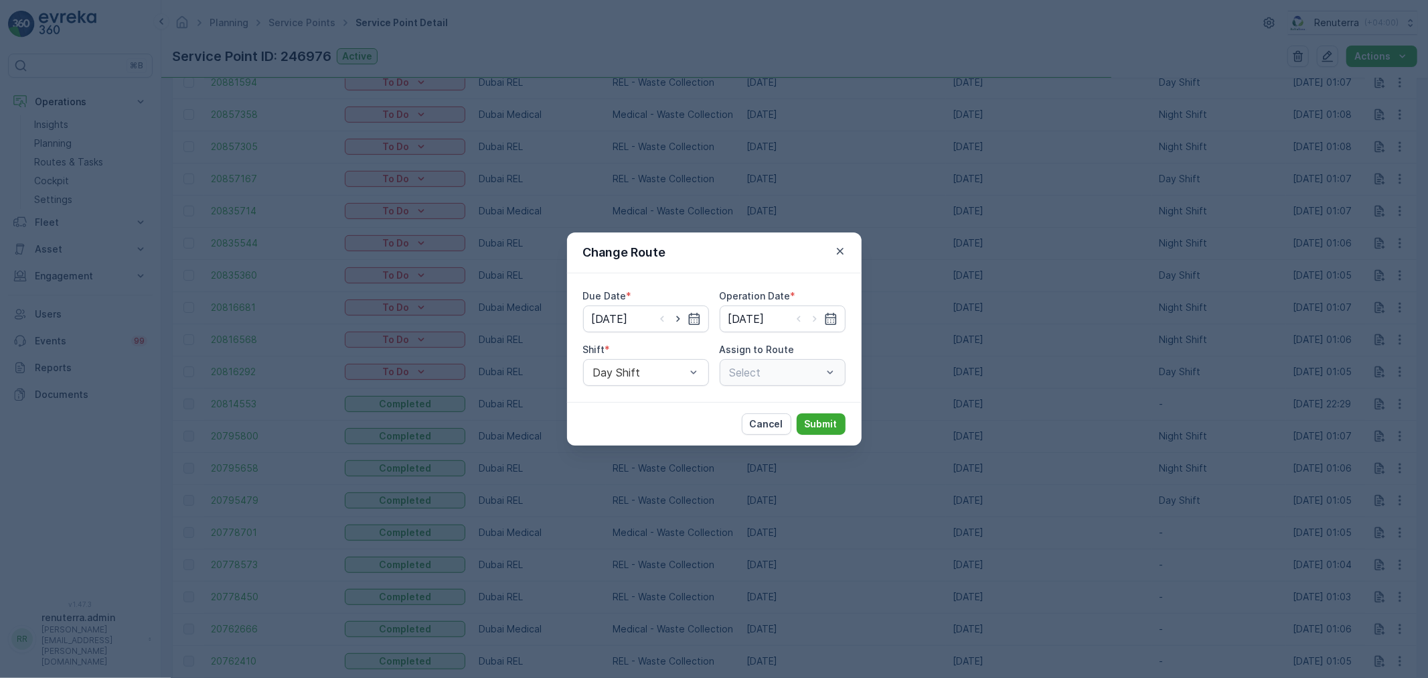
type input "[DATE]"
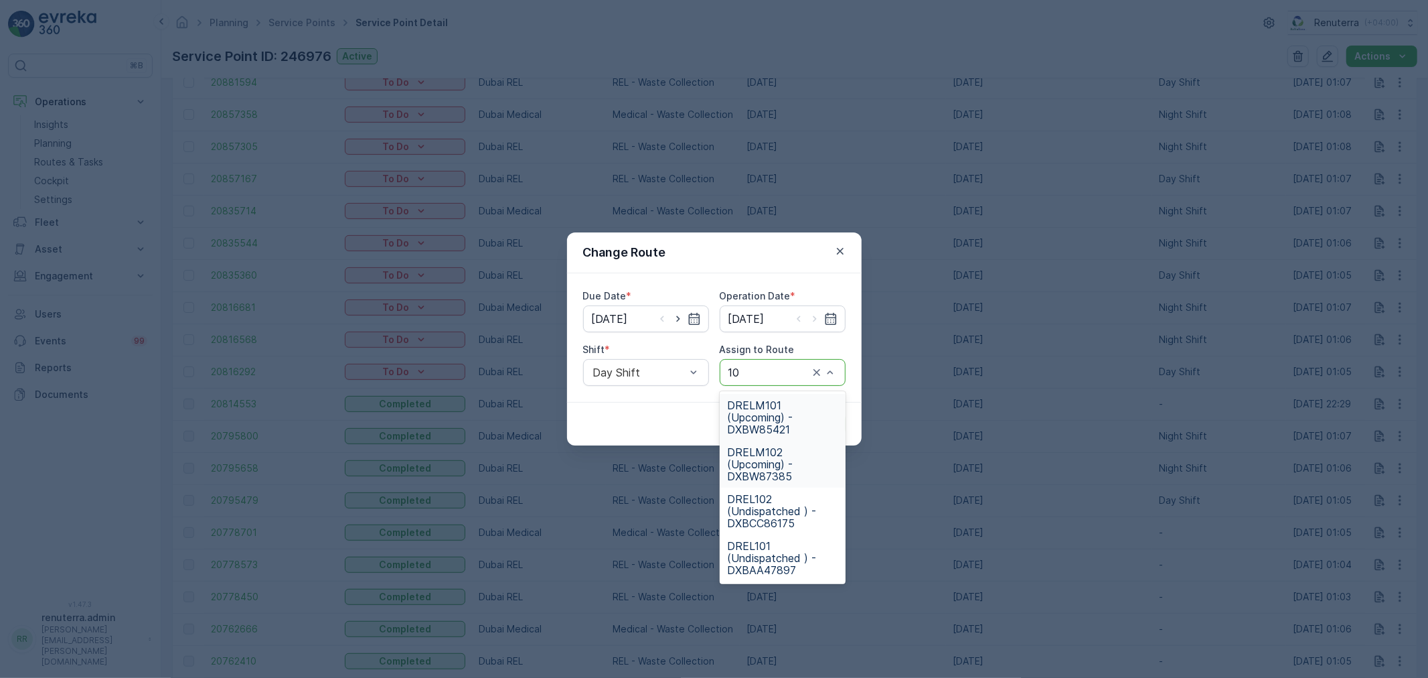
type input "101"
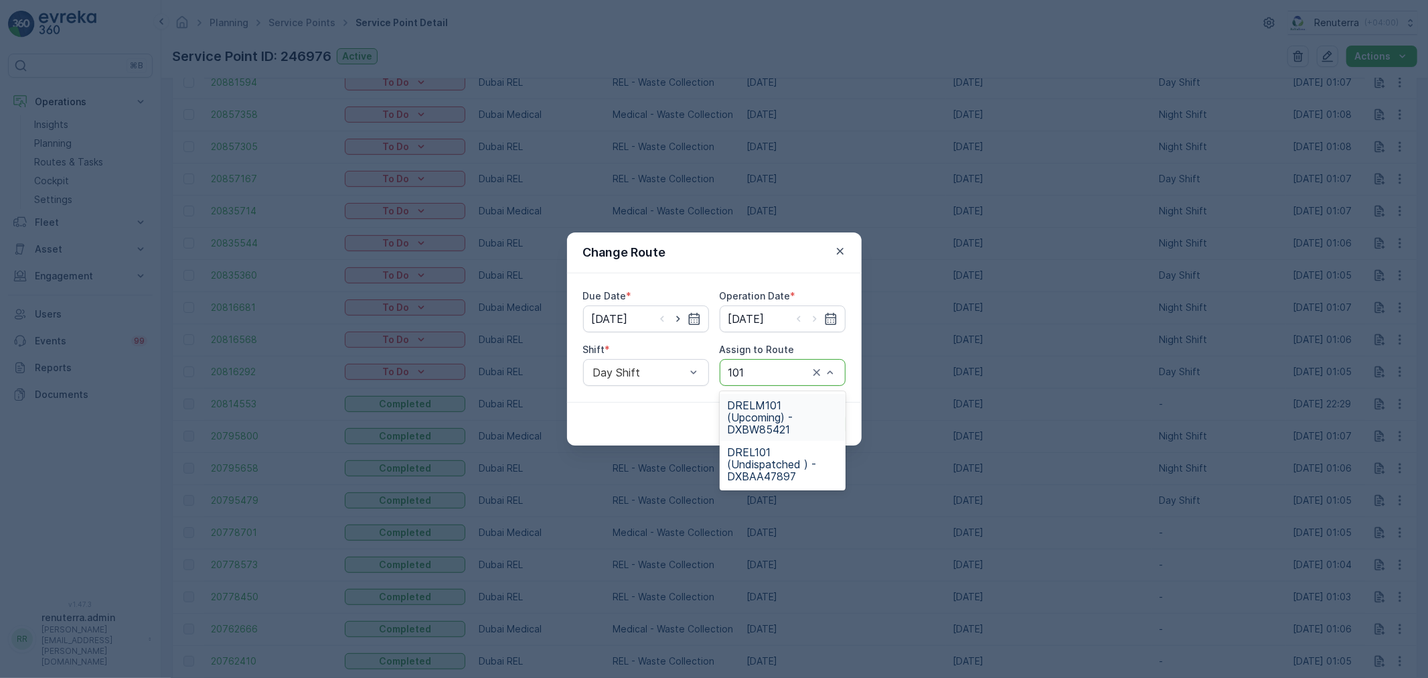
drag, startPoint x: 780, startPoint y: 418, endPoint x: 804, endPoint y: 418, distance: 23.4
click at [785, 418] on span "DRELM101 (Upcoming) - DXBW85421" at bounding box center [783, 417] width 110 height 36
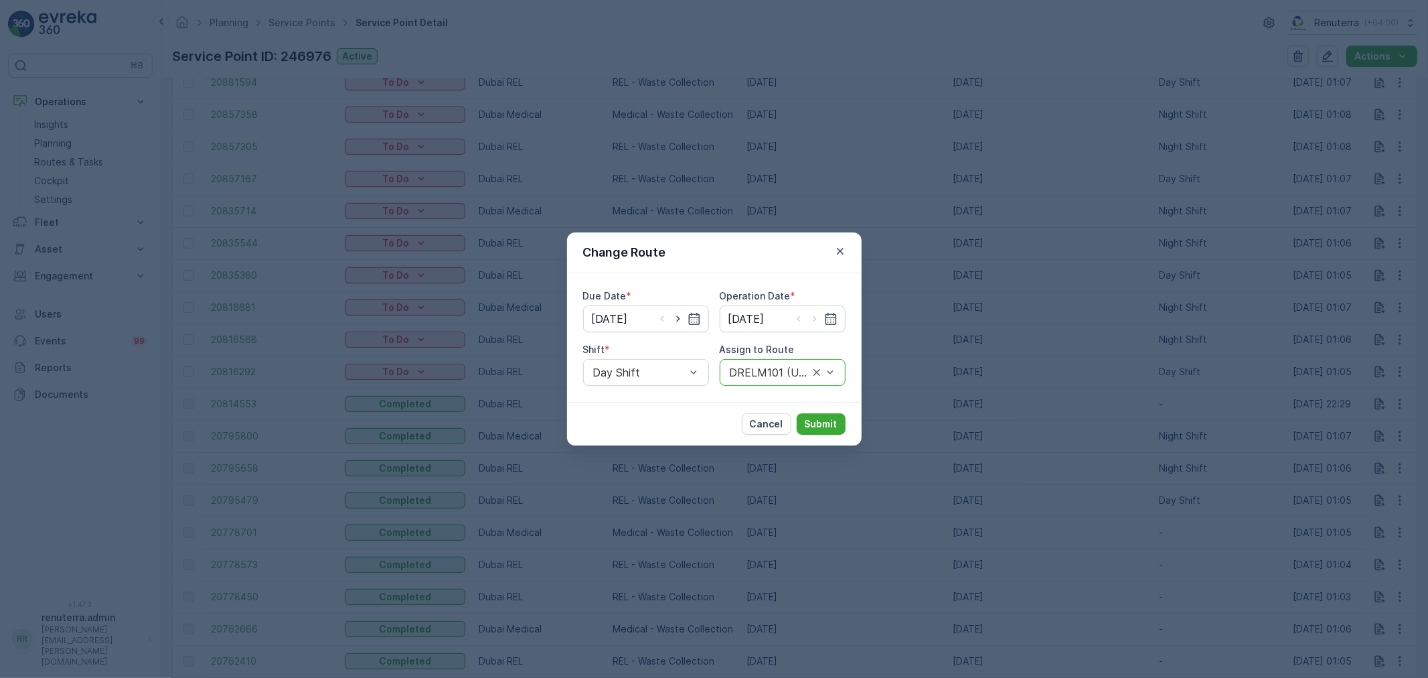
click at [855, 409] on div "Cancel Submit" at bounding box center [714, 424] width 295 height 44
click at [841, 415] on button "Submit" at bounding box center [821, 423] width 49 height 21
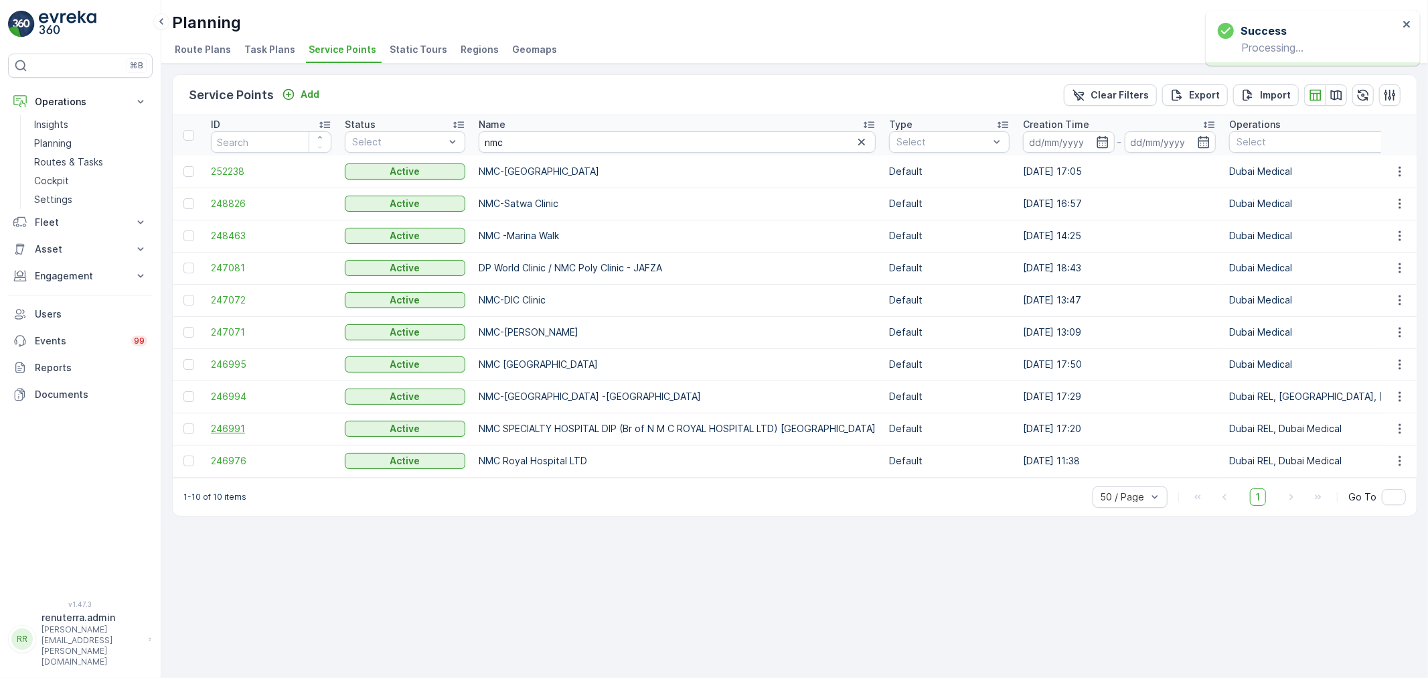
click at [222, 431] on span "246991" at bounding box center [271, 428] width 121 height 13
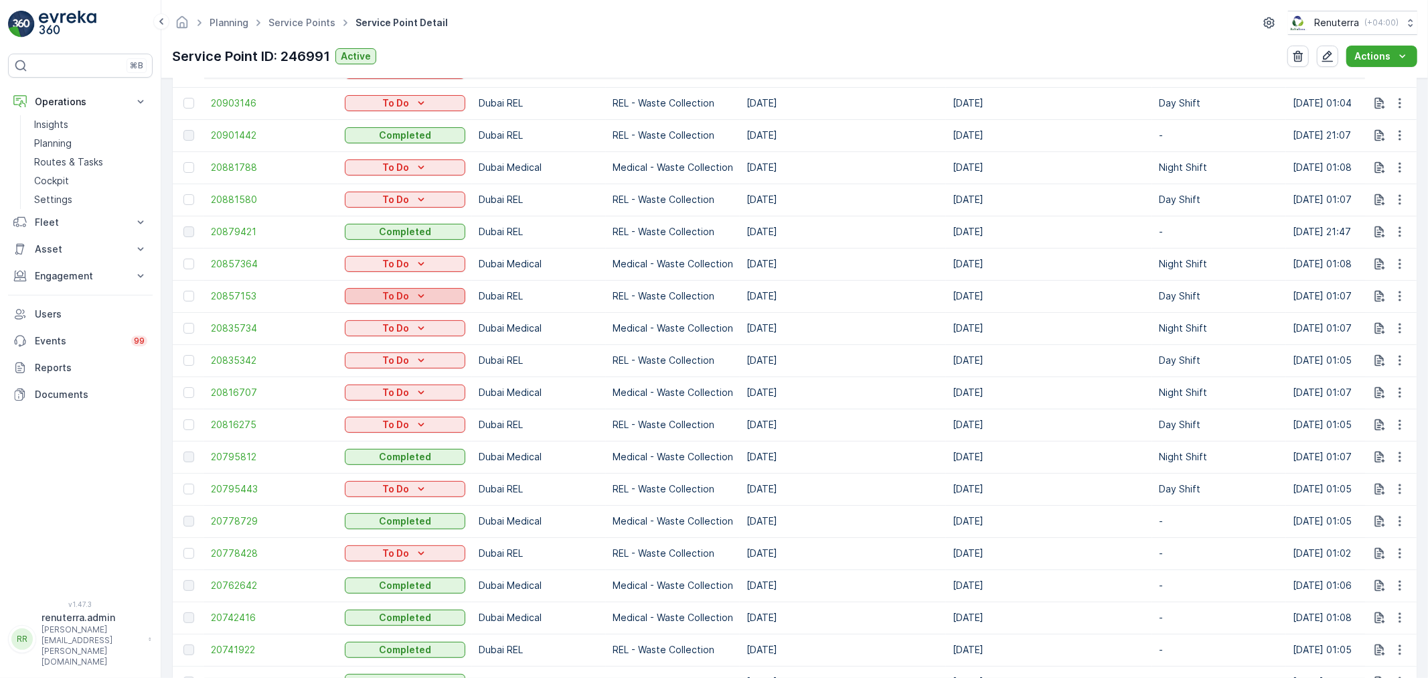
scroll to position [744, 0]
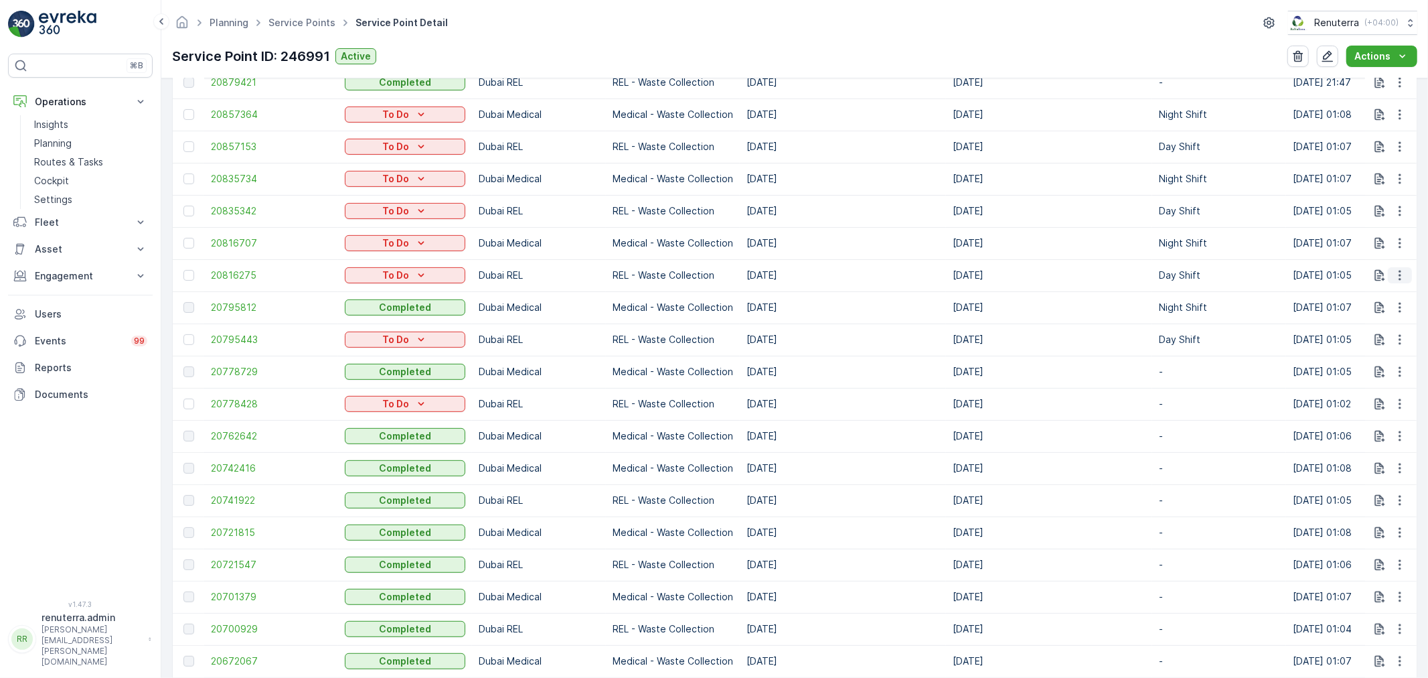
click at [1398, 275] on icon "button" at bounding box center [1400, 275] width 13 height 13
click at [1391, 328] on span "Change Route" at bounding box center [1365, 331] width 65 height 13
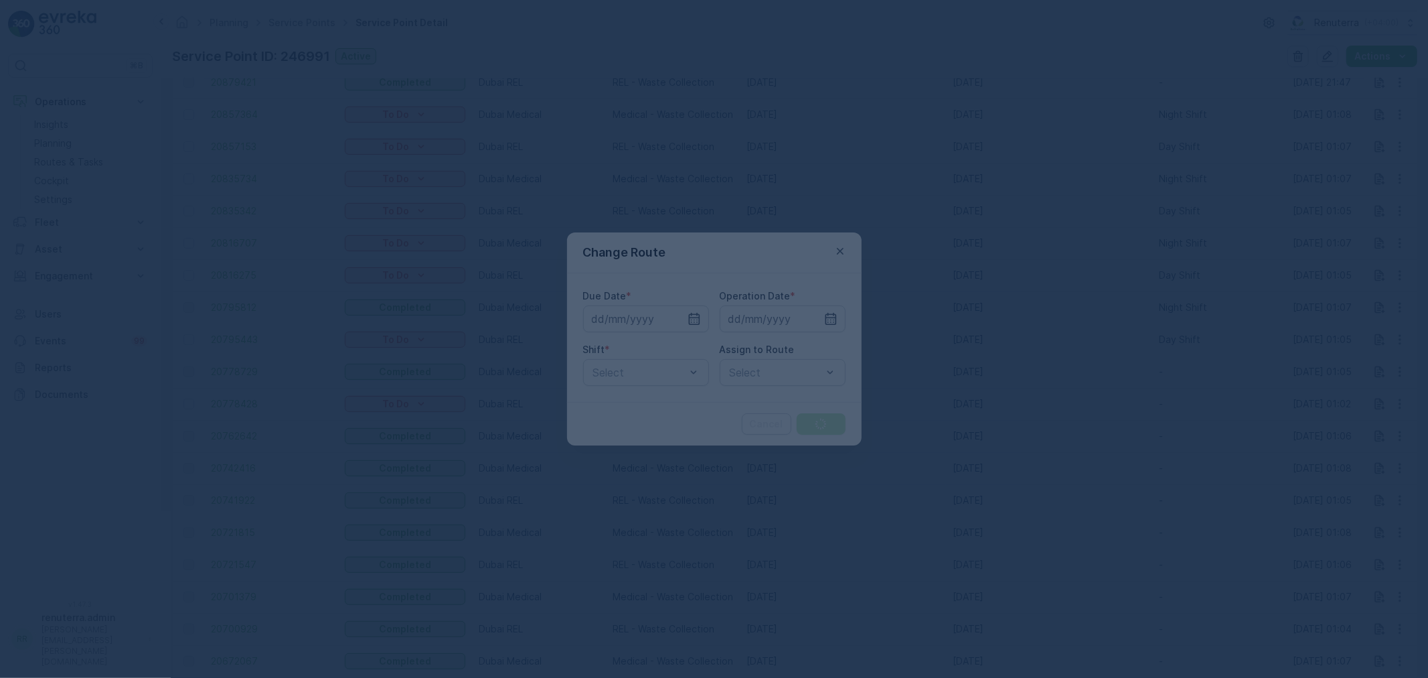
type input "[DATE]"
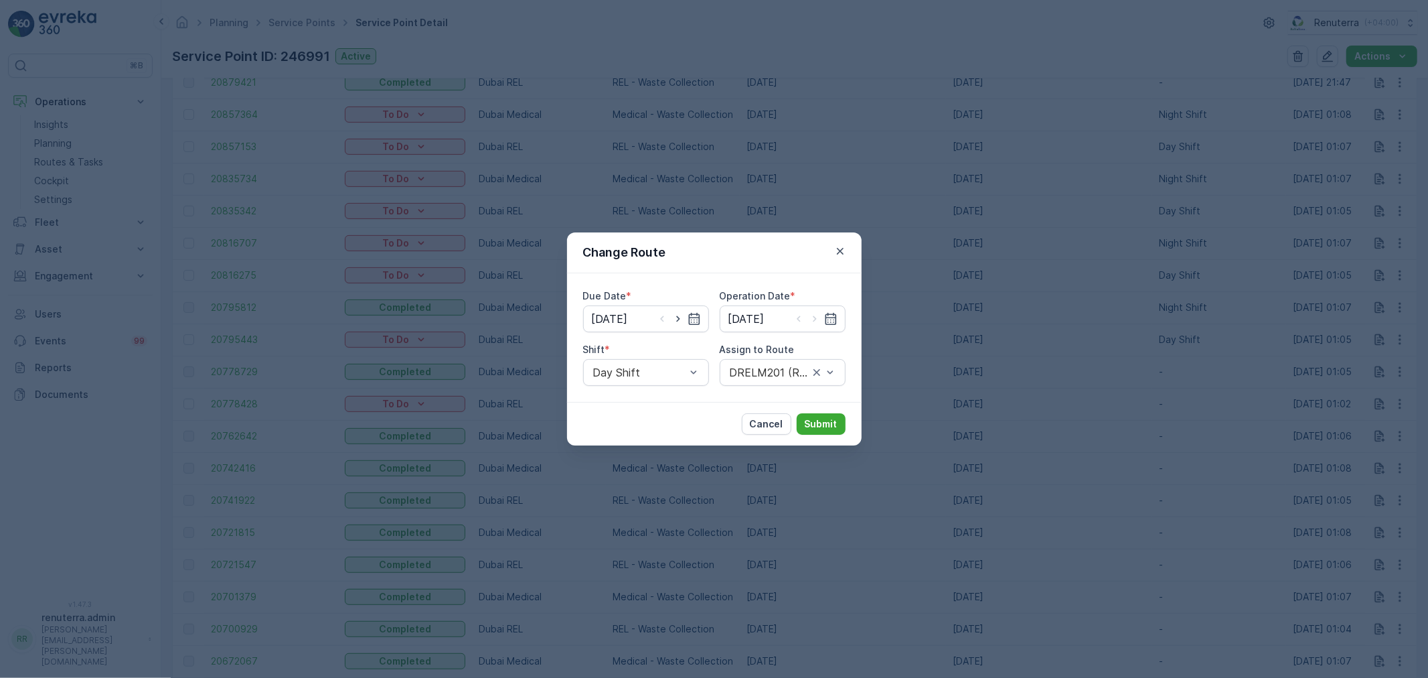
click at [832, 253] on button "button" at bounding box center [840, 251] width 16 height 16
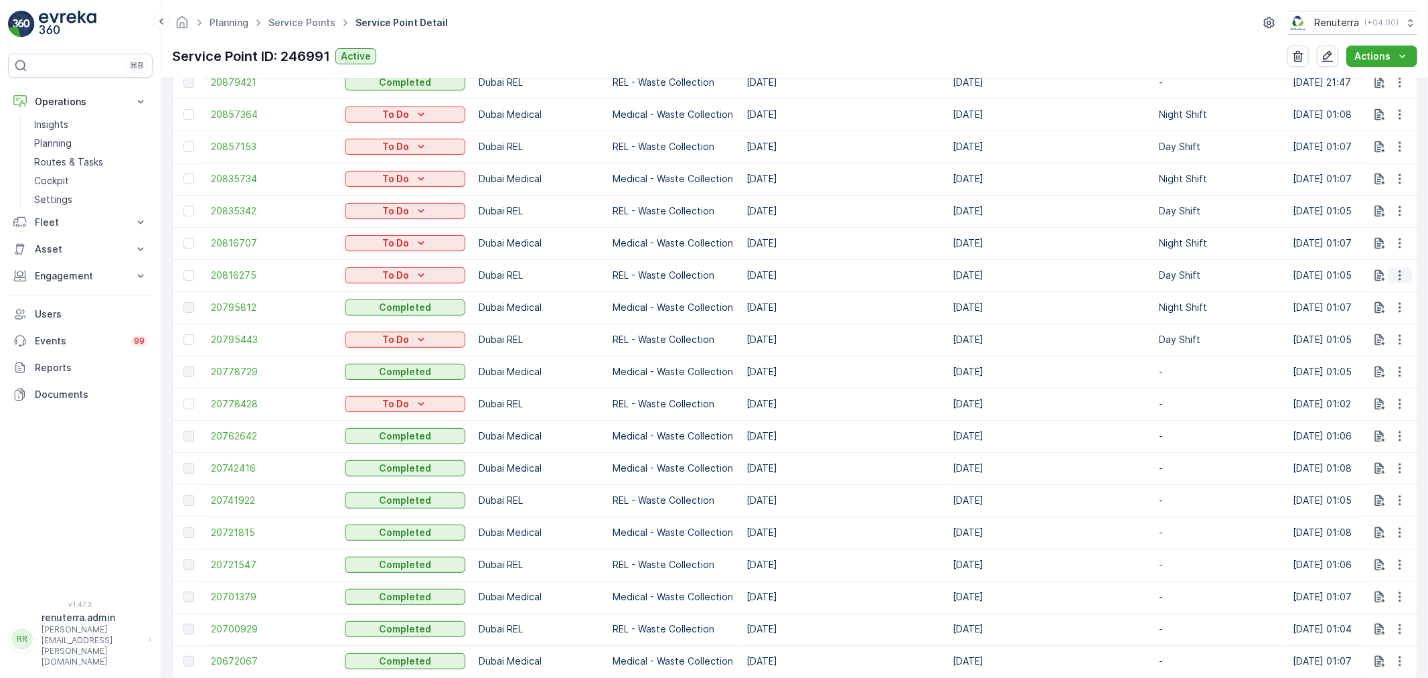
click at [1400, 276] on icon "button" at bounding box center [1400, 275] width 13 height 13
click at [1374, 329] on span "Change Route" at bounding box center [1365, 331] width 65 height 13
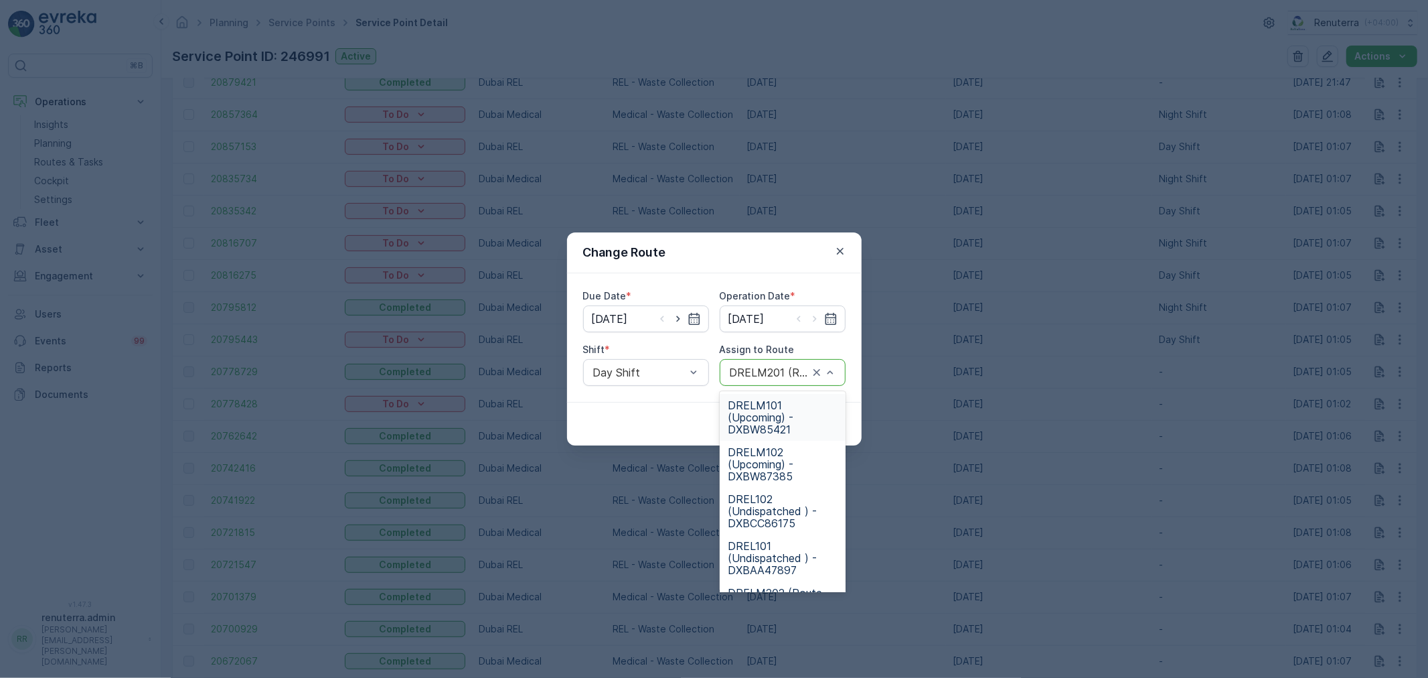
click at [800, 395] on div "DRELM101 (Upcoming) - DXBW85421" at bounding box center [783, 417] width 126 height 47
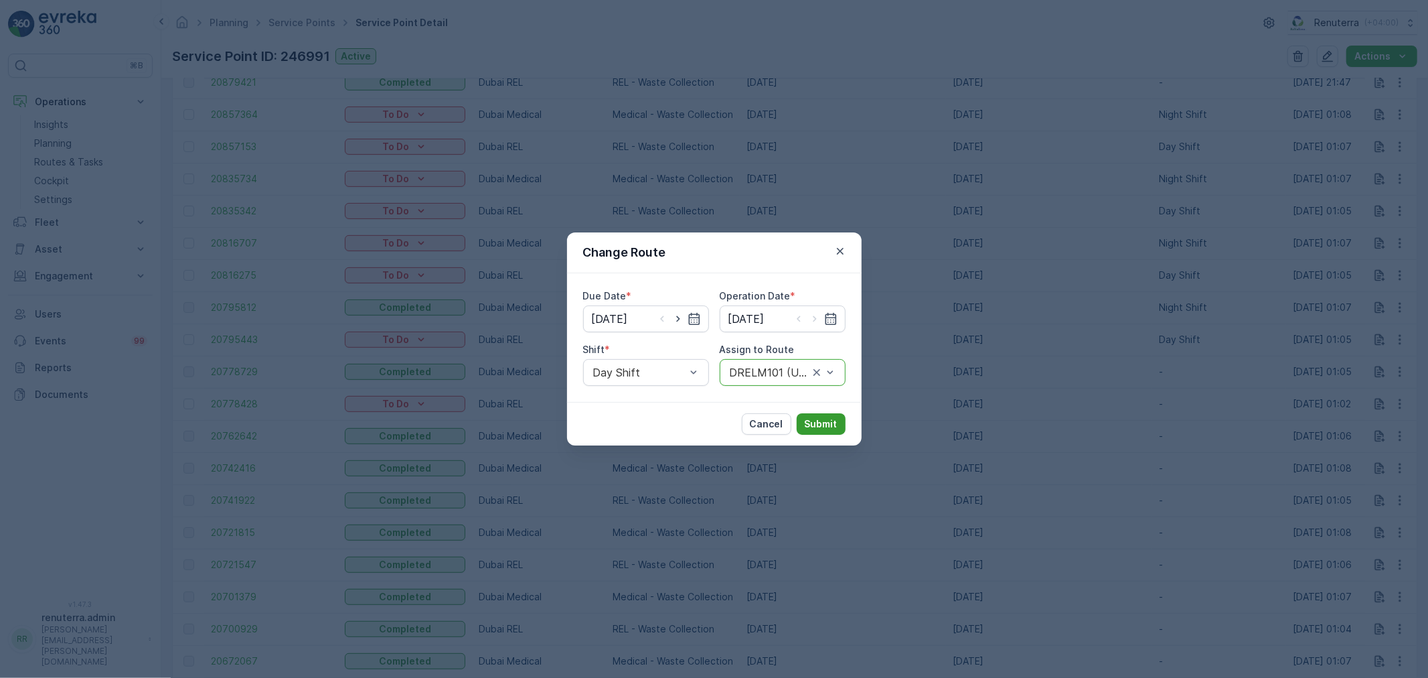
click at [818, 417] on p "Submit" at bounding box center [821, 423] width 33 height 13
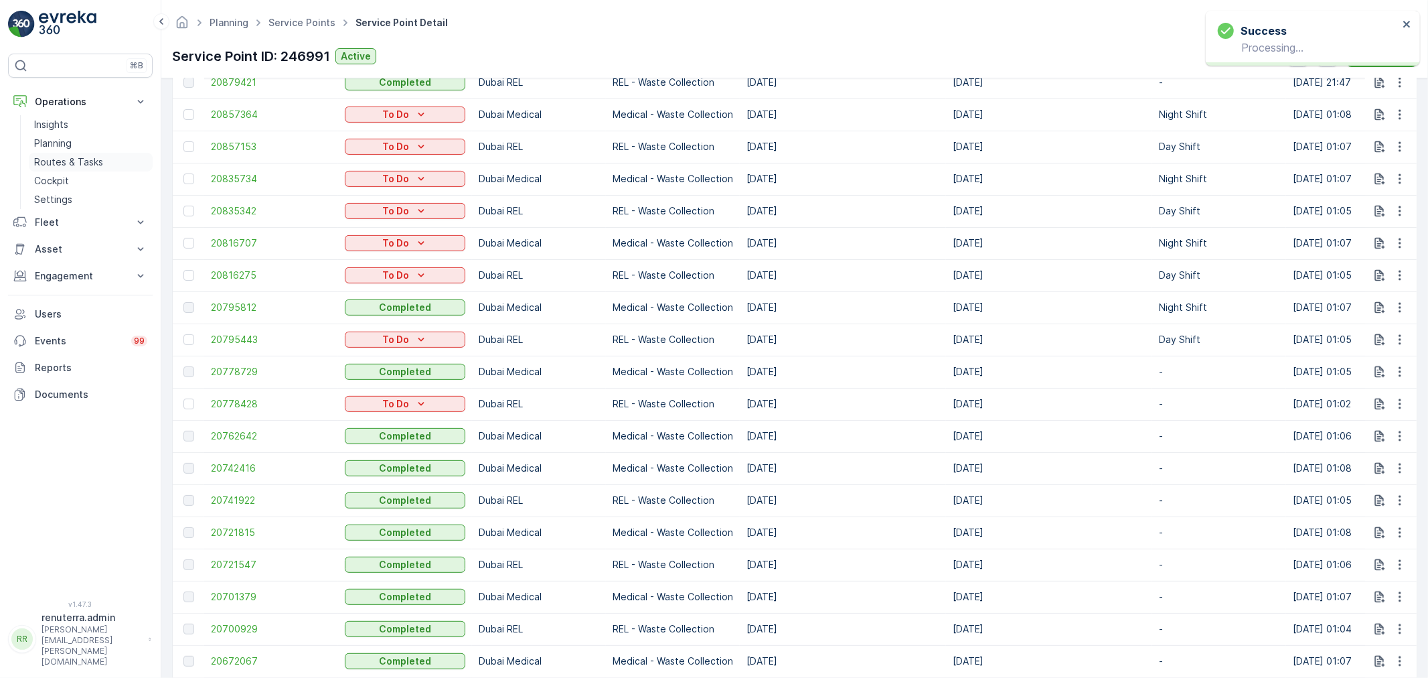
click at [78, 161] on p "Routes & Tasks" at bounding box center [68, 161] width 69 height 13
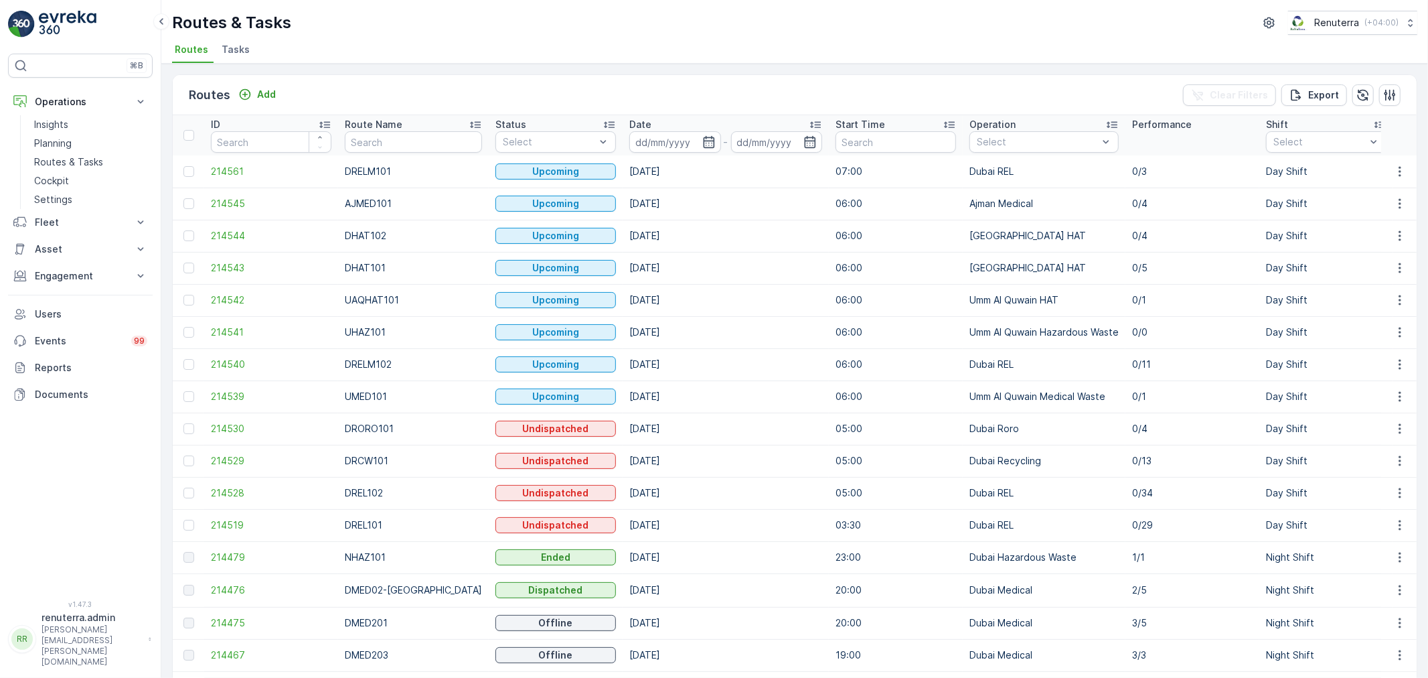
click at [244, 50] on span "Tasks" at bounding box center [236, 49] width 28 height 13
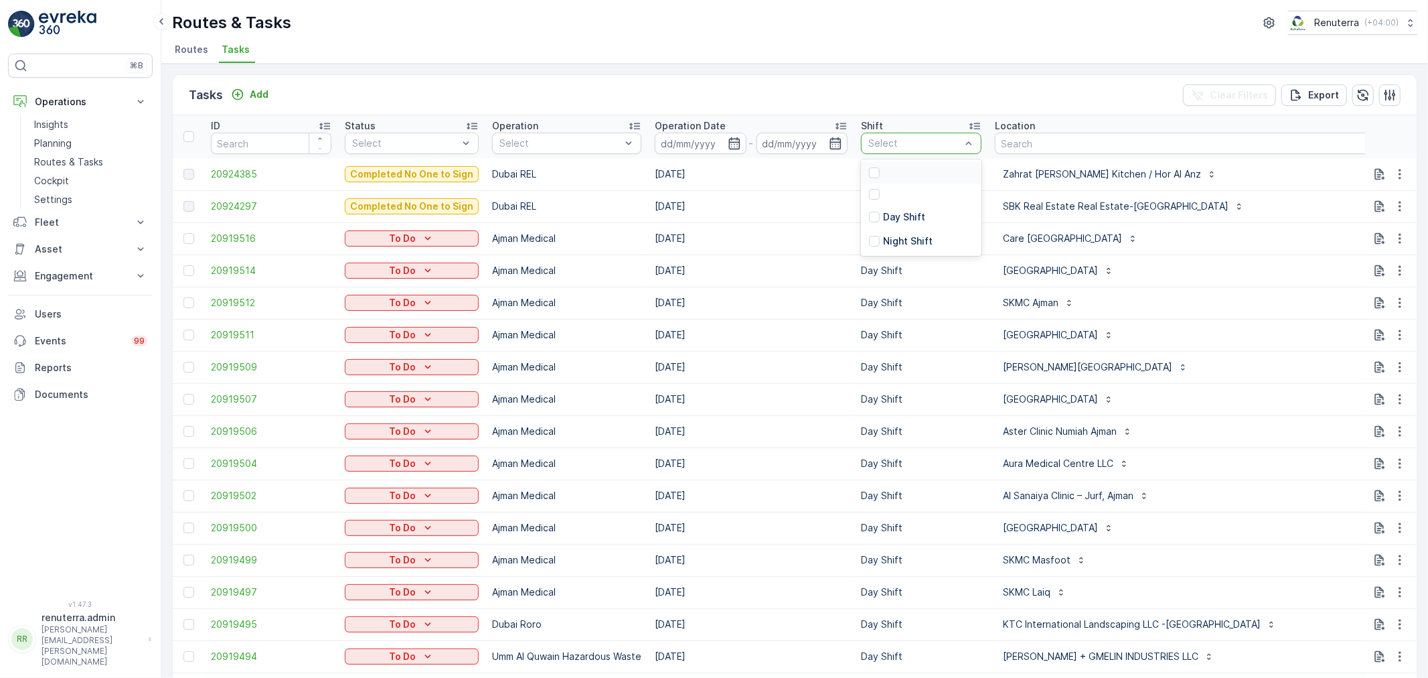
click at [899, 150] on div "Select" at bounding box center [921, 143] width 121 height 21
click at [885, 238] on p "Night Shift" at bounding box center [908, 240] width 50 height 13
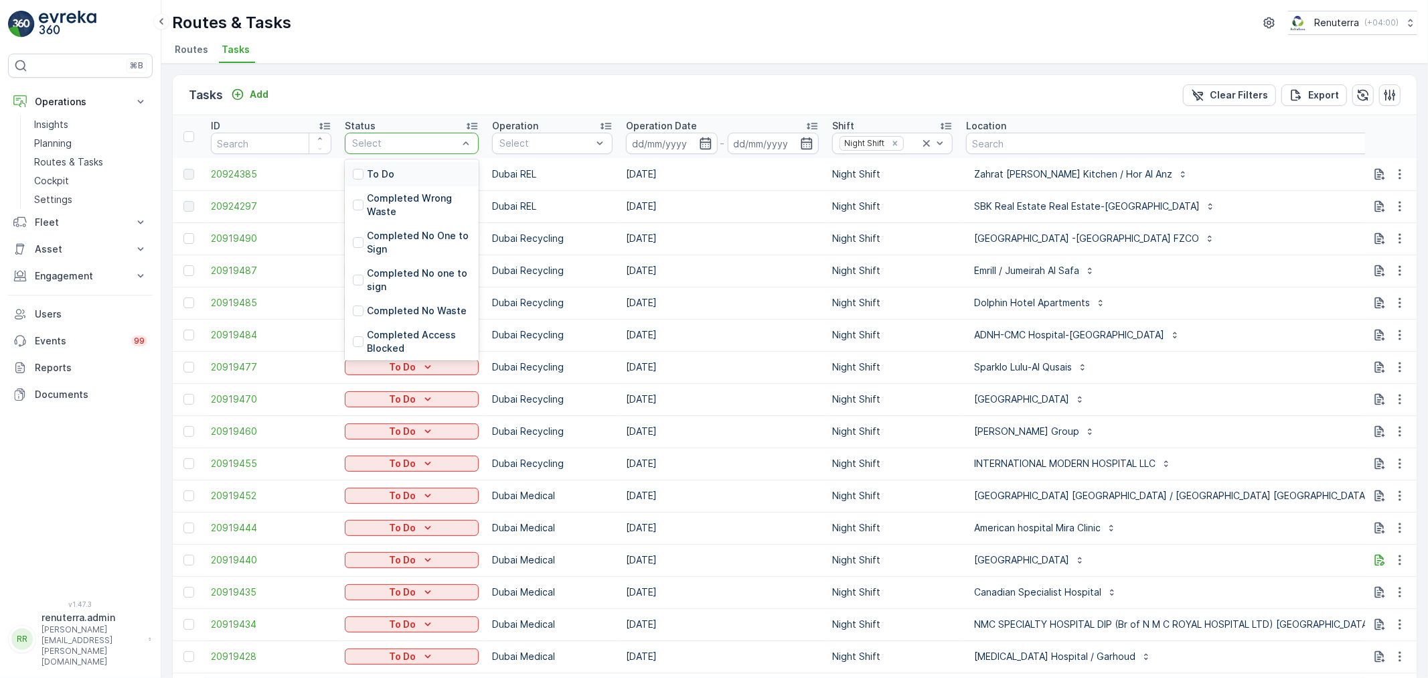
click at [390, 151] on div "Select" at bounding box center [412, 143] width 134 height 21
click at [392, 65] on div "Tasks Add Clear Filters Export ID Status 9 results available. Use Up and Down t…" at bounding box center [794, 371] width 1267 height 614
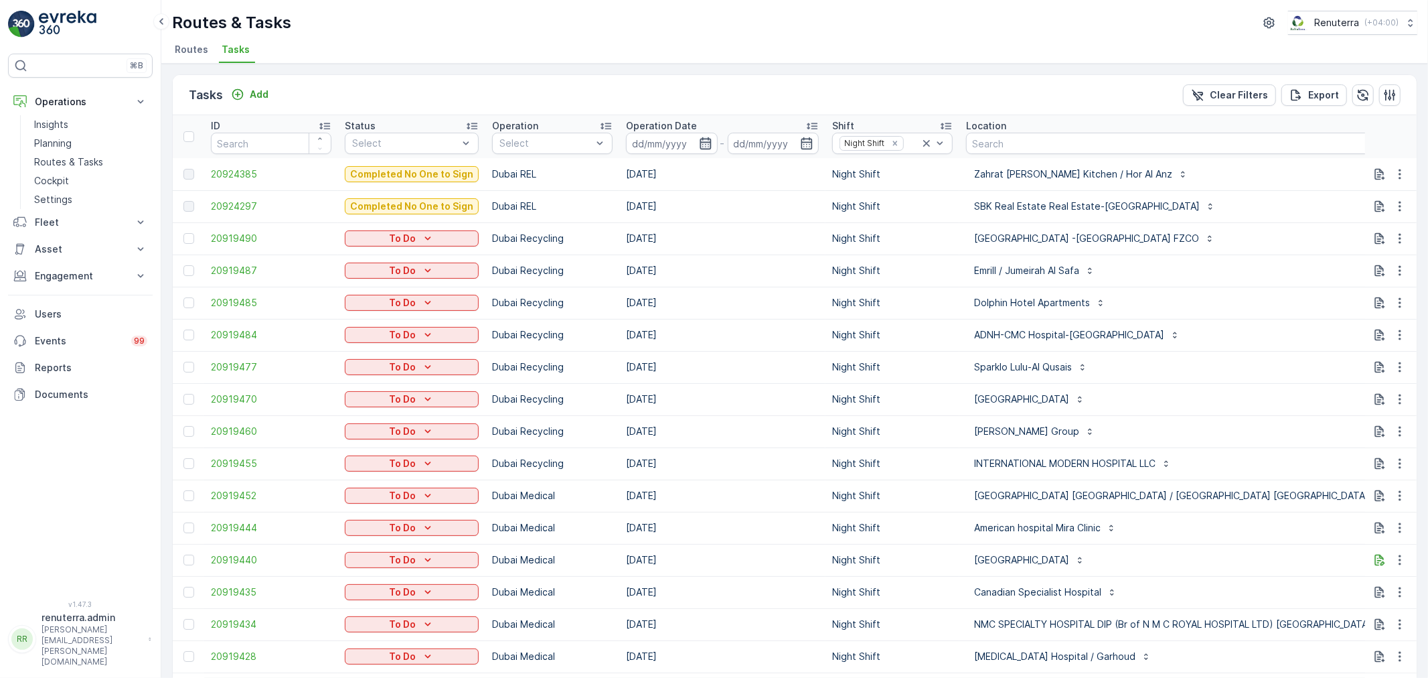
click at [706, 137] on icon "button" at bounding box center [705, 143] width 13 height 13
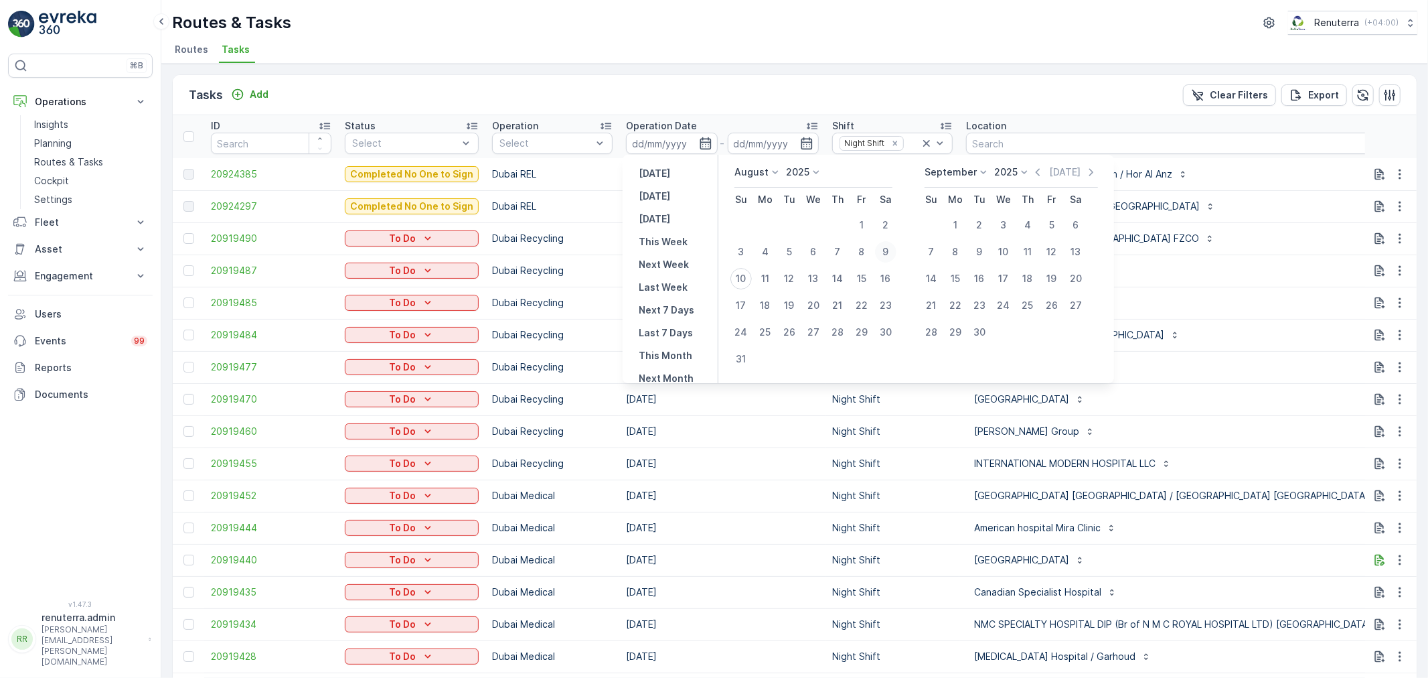
click at [885, 251] on div "9" at bounding box center [885, 251] width 21 height 21
type input "[DATE]"
click at [885, 251] on div "9" at bounding box center [885, 251] width 21 height 21
type input "[DATE]"
click at [885, 251] on div "9" at bounding box center [885, 251] width 21 height 21
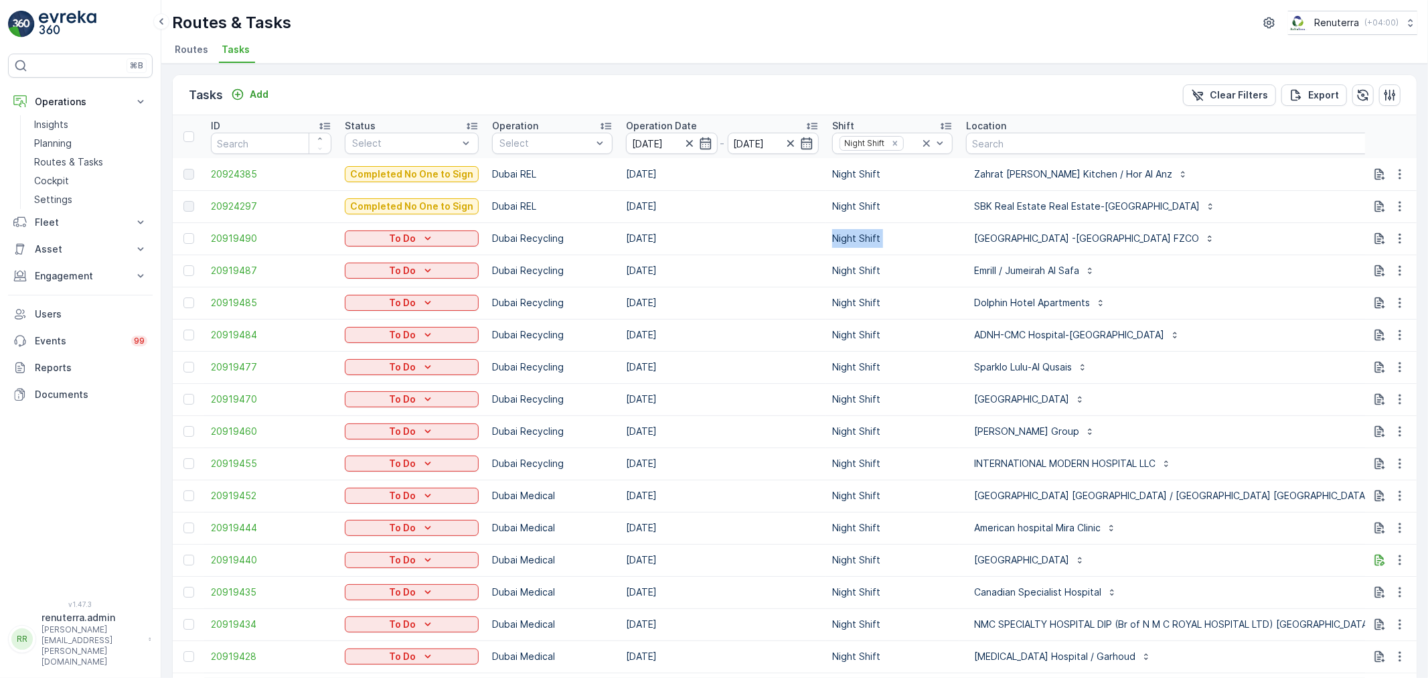
click at [885, 251] on td "Night Shift" at bounding box center [893, 238] width 134 height 32
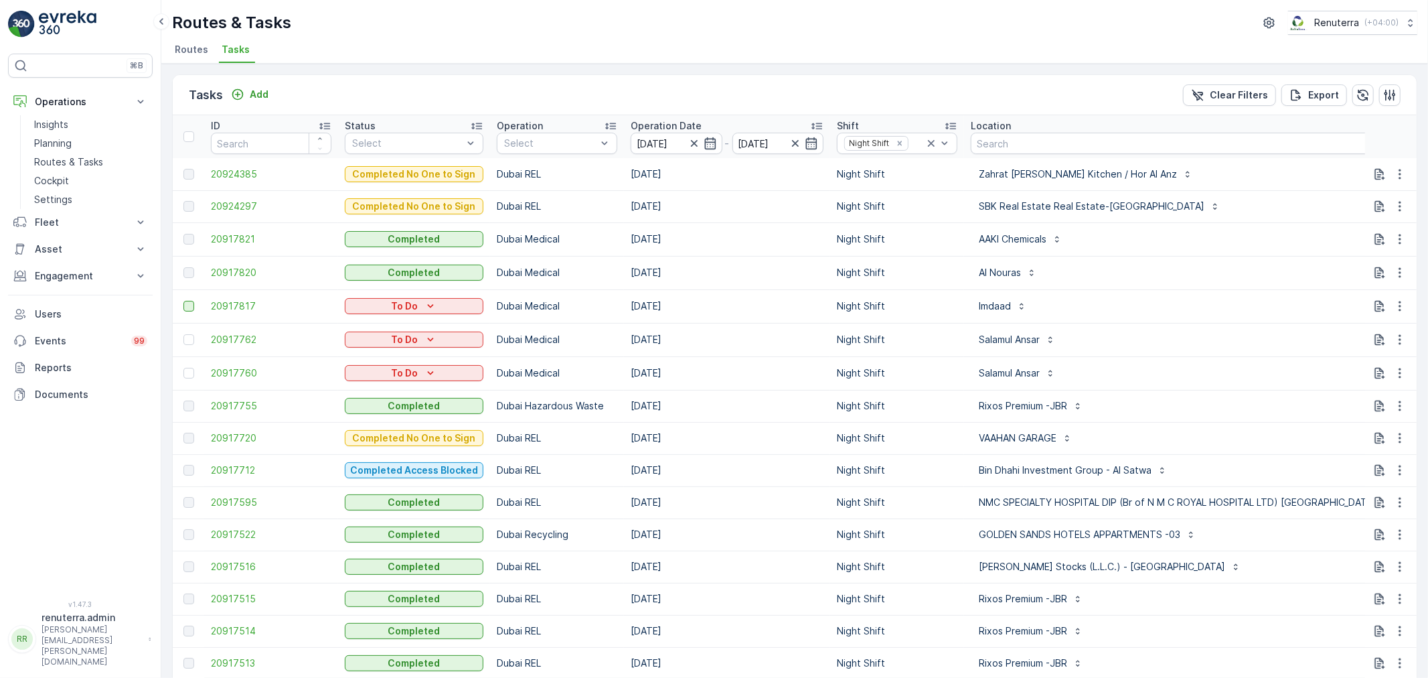
click at [185, 304] on div at bounding box center [188, 306] width 11 height 11
click at [183, 301] on input "checkbox" at bounding box center [183, 301] width 0 height 0
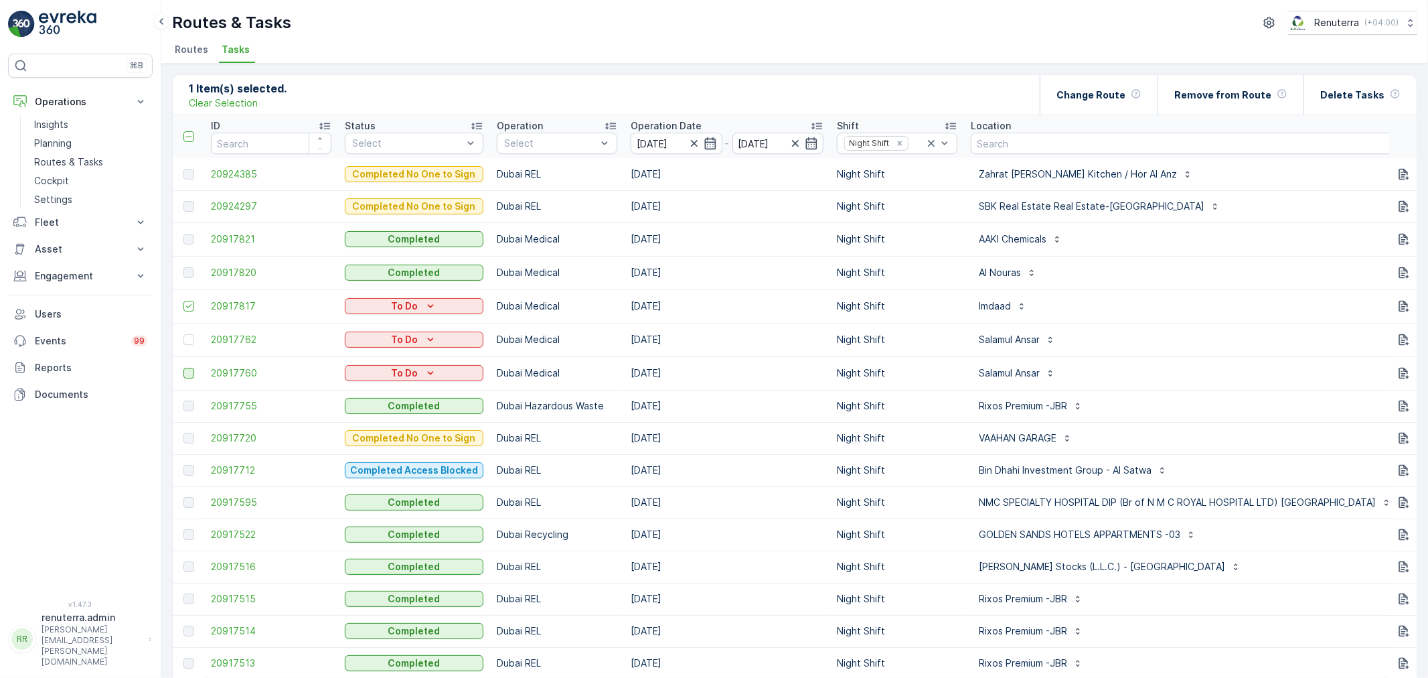
drag, startPoint x: 188, startPoint y: 338, endPoint x: 183, endPoint y: 377, distance: 39.8
click at [188, 340] on div at bounding box center [188, 339] width 11 height 11
click at [183, 334] on input "checkbox" at bounding box center [183, 334] width 0 height 0
click at [183, 374] on div at bounding box center [188, 373] width 11 height 11
click at [183, 368] on input "checkbox" at bounding box center [183, 368] width 0 height 0
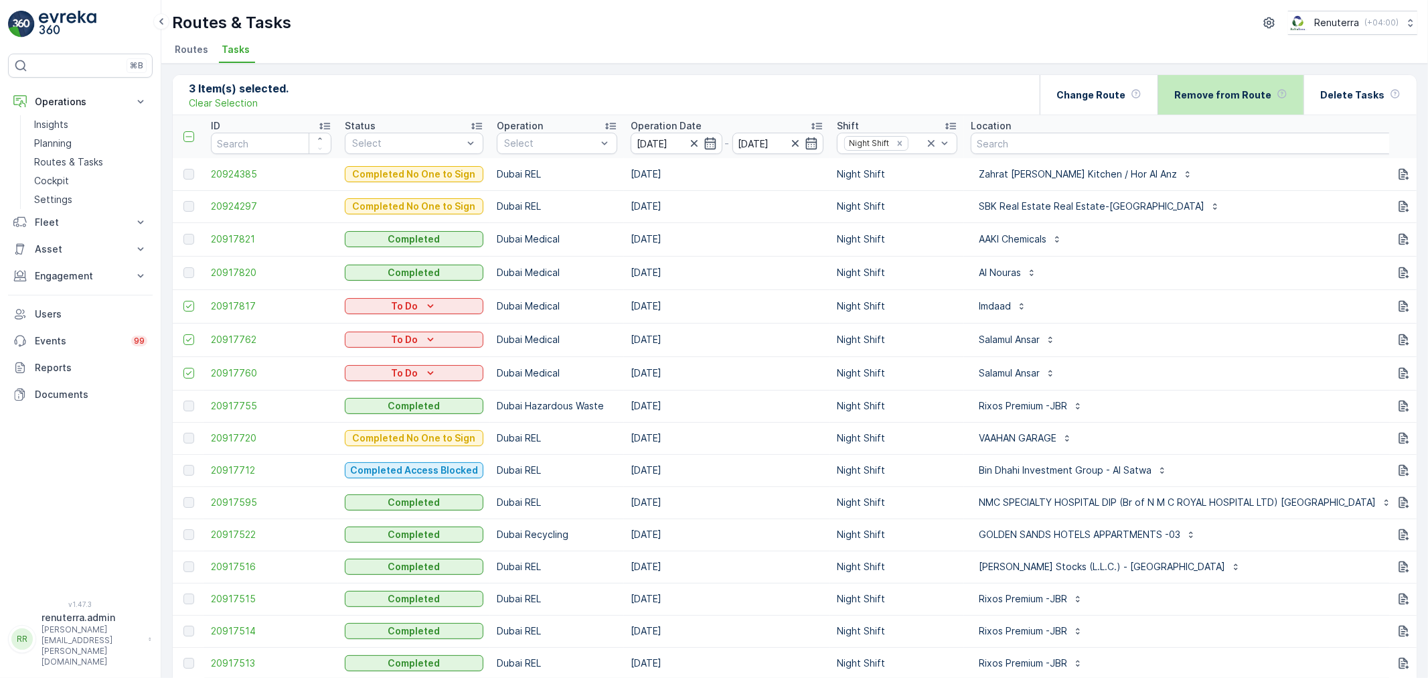
click at [1237, 110] on div "Remove from Route" at bounding box center [1231, 95] width 113 height 40
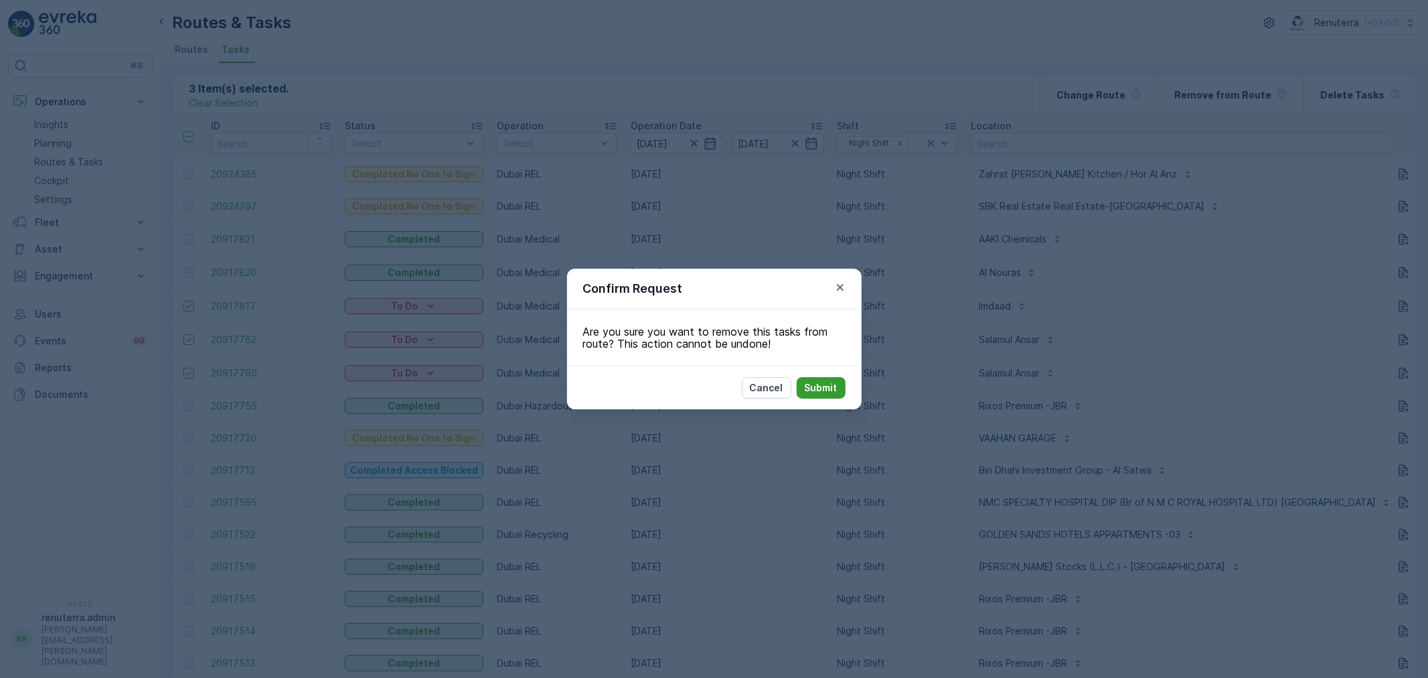
click at [831, 384] on p "Submit" at bounding box center [821, 387] width 33 height 13
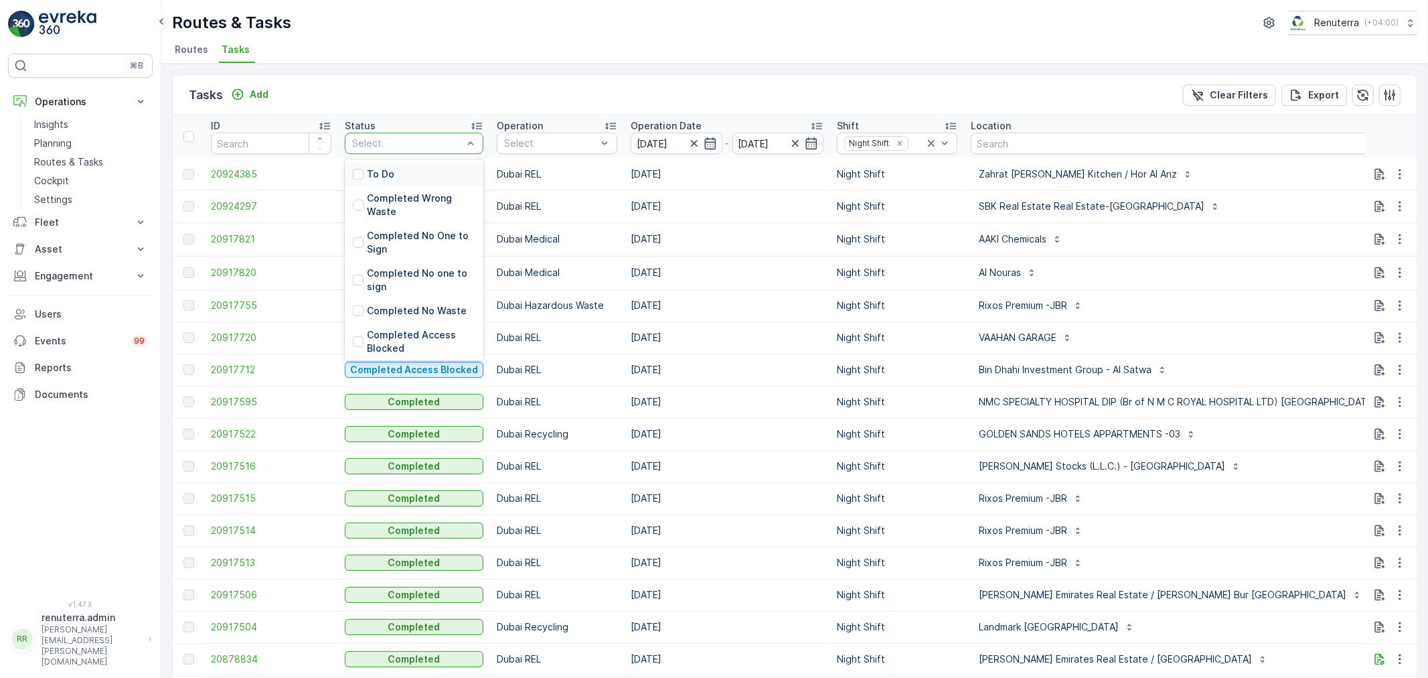
click at [414, 177] on div "To Do" at bounding box center [414, 174] width 139 height 24
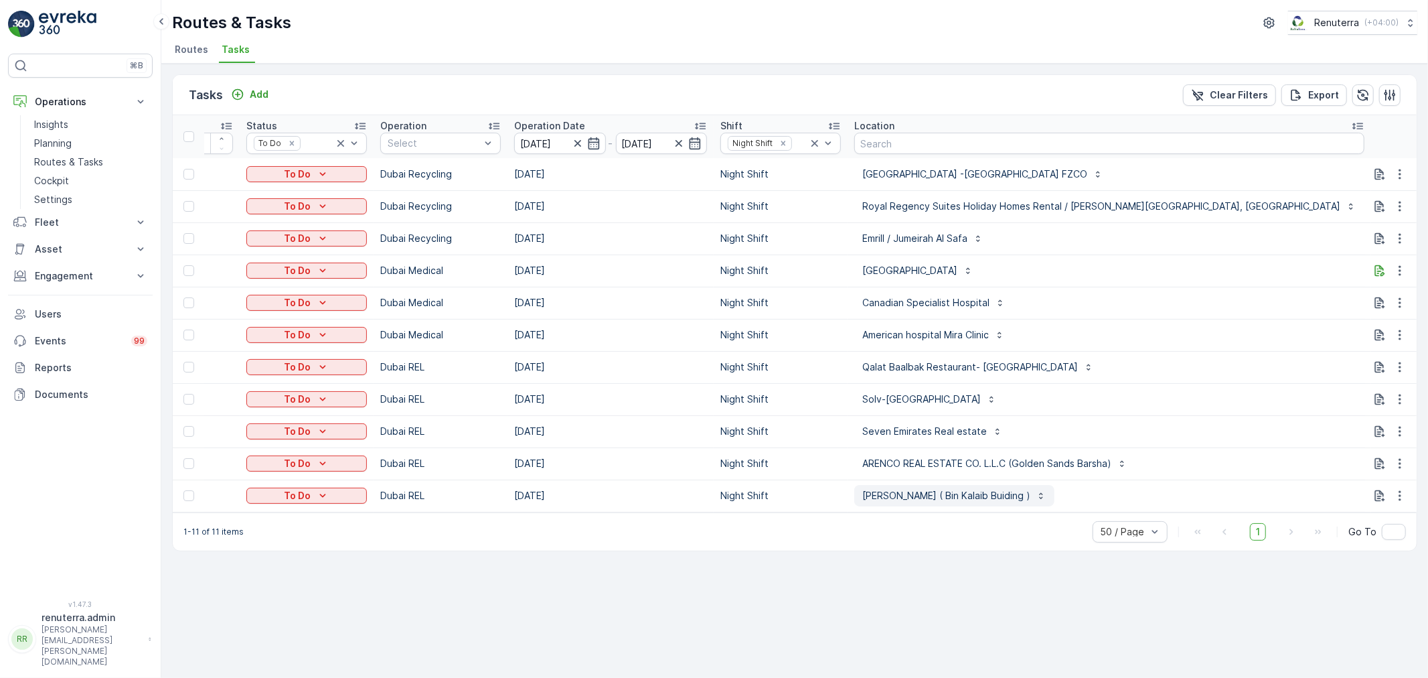
scroll to position [0, 99]
click at [1405, 331] on icon "button" at bounding box center [1400, 334] width 13 height 13
click at [1365, 436] on div "Delete" at bounding box center [1378, 435] width 101 height 19
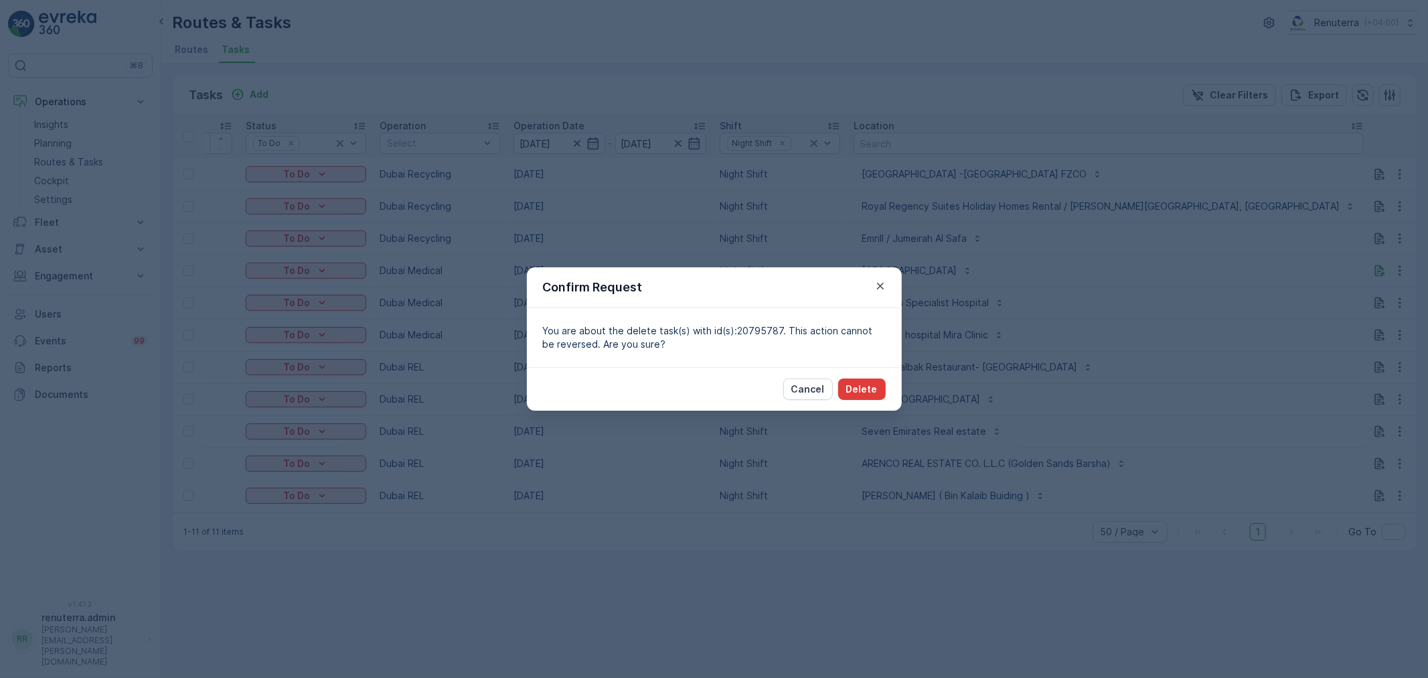
click at [864, 380] on button "Delete" at bounding box center [862, 388] width 48 height 21
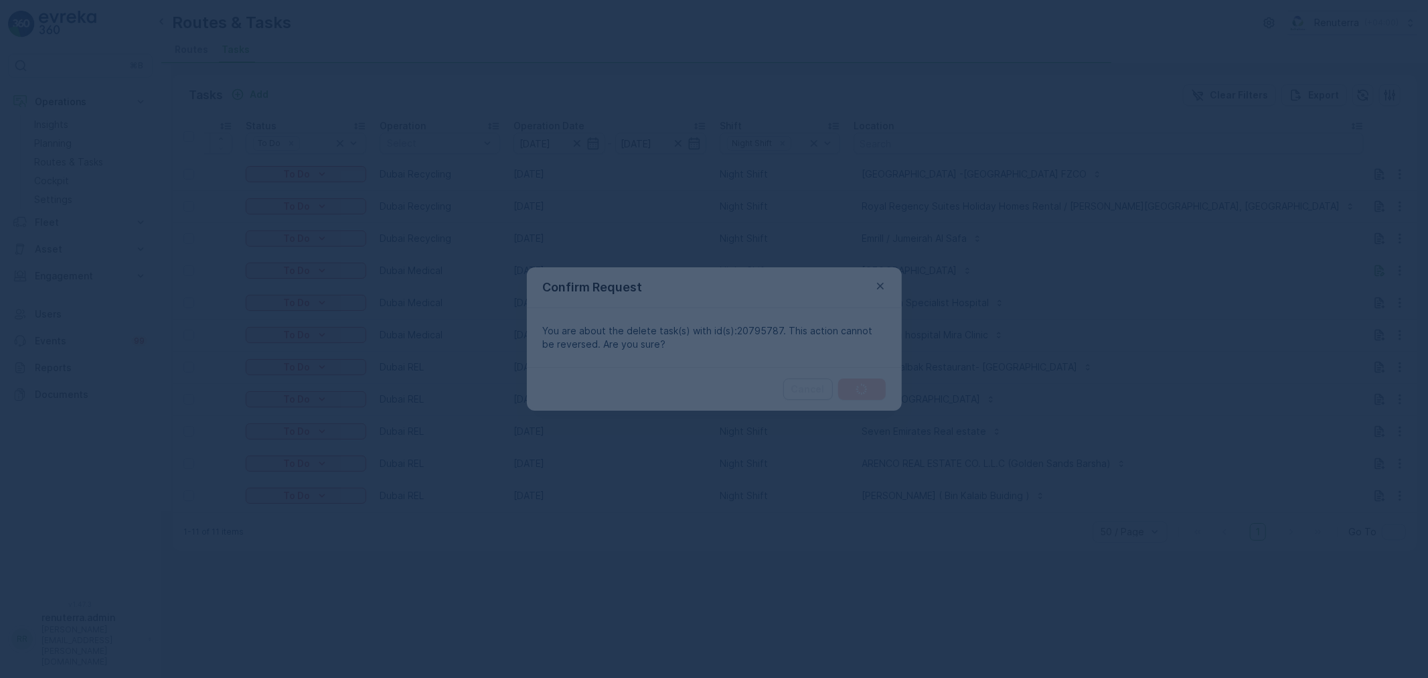
scroll to position [0, 44]
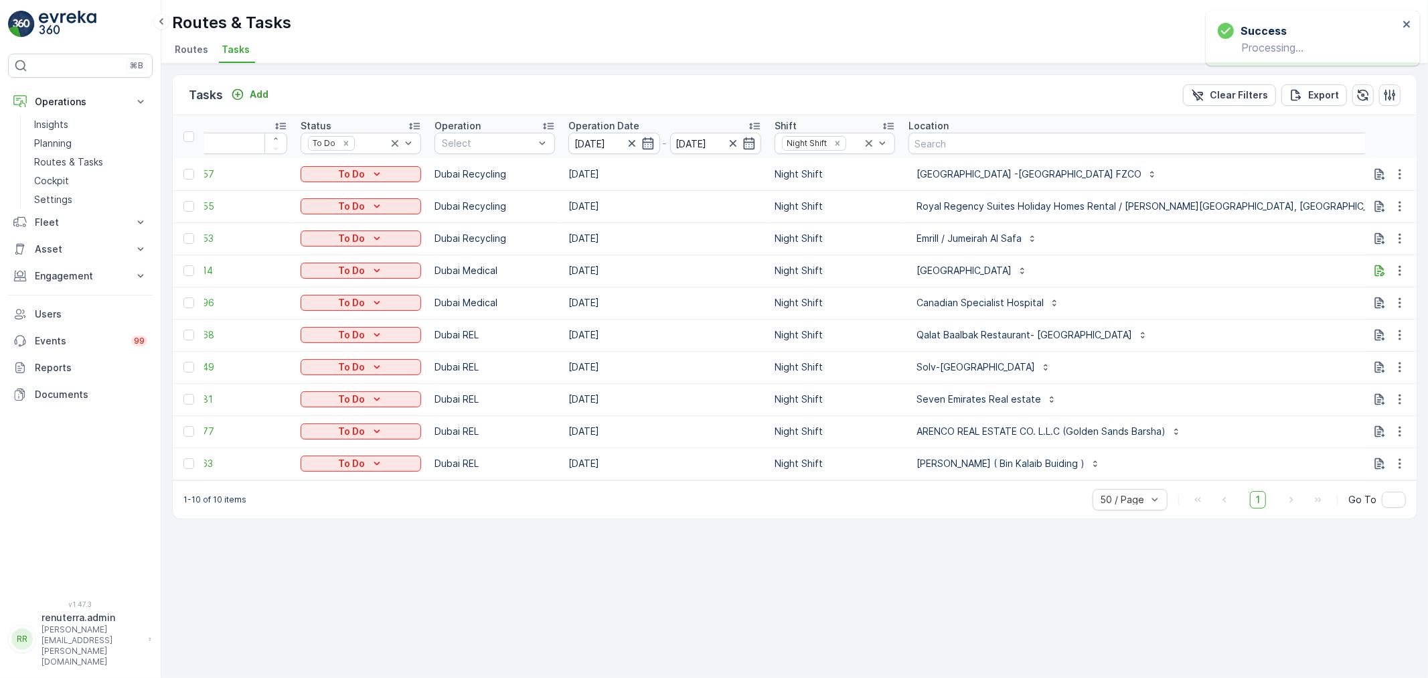
drag, startPoint x: 899, startPoint y: 475, endPoint x: 915, endPoint y: 477, distance: 16.2
click at [913, 477] on tr "20795363 To Do [GEOGRAPHIC_DATA] REL [DATE] Night Shift Saif Al [PERSON_NAME] (…" at bounding box center [870, 463] width 1483 height 32
click at [915, 496] on div "1-10 of 10 items 50 / Page 1 Go To" at bounding box center [795, 499] width 1244 height 38
click at [1405, 171] on icon "button" at bounding box center [1400, 173] width 13 height 13
click at [1385, 230] on span "Change Route" at bounding box center [1365, 230] width 65 height 13
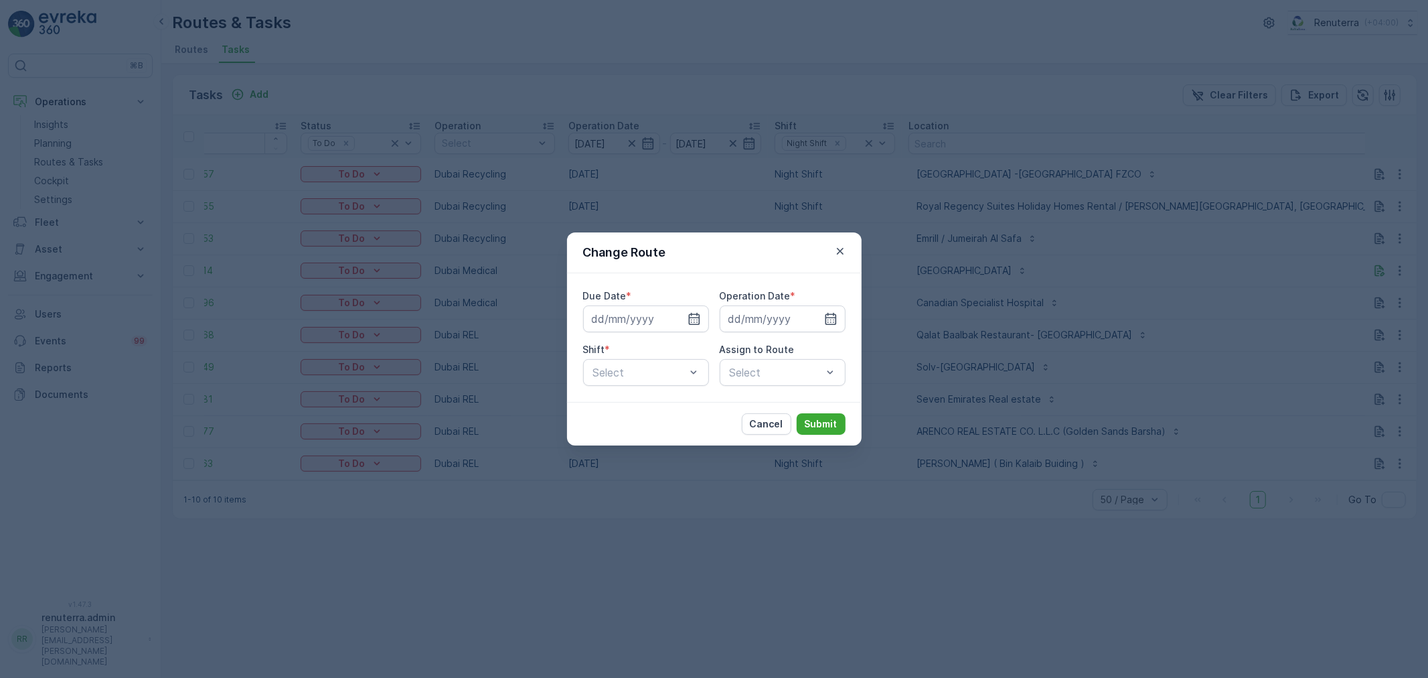
type input "[DATE]"
type input "101"
click at [678, 313] on icon "button" at bounding box center [678, 318] width 13 height 13
type input "[DATE]"
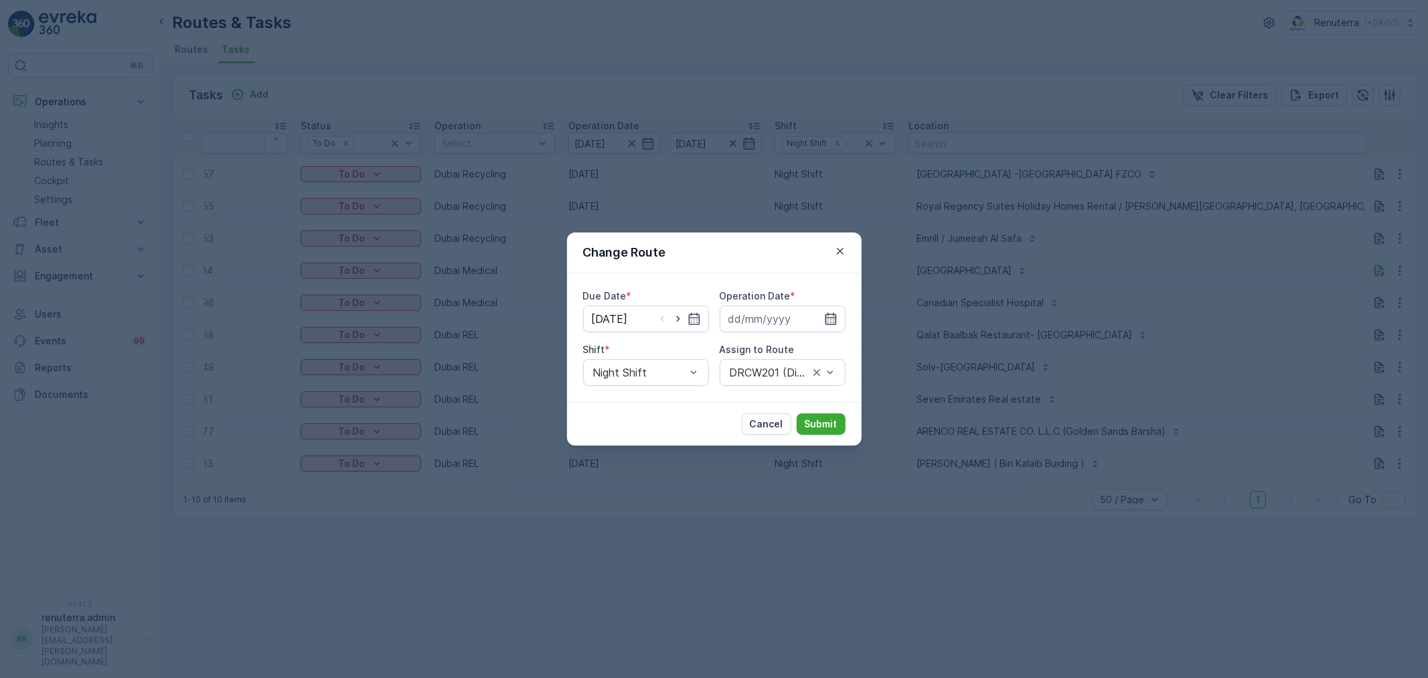
click at [826, 312] on icon "button" at bounding box center [830, 318] width 13 height 13
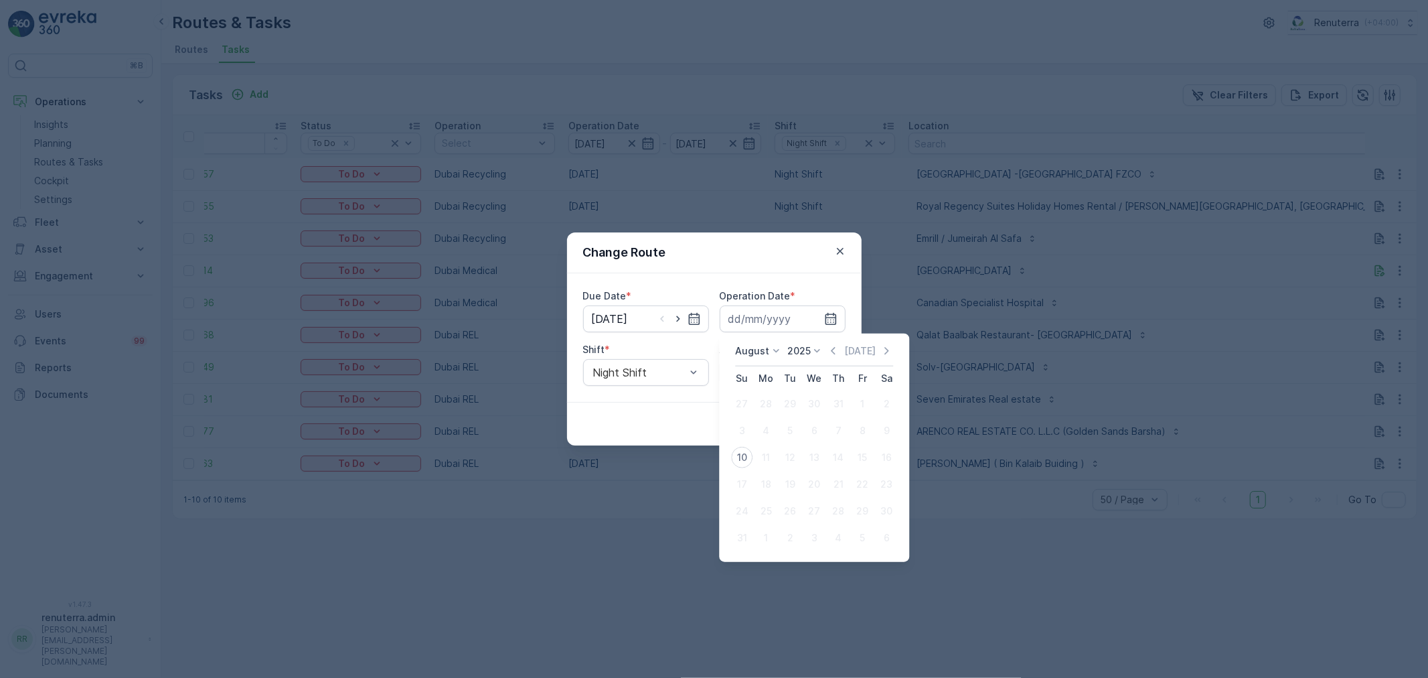
click at [745, 459] on div "10" at bounding box center [741, 457] width 21 height 21
type input "[DATE]"
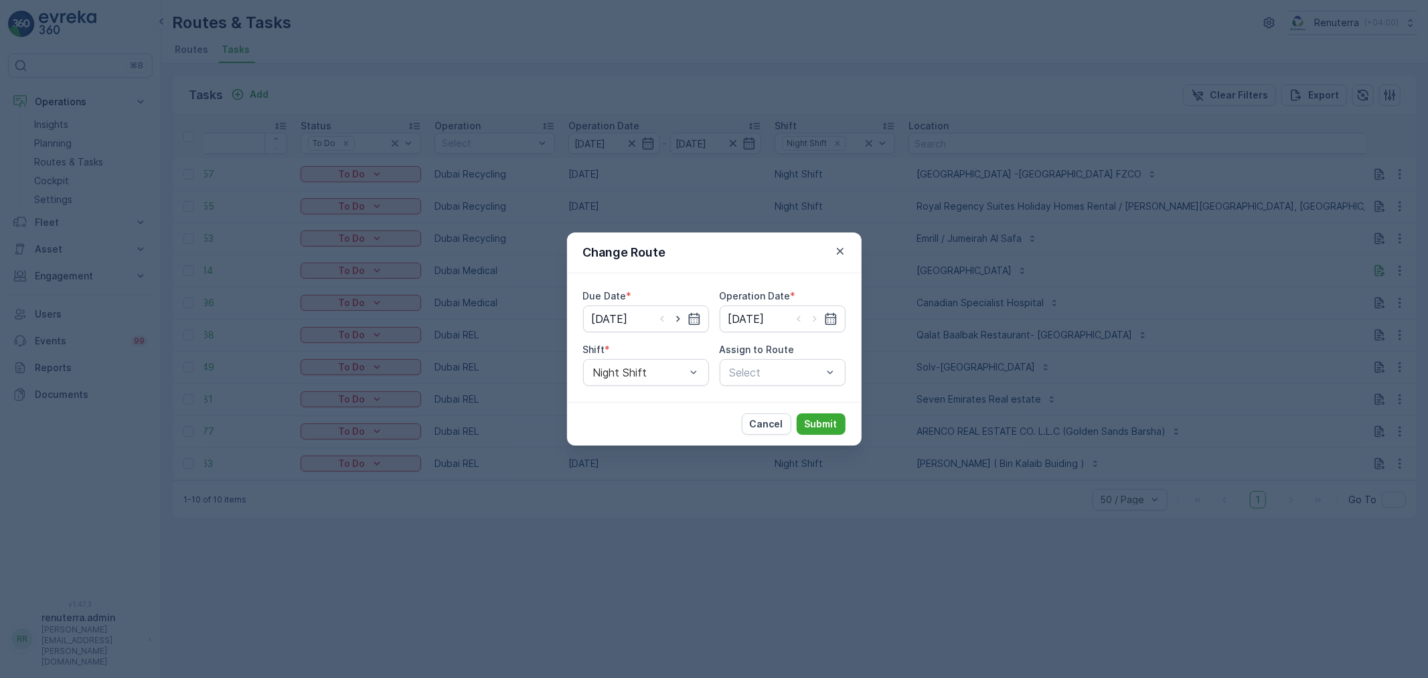
drag, startPoint x: 666, startPoint y: 379, endPoint x: 660, endPoint y: 387, distance: 10.0
click at [664, 380] on div "Night Shift" at bounding box center [646, 372] width 126 height 27
click at [650, 403] on div "Day Shift" at bounding box center [646, 405] width 110 height 12
click at [816, 369] on div at bounding box center [776, 372] width 95 height 12
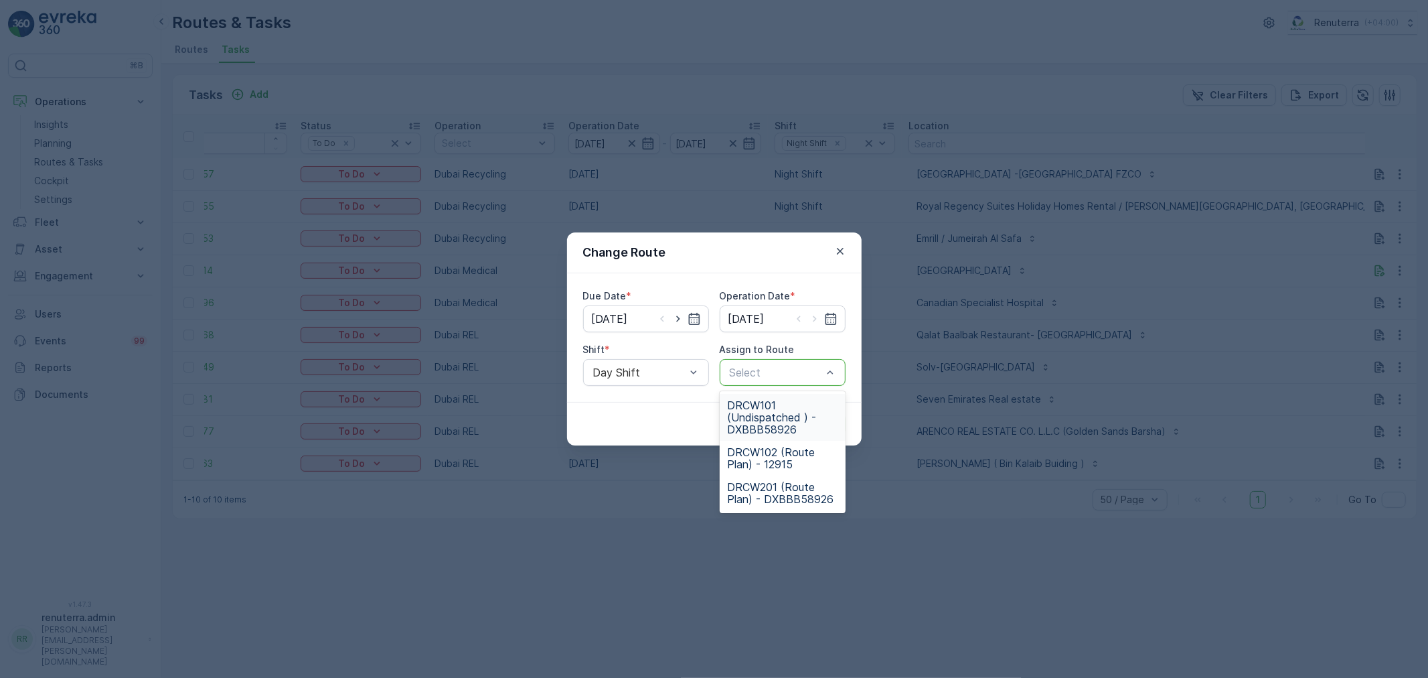
click at [775, 411] on span "DRCW101 (Undispatched ) - DXBBB58926" at bounding box center [783, 417] width 110 height 36
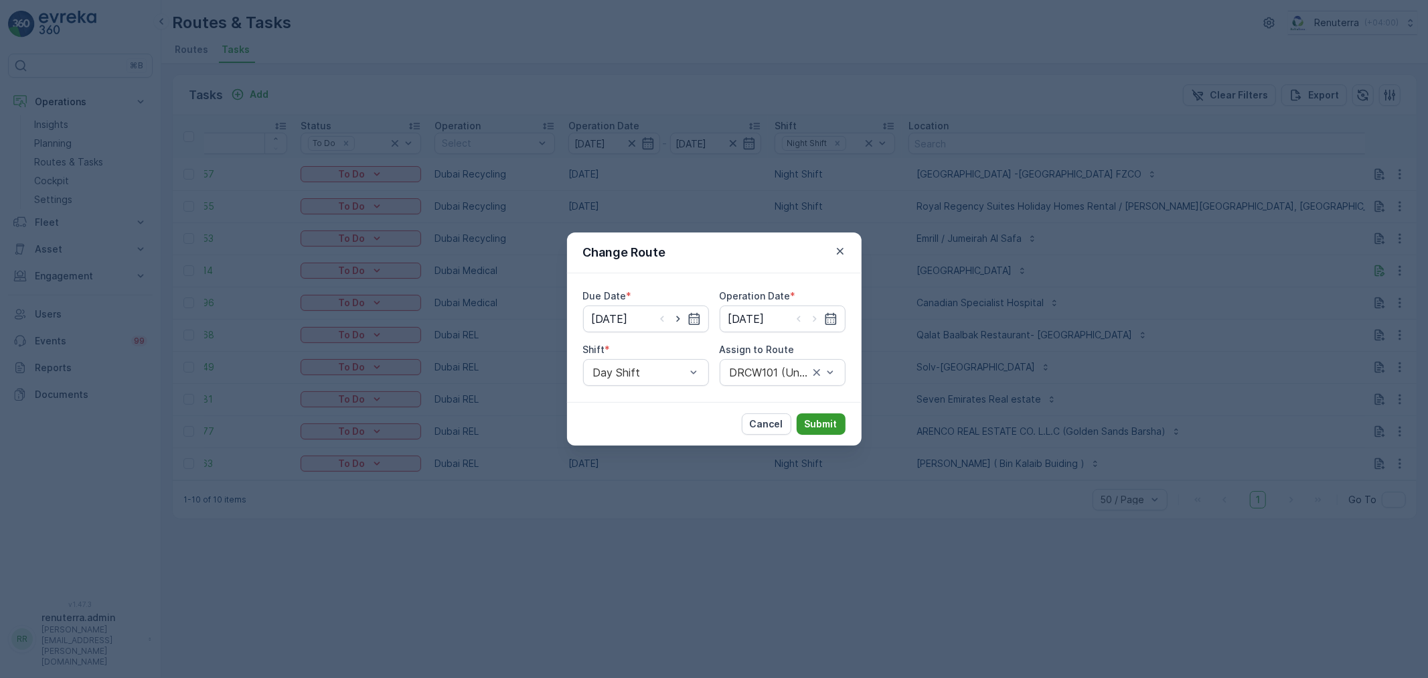
click at [818, 425] on p "Submit" at bounding box center [821, 423] width 33 height 13
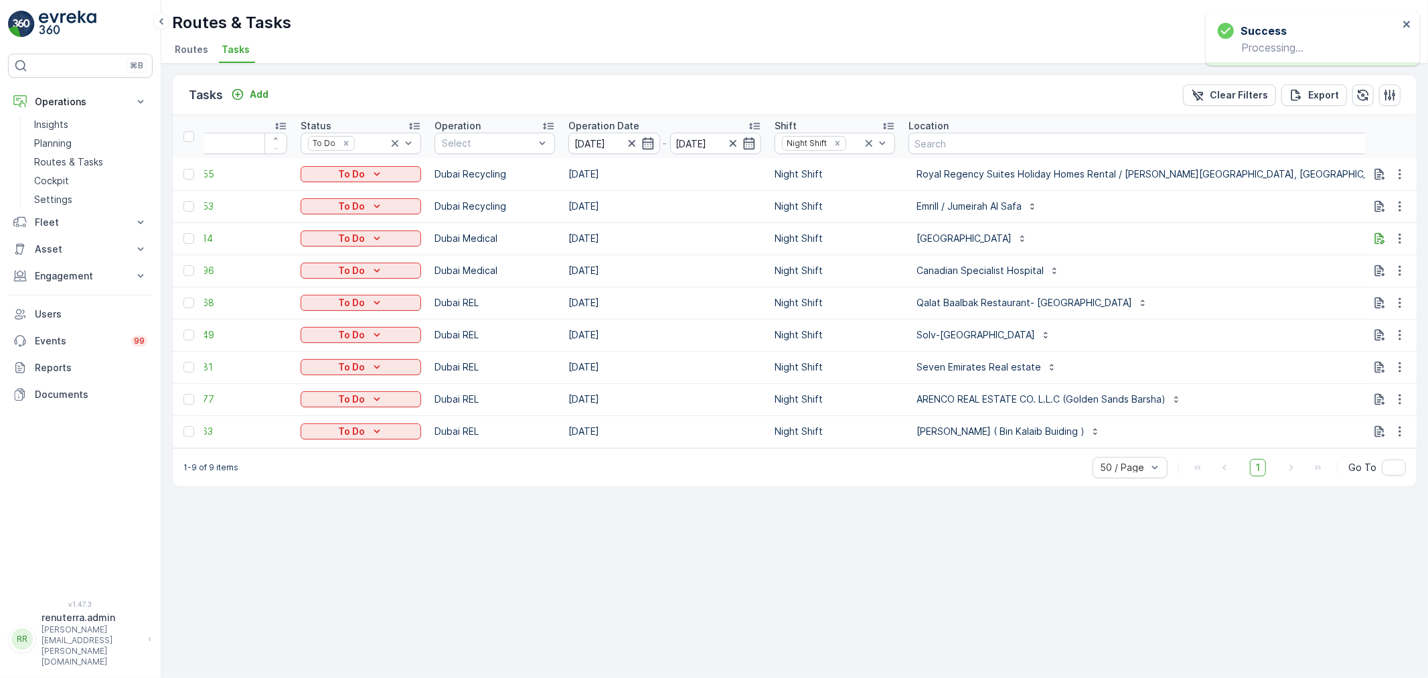
scroll to position [0, 67]
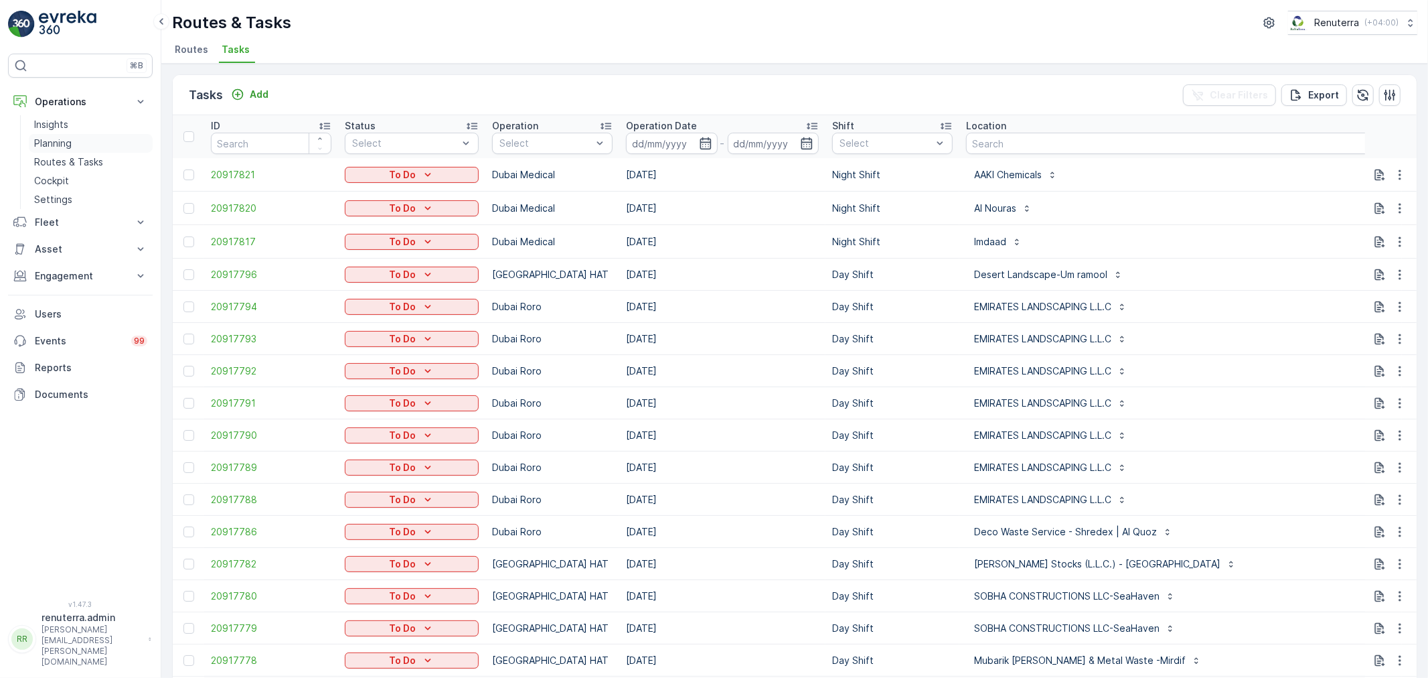
click at [64, 145] on p "Planning" at bounding box center [53, 143] width 38 height 13
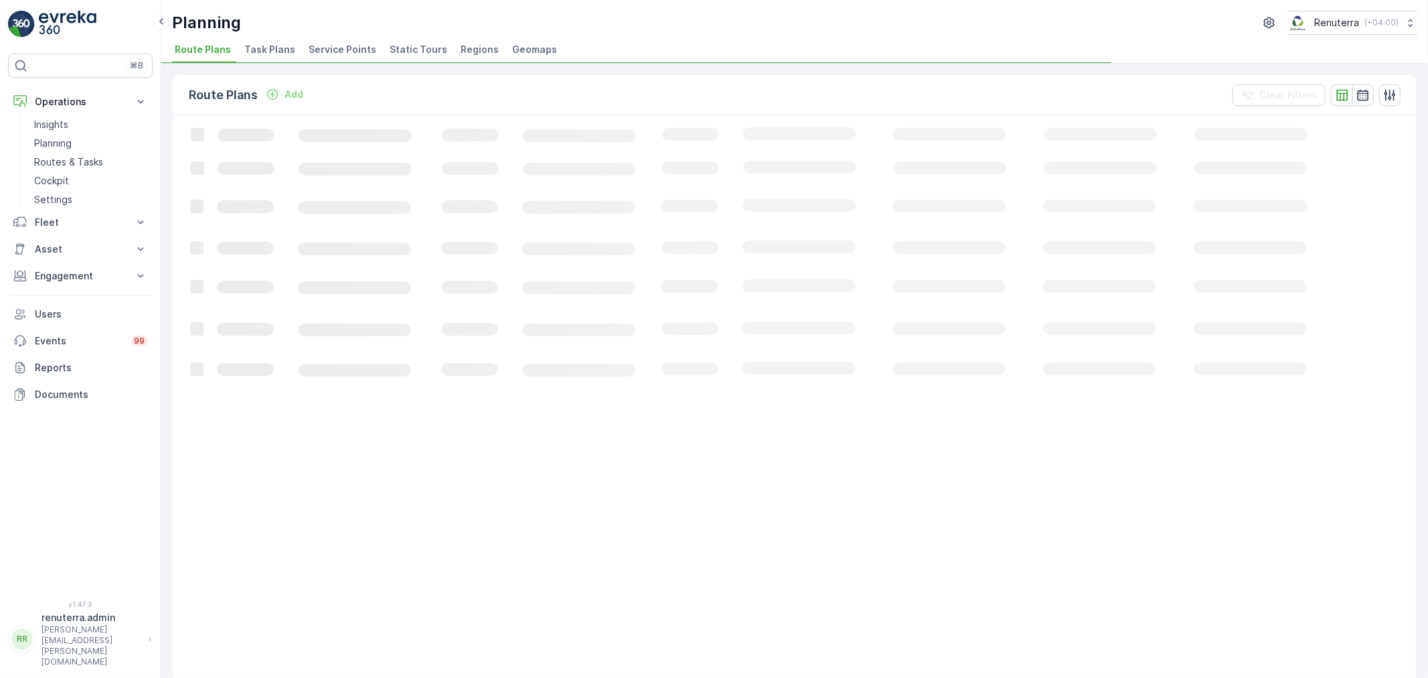
click at [329, 59] on li "Service Points" at bounding box center [344, 51] width 76 height 23
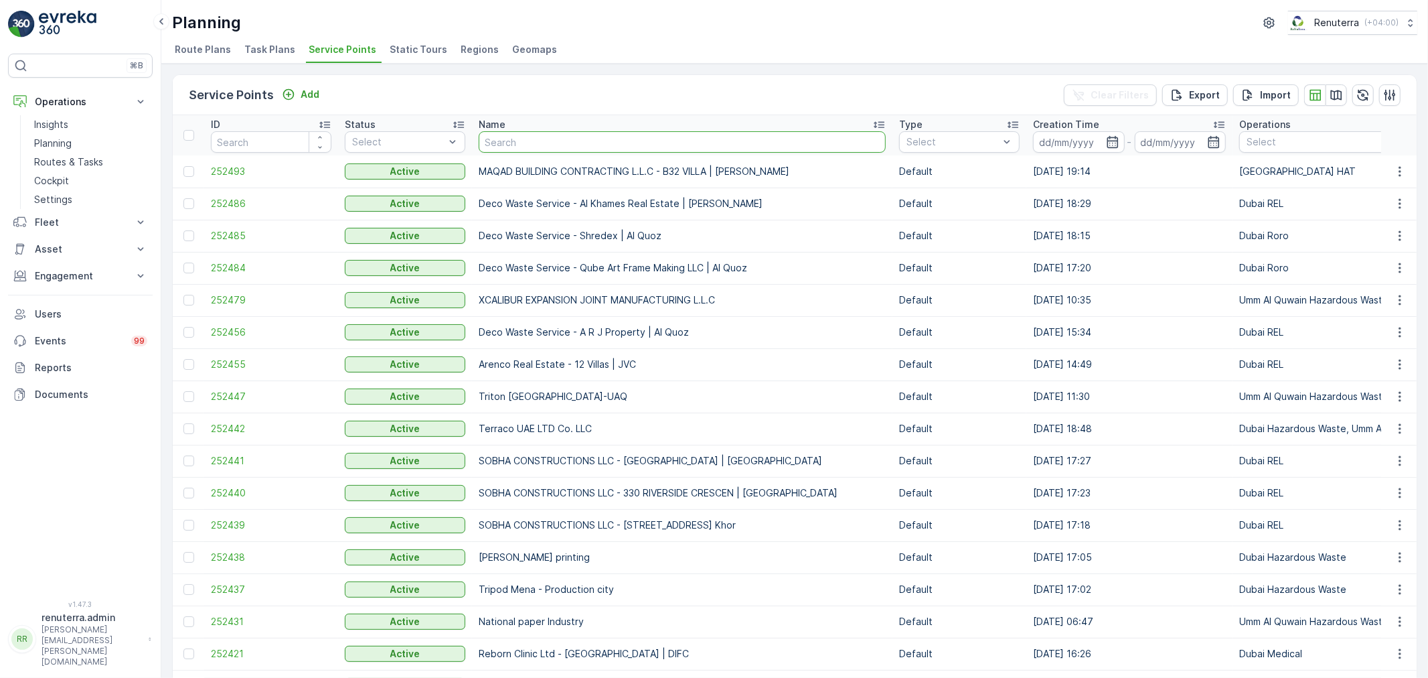
click at [522, 148] on input "text" at bounding box center [682, 141] width 407 height 21
type input "Nep"
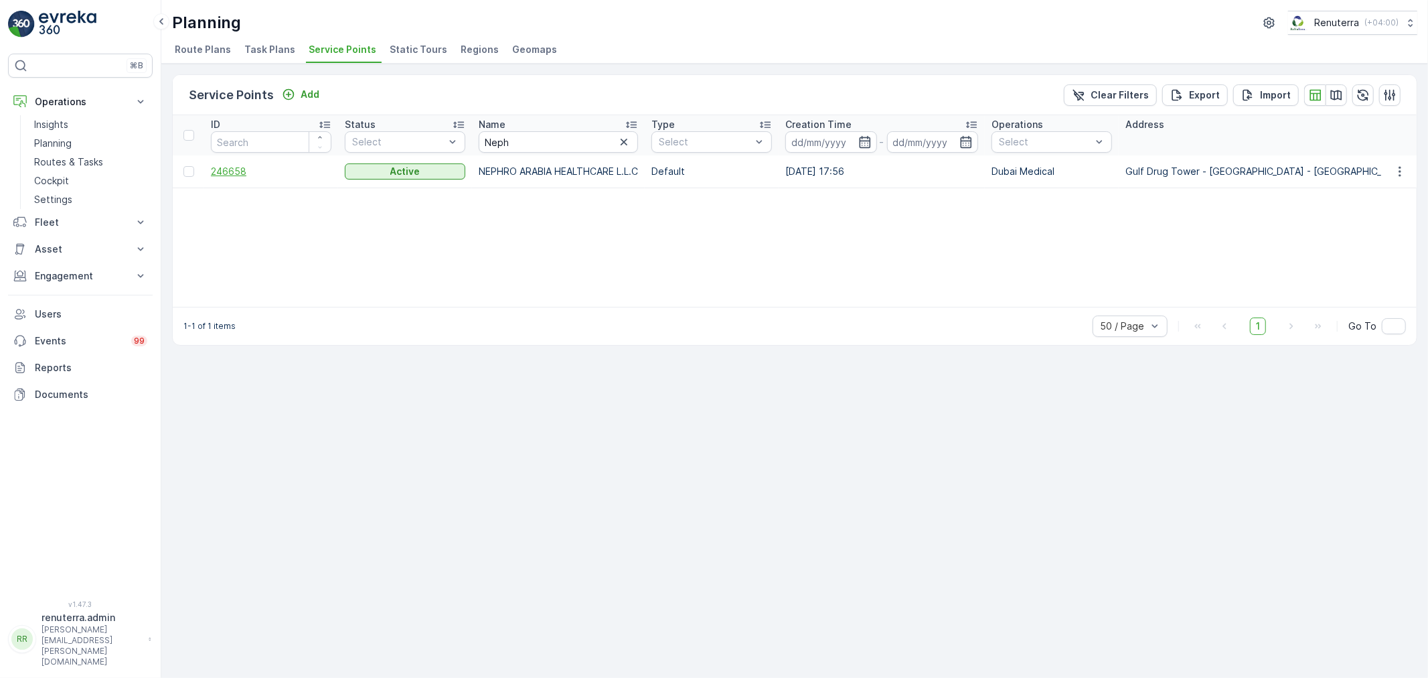
click at [217, 173] on span "246658" at bounding box center [271, 171] width 121 height 13
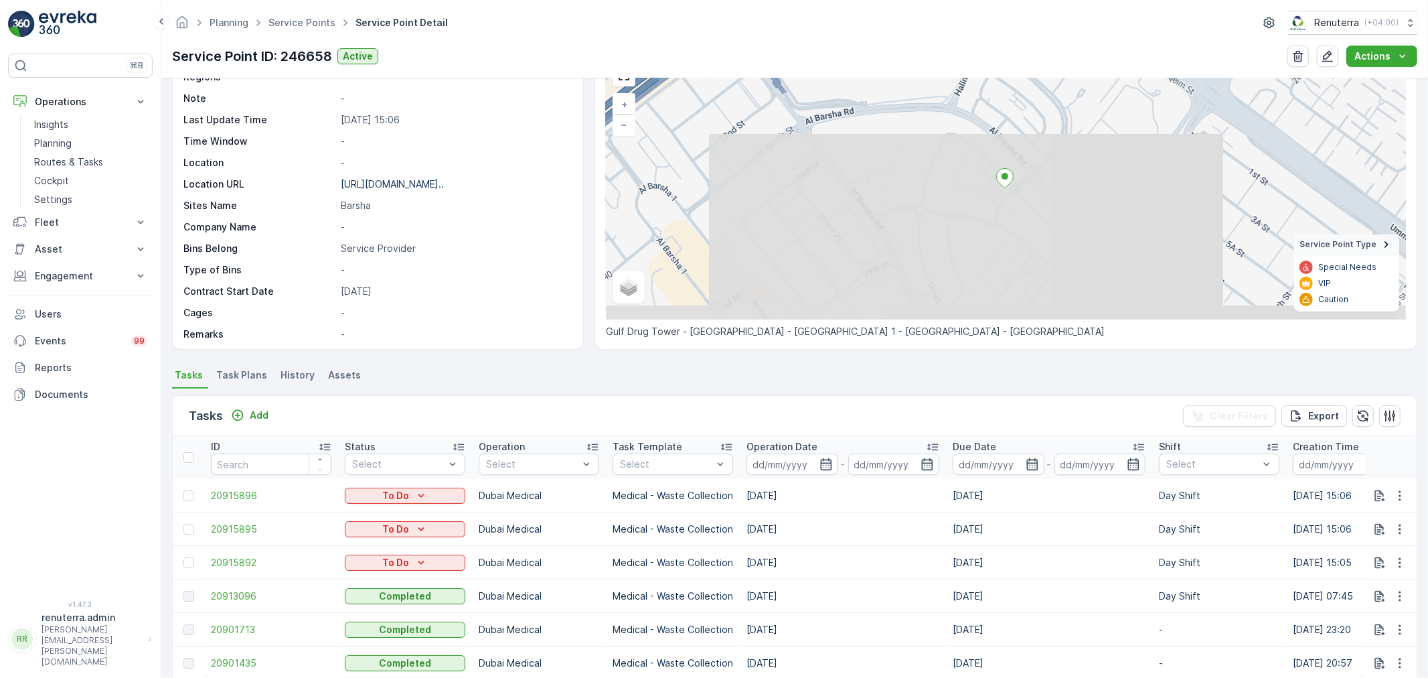
scroll to position [149, 0]
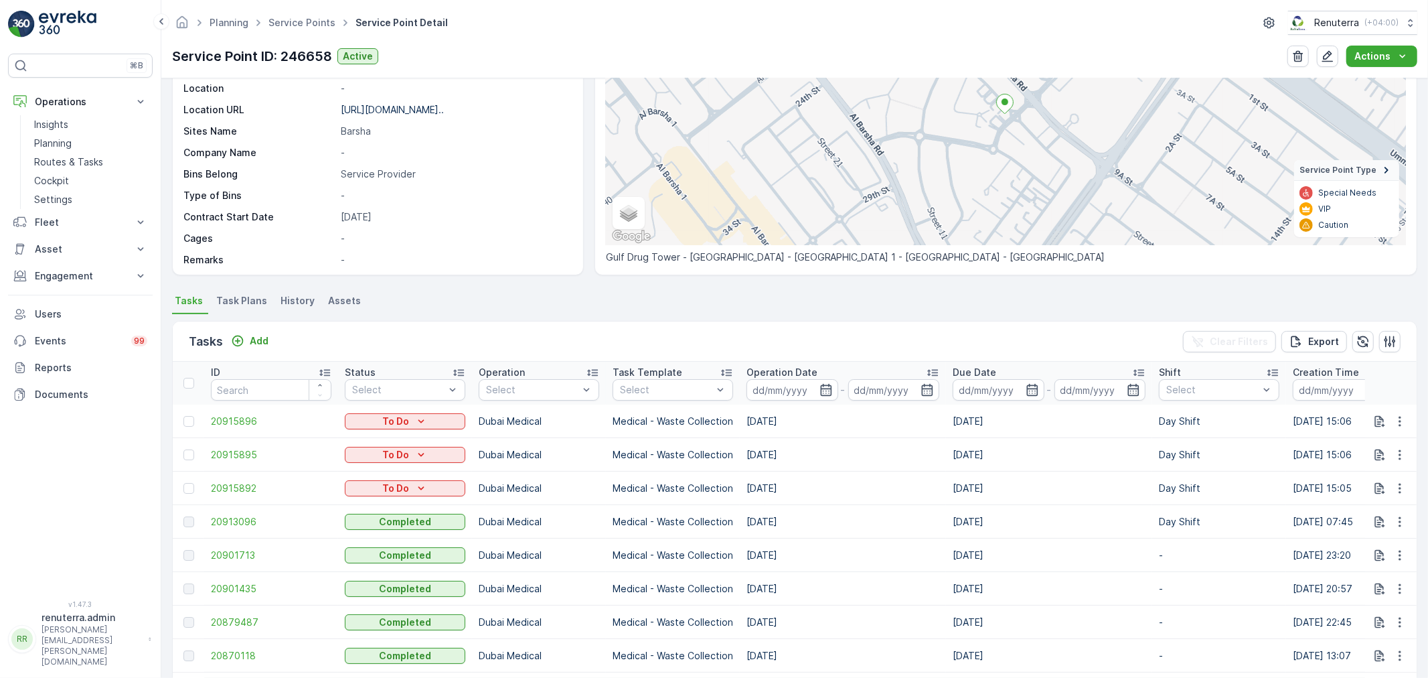
click at [409, 497] on div "To Do" at bounding box center [405, 488] width 121 height 19
click at [411, 488] on div "To Do" at bounding box center [405, 488] width 110 height 13
click at [412, 504] on div "Completed" at bounding box center [417, 508] width 139 height 19
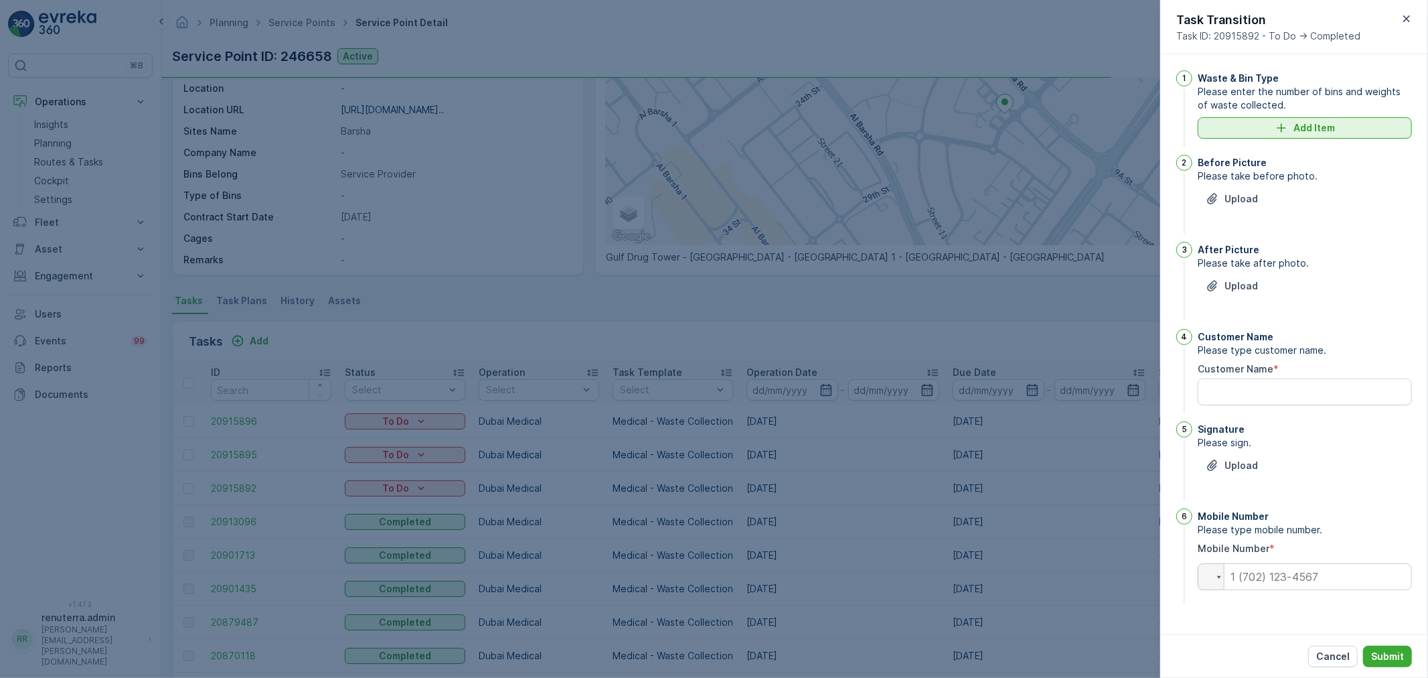
click at [1314, 131] on p "Add Item" at bounding box center [1315, 127] width 42 height 13
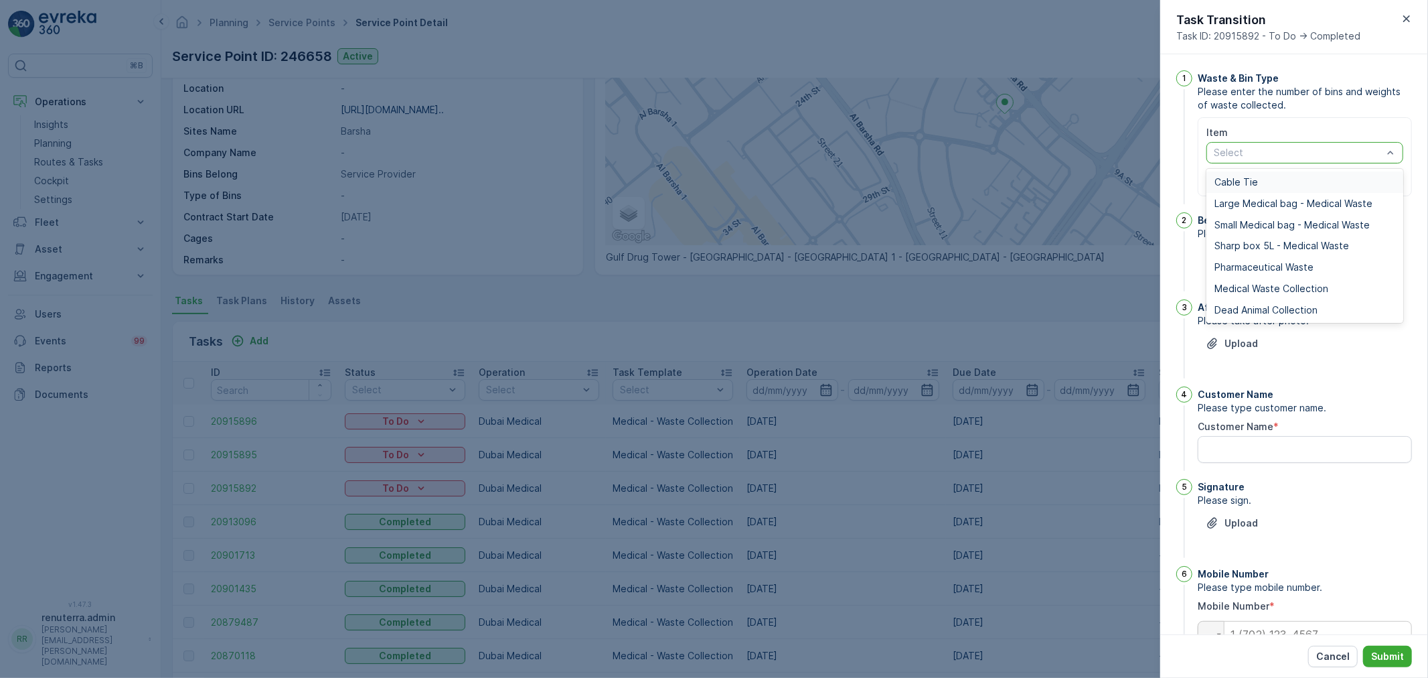
click at [1262, 153] on div at bounding box center [1298, 152] width 171 height 11
click at [1255, 280] on div "Medical Waste Collection" at bounding box center [1305, 288] width 197 height 21
click at [1358, 153] on div at bounding box center [1298, 152] width 171 height 11
click at [1268, 284] on span "Medical Waste Collection" at bounding box center [1272, 288] width 114 height 11
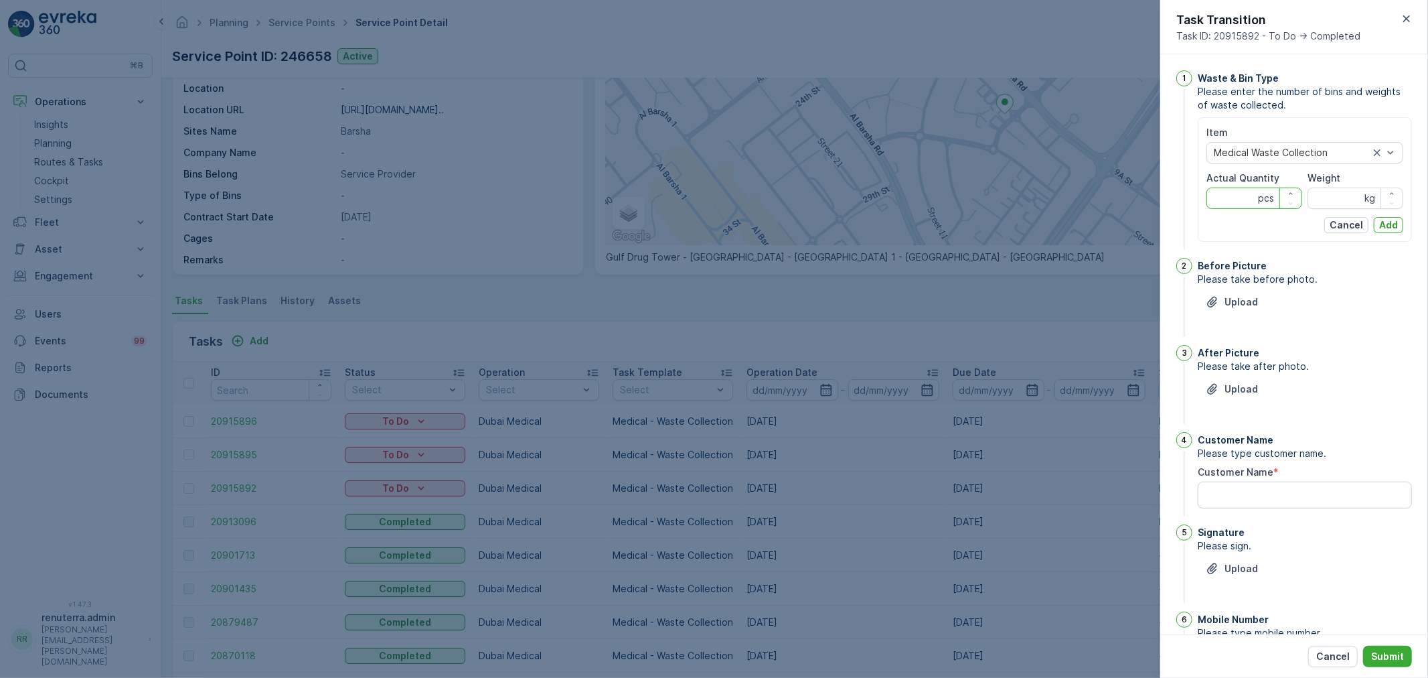
drag, startPoint x: 1216, startPoint y: 198, endPoint x: 1220, endPoint y: 175, distance: 22.5
click at [1217, 198] on Quantity "Actual Quantity" at bounding box center [1255, 198] width 96 height 21
type Quantity "1"
click at [1341, 190] on input "Weight" at bounding box center [1356, 198] width 96 height 21
type input "1"
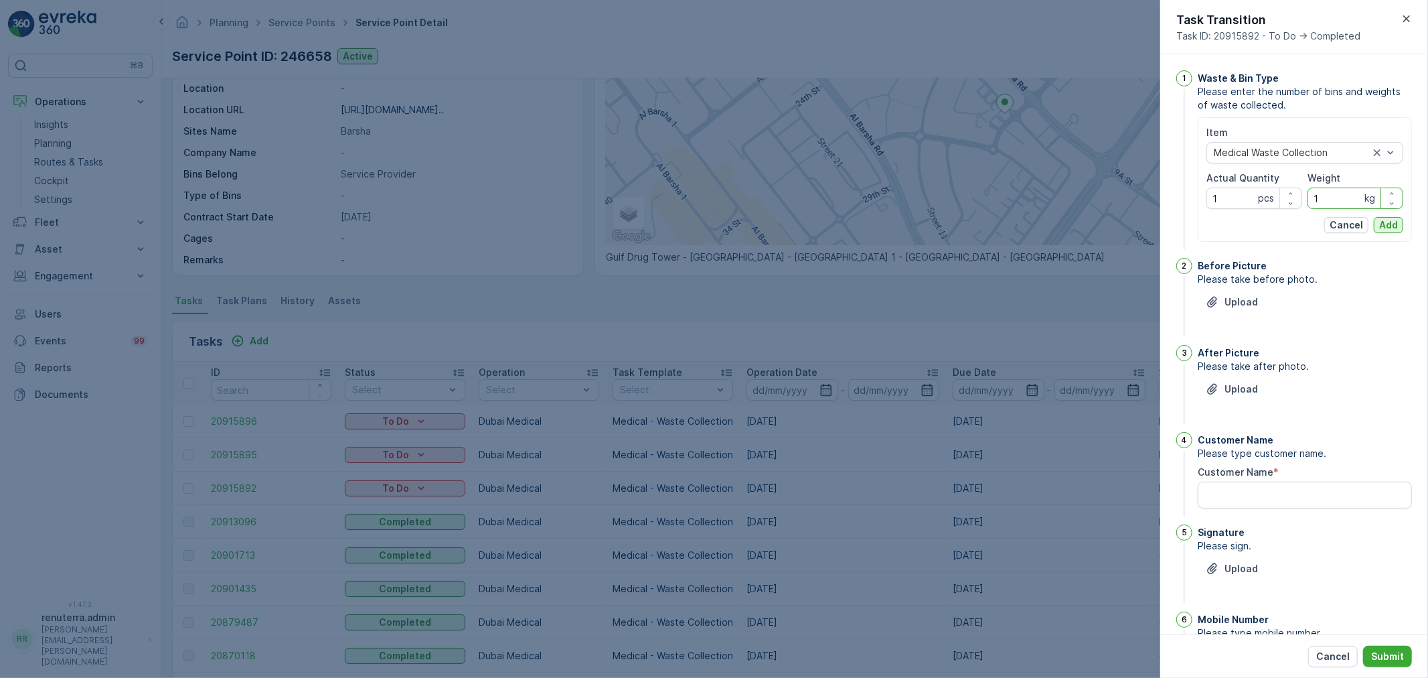
click at [1390, 231] on div "Item Medical Waste Collection Actual Quantity 1 pcs Weight 1 kg Cancel Add" at bounding box center [1305, 179] width 214 height 125
click at [1390, 229] on p "Add" at bounding box center [1389, 224] width 19 height 13
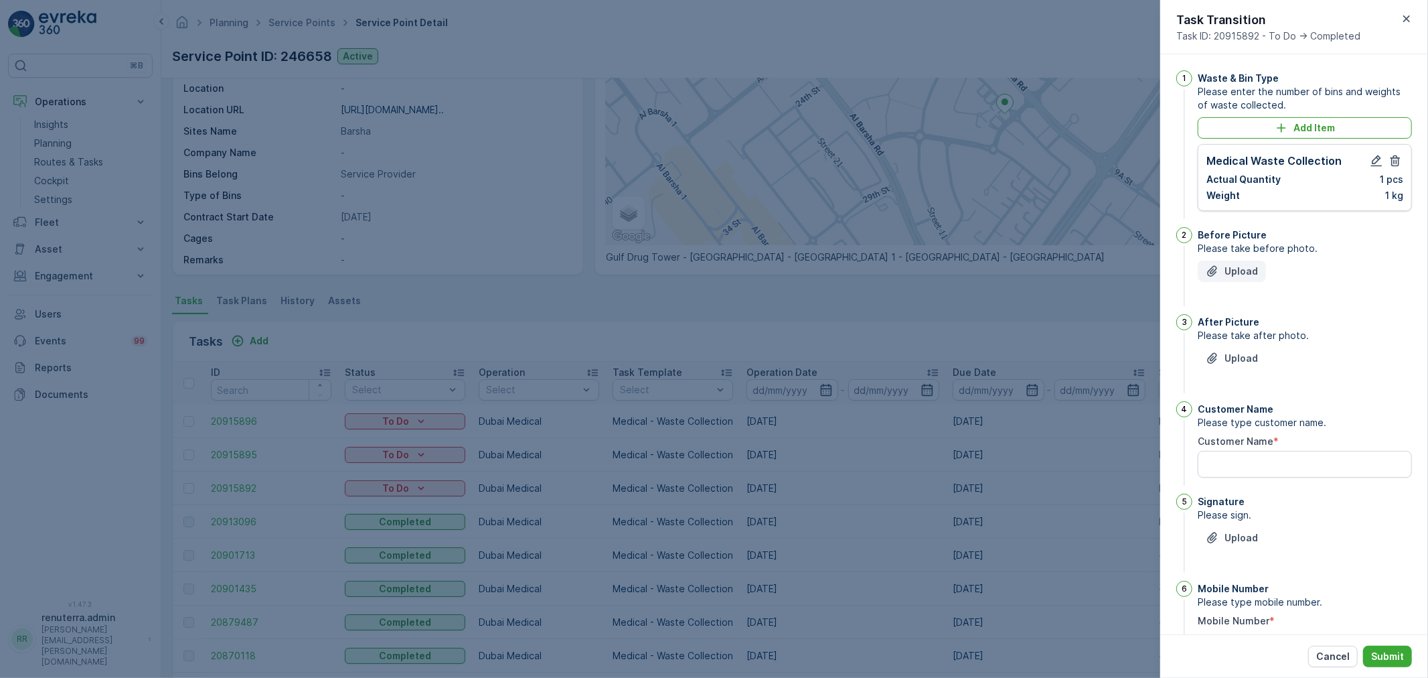
click at [1250, 272] on p "Upload" at bounding box center [1241, 271] width 33 height 13
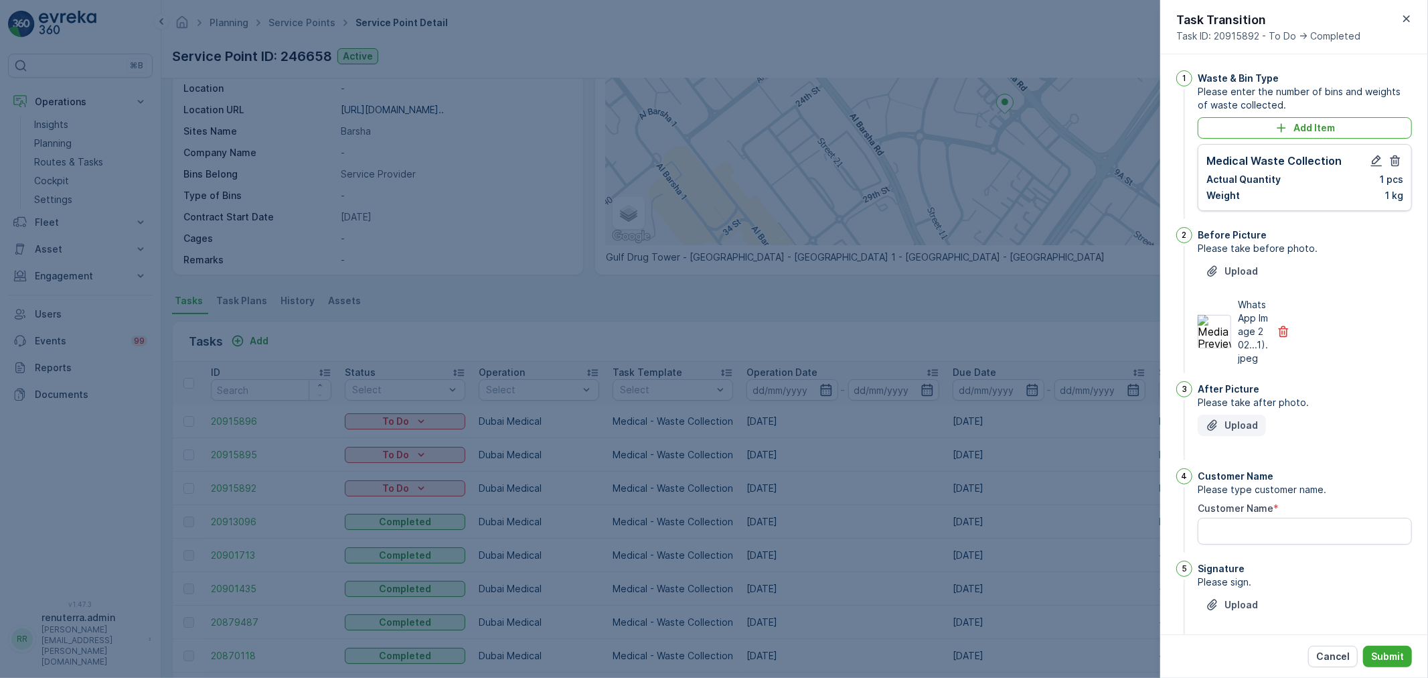
click at [1242, 432] on p "Upload" at bounding box center [1241, 425] width 33 height 13
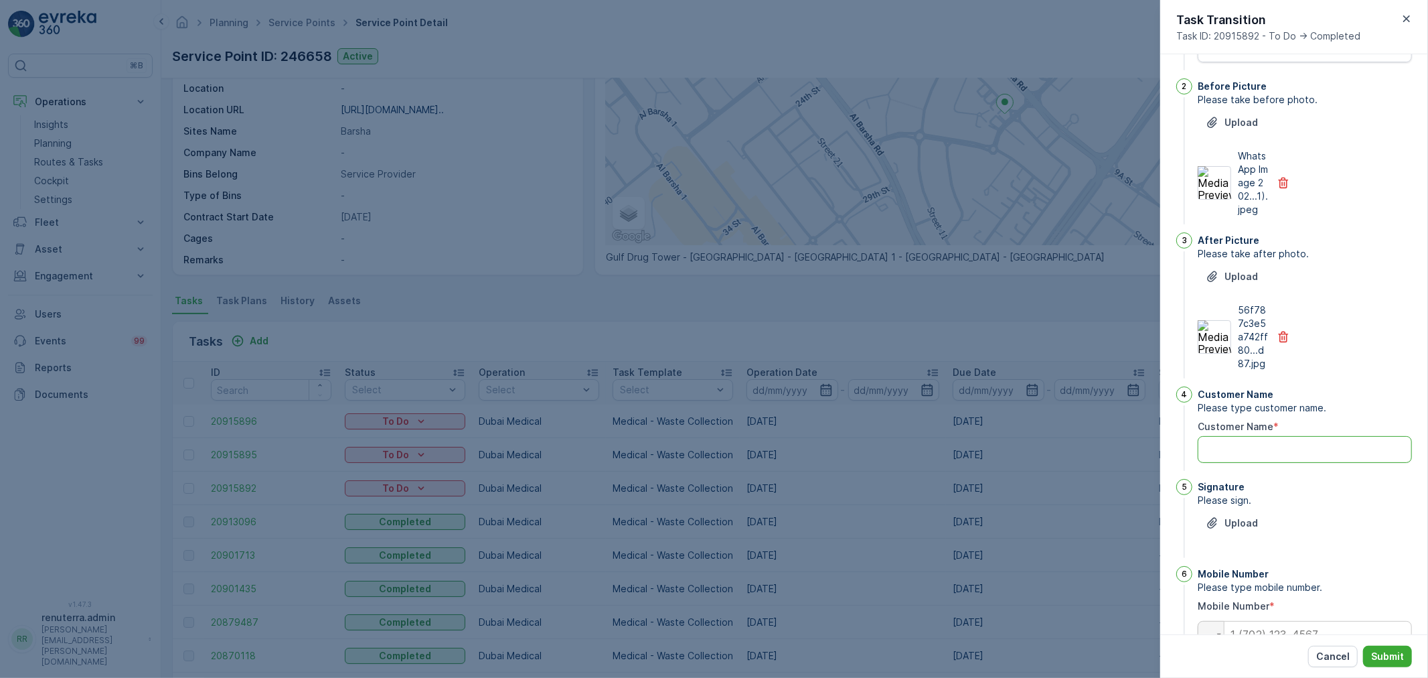
click at [1302, 463] on Name "Customer Name" at bounding box center [1305, 449] width 214 height 27
type Name "Ahmed"
click at [1263, 526] on button "Upload" at bounding box center [1232, 522] width 68 height 21
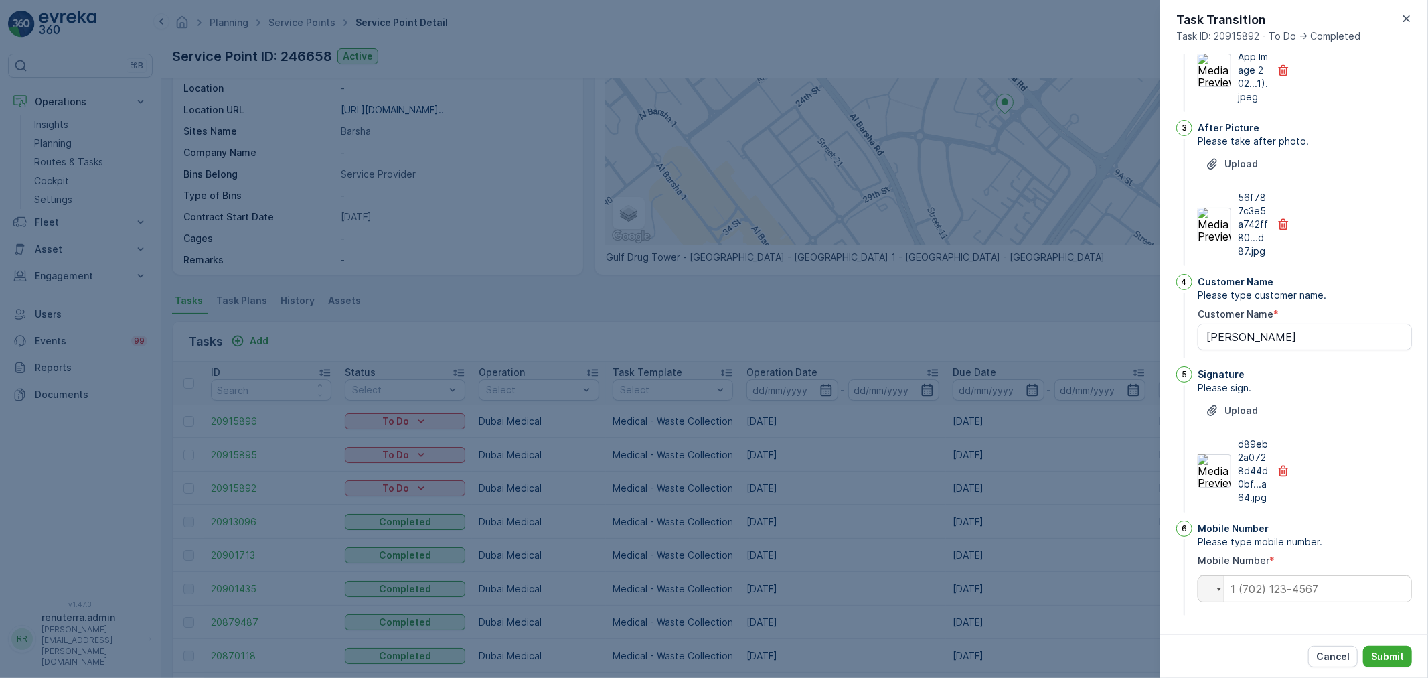
scroll to position [288, 0]
drag, startPoint x: 1343, startPoint y: 593, endPoint x: 1334, endPoint y: 593, distance: 8.7
click at [1343, 593] on input "tel" at bounding box center [1305, 588] width 214 height 27
type input "0562520291"
click at [1381, 664] on button "Submit" at bounding box center [1387, 656] width 49 height 21
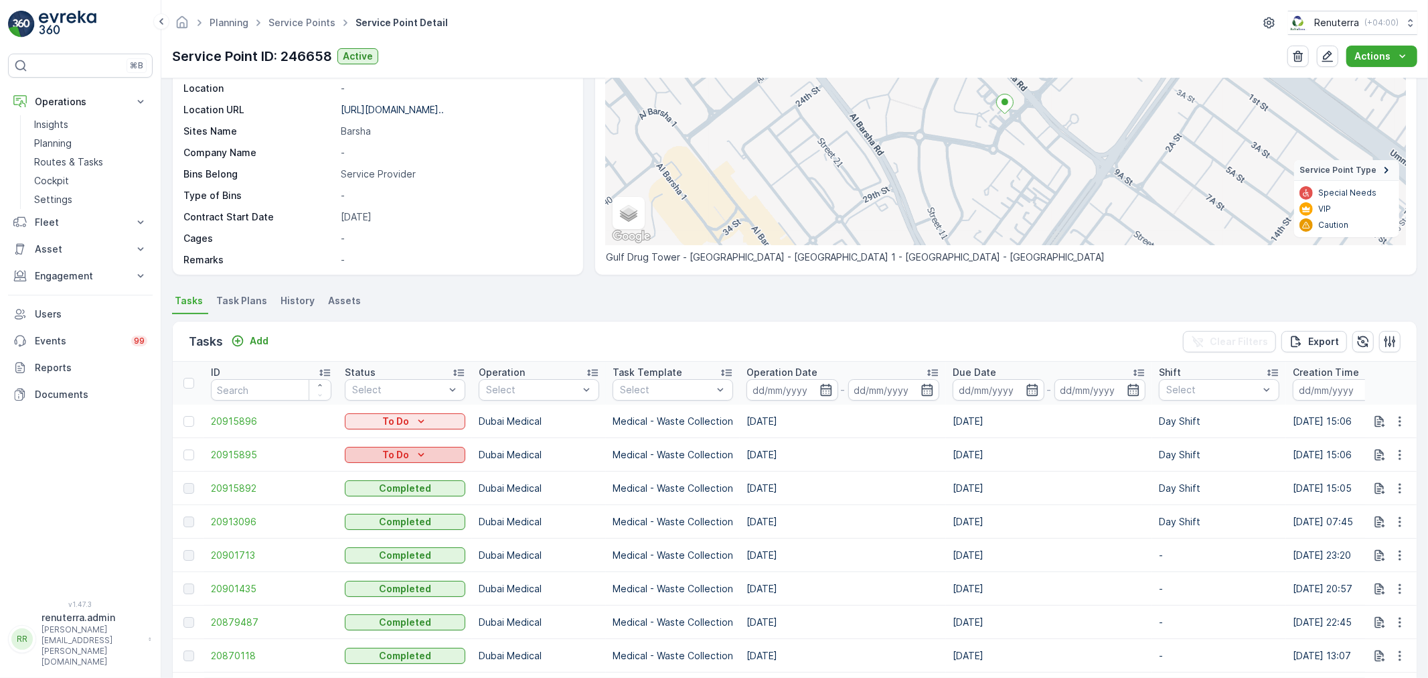
click at [426, 453] on icon "To Do" at bounding box center [421, 454] width 13 height 13
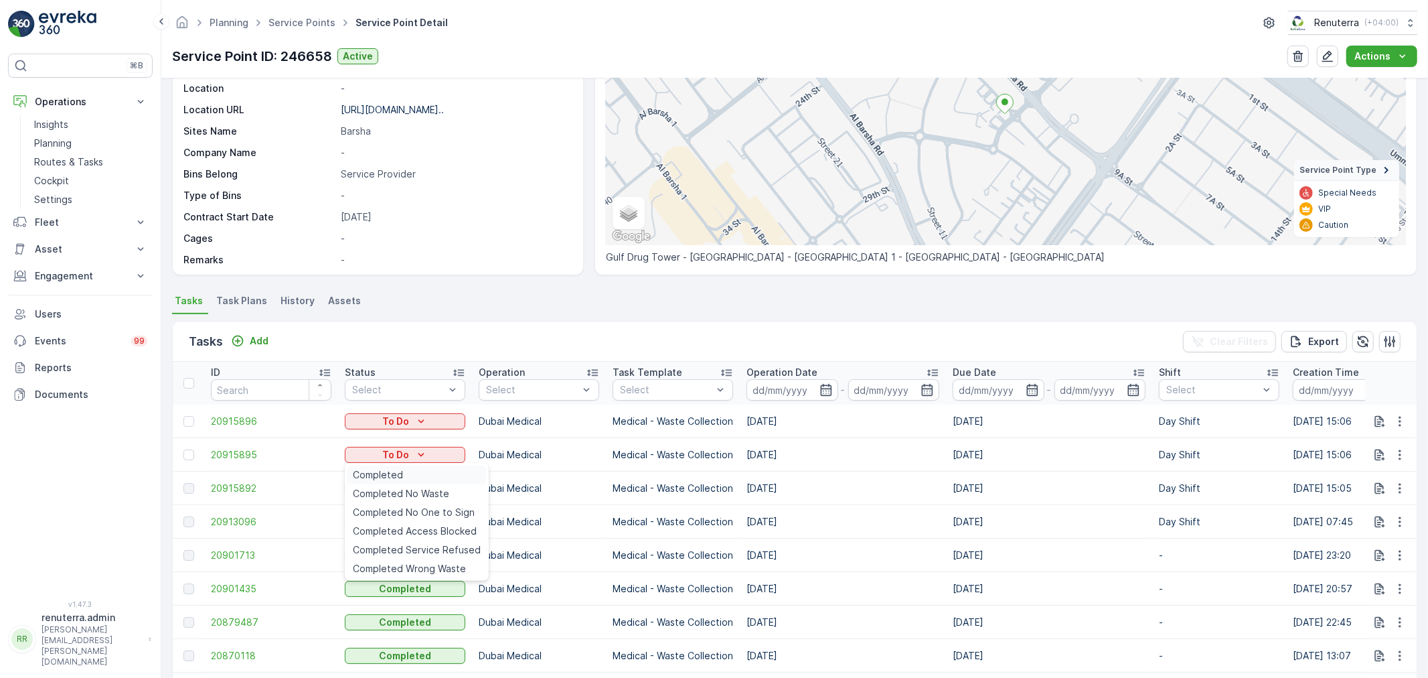
click at [421, 469] on div "Completed" at bounding box center [417, 474] width 139 height 19
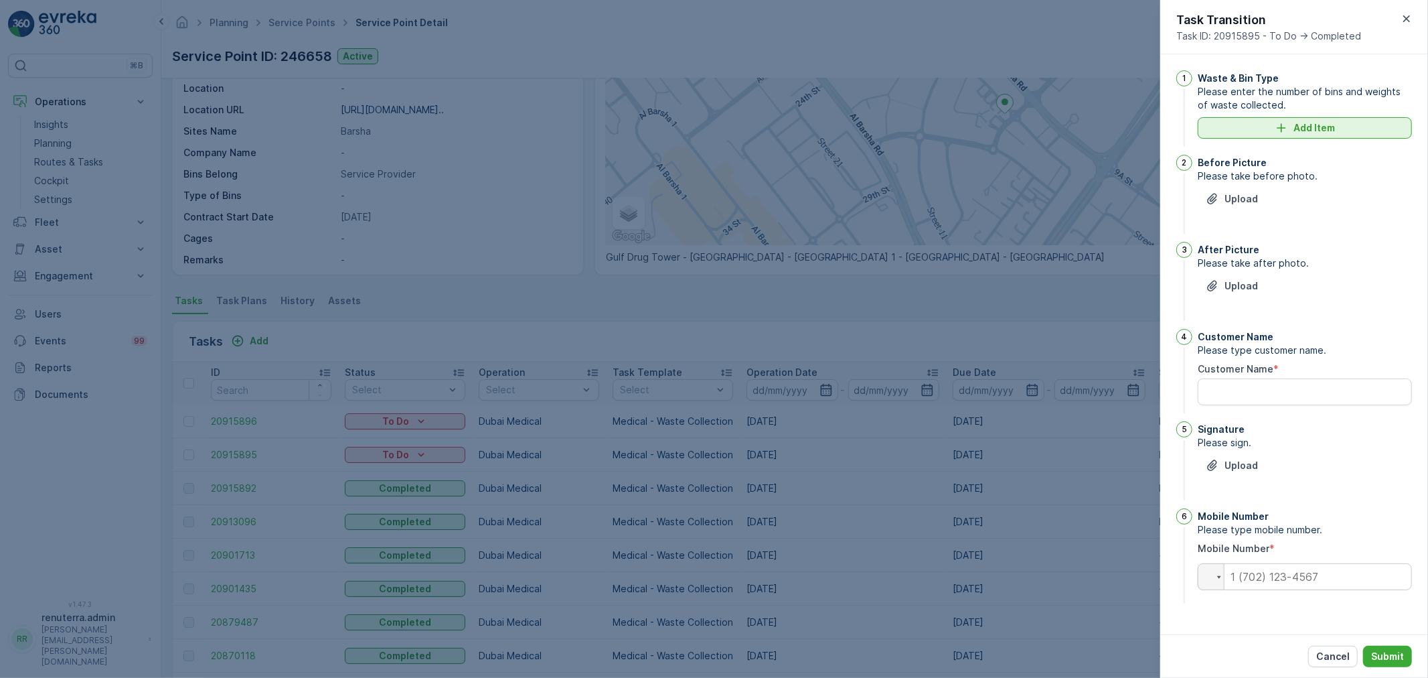
drag, startPoint x: 1335, startPoint y: 105, endPoint x: 1321, endPoint y: 123, distance: 22.9
click at [1334, 113] on div "Waste & Bin Type Please enter the number of bins and weights of waste collected…" at bounding box center [1305, 109] width 214 height 79
click at [1316, 130] on p "Add Item" at bounding box center [1315, 127] width 42 height 13
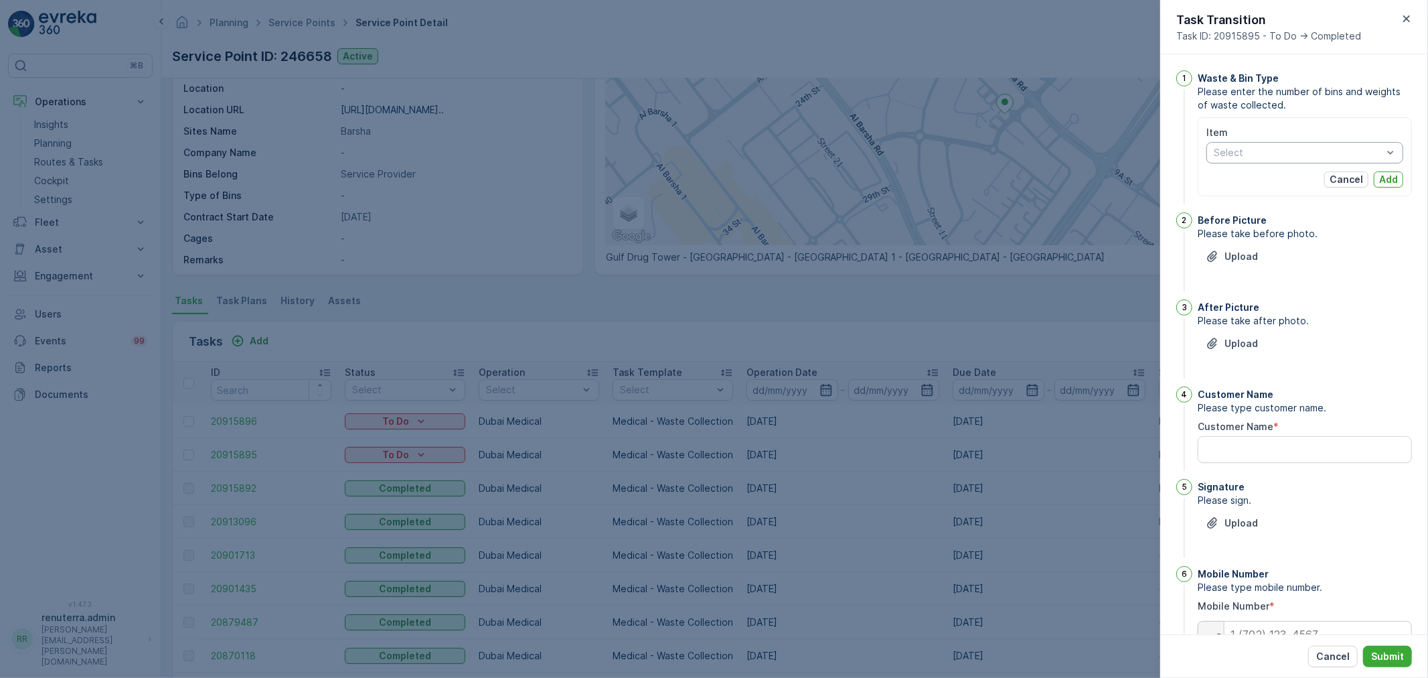
click at [1284, 161] on div "Item Select Cancel Add" at bounding box center [1305, 157] width 197 height 62
click at [1287, 156] on div at bounding box center [1298, 152] width 171 height 11
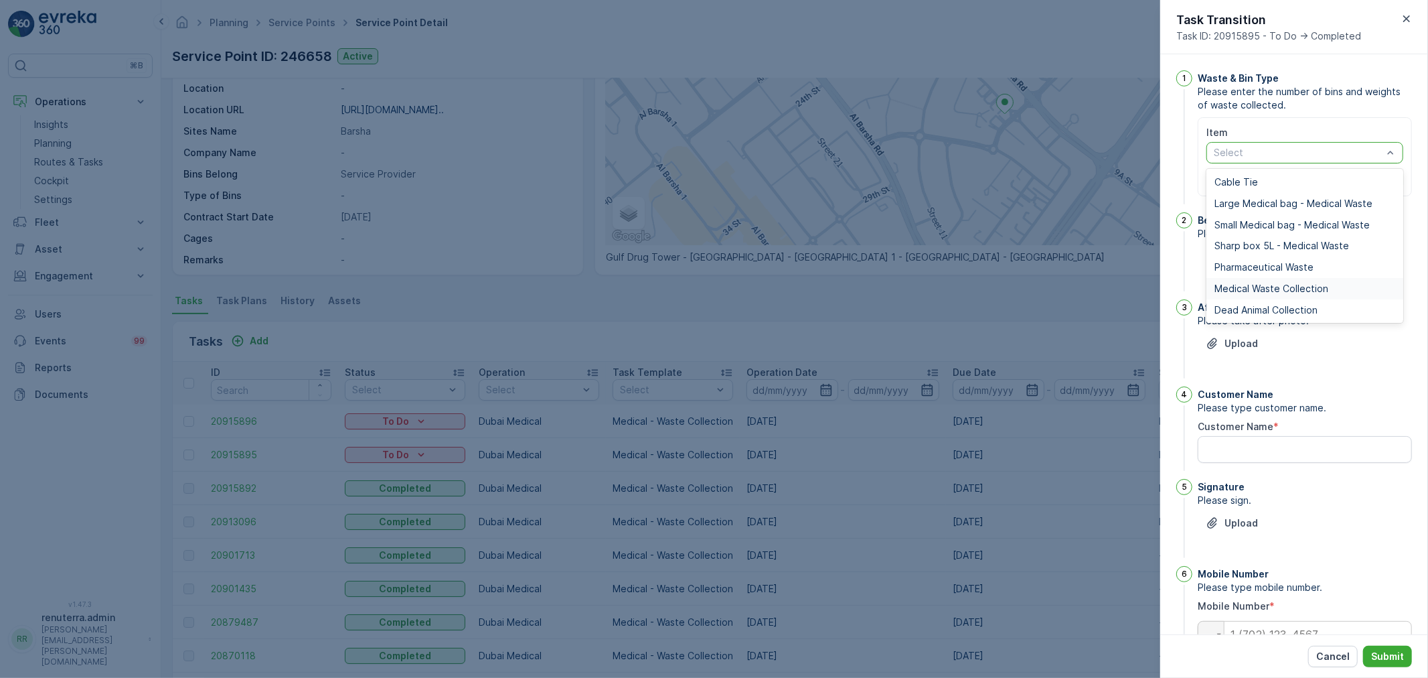
drag, startPoint x: 1262, startPoint y: 291, endPoint x: 1250, endPoint y: 253, distance: 39.4
click at [1262, 291] on span "Medical Waste Collection" at bounding box center [1272, 288] width 114 height 11
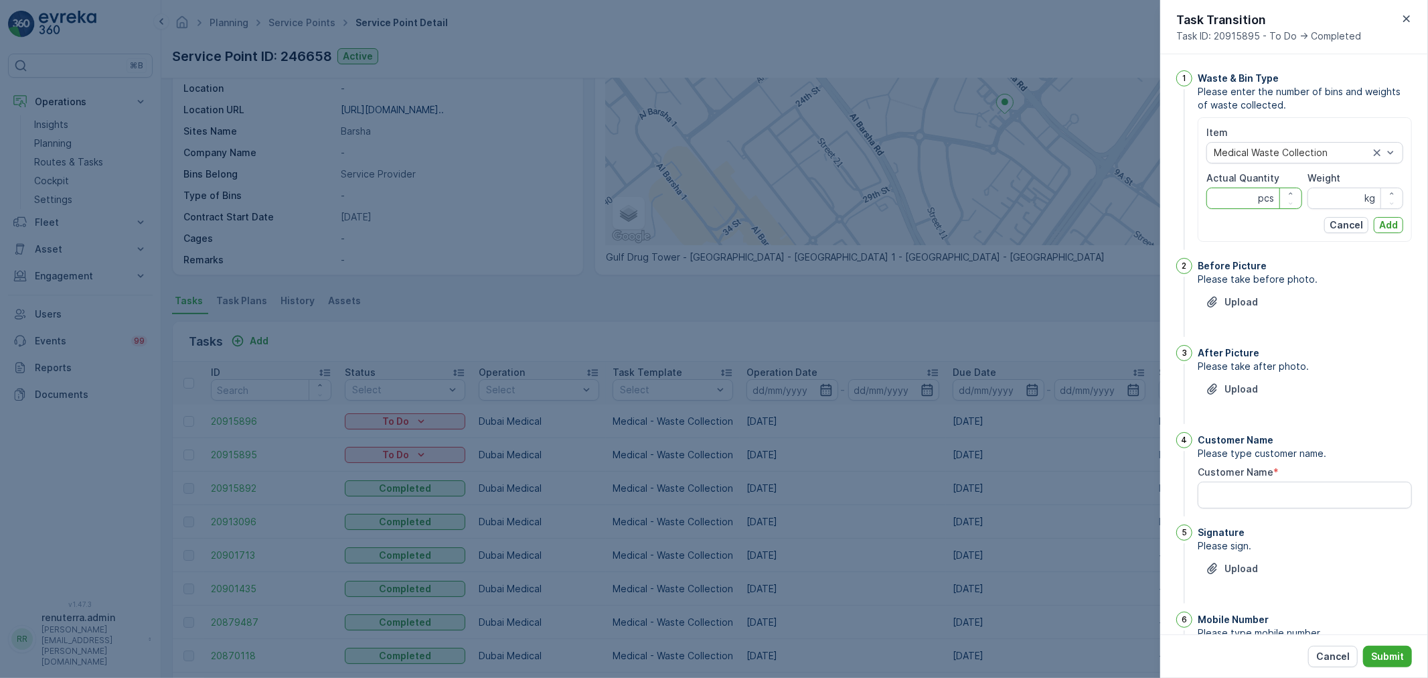
click at [1216, 197] on Quantity "Actual Quantity" at bounding box center [1255, 198] width 96 height 21
type Quantity "2"
type Quantity "4"
type Quantity "5"
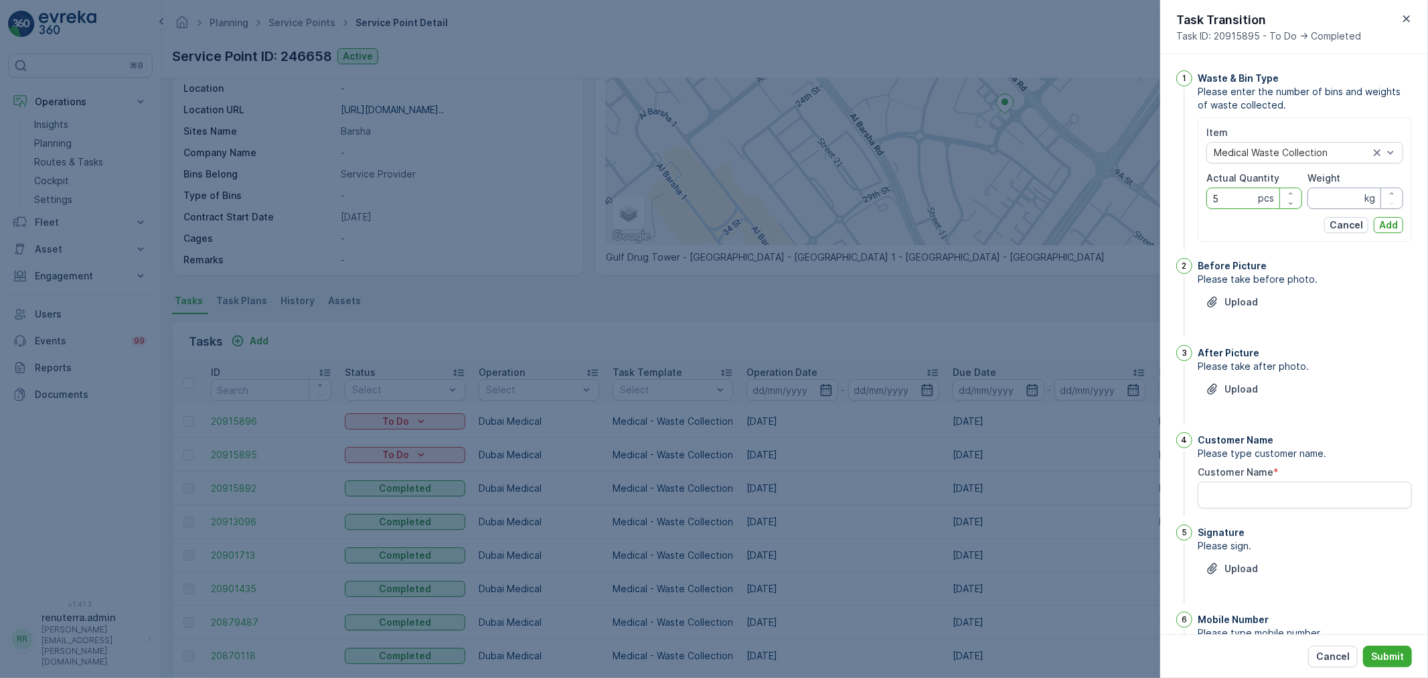
click at [1331, 204] on input "Weight" at bounding box center [1356, 198] width 96 height 21
type input "4"
click at [1389, 231] on p "Add" at bounding box center [1389, 224] width 19 height 13
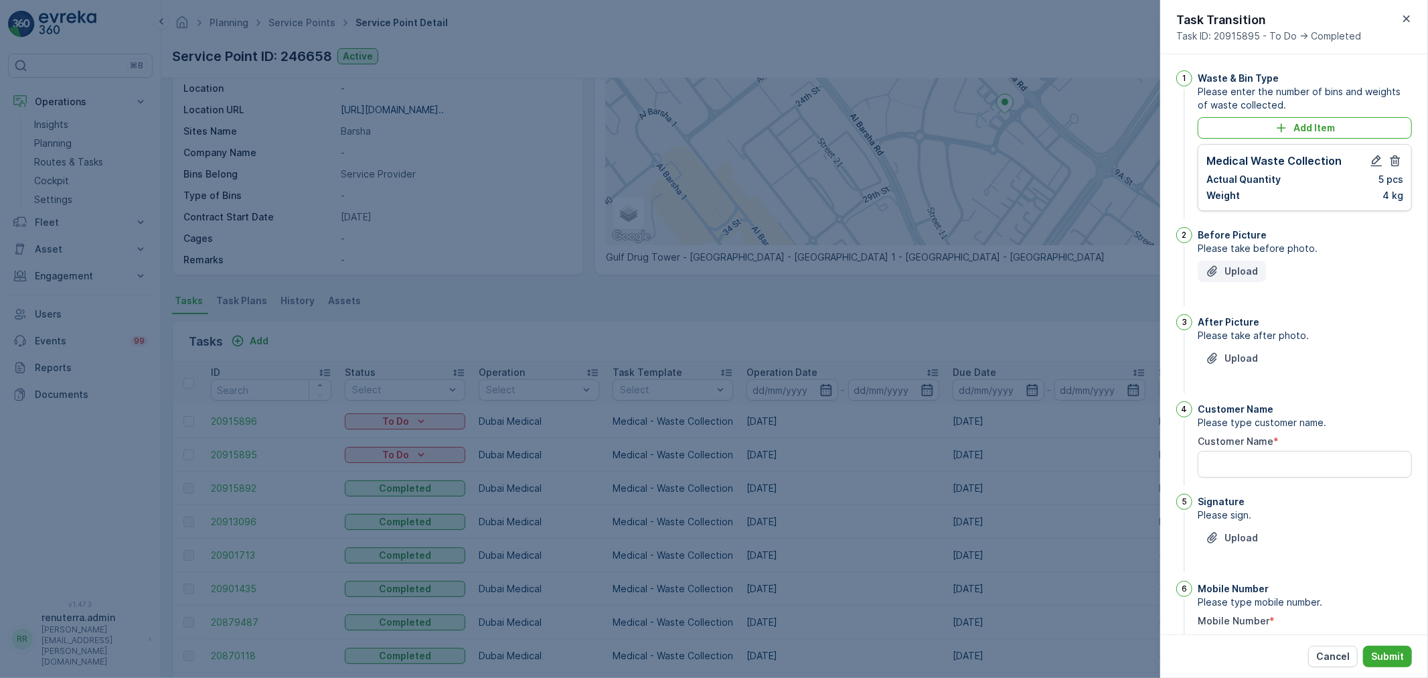
click at [1207, 273] on icon "Upload File" at bounding box center [1212, 271] width 13 height 13
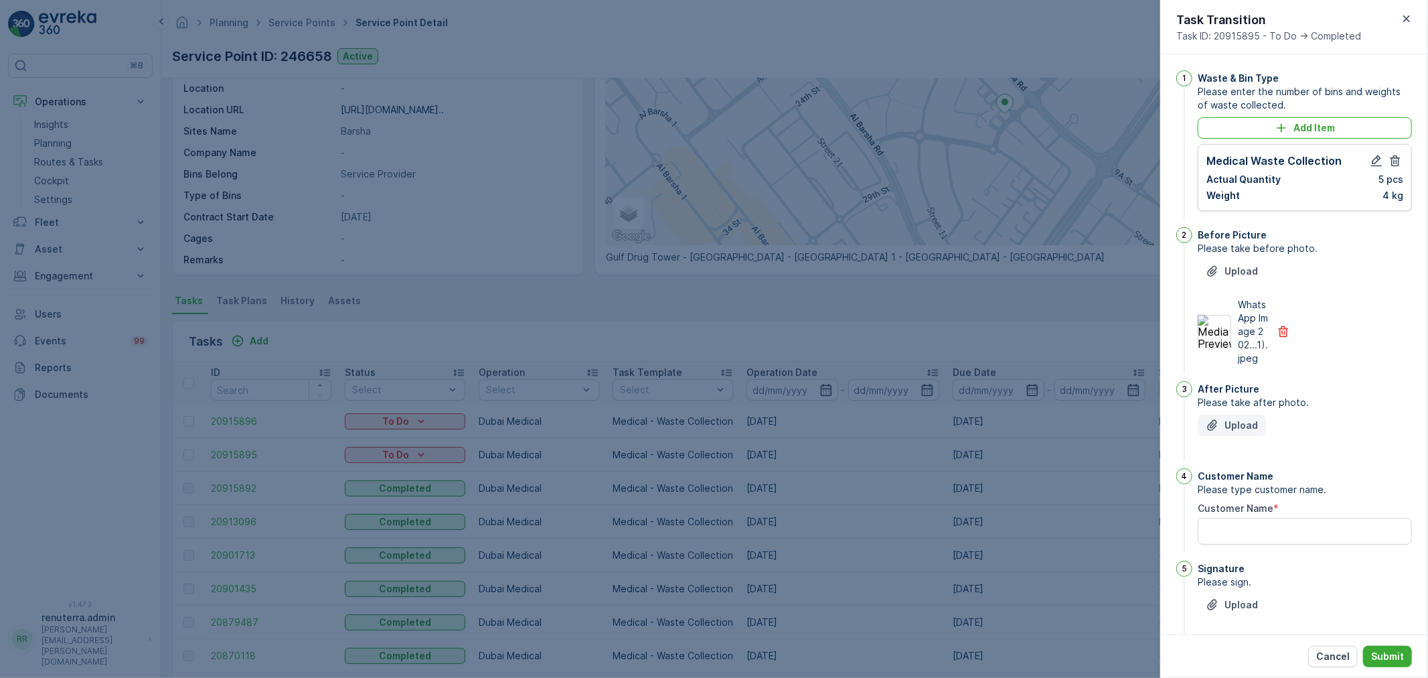
click at [1220, 432] on icon "Upload File" at bounding box center [1212, 425] width 13 height 13
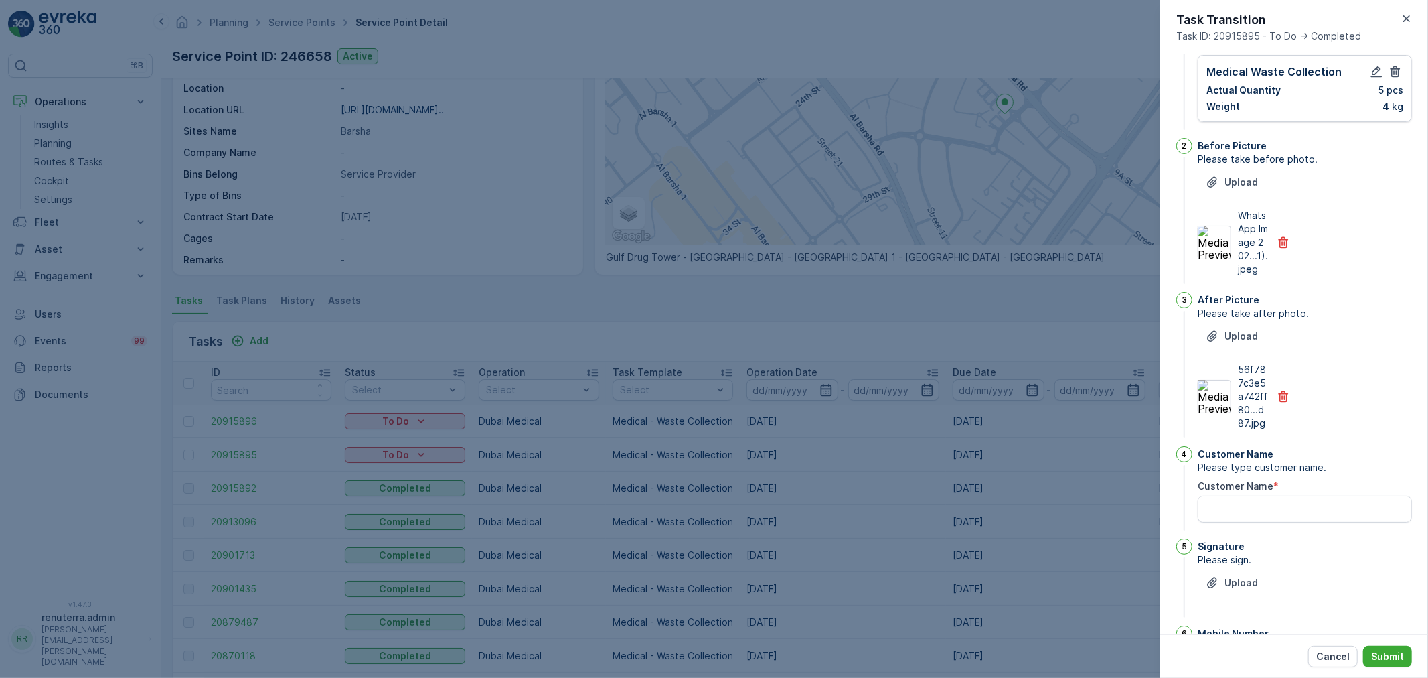
scroll to position [149, 0]
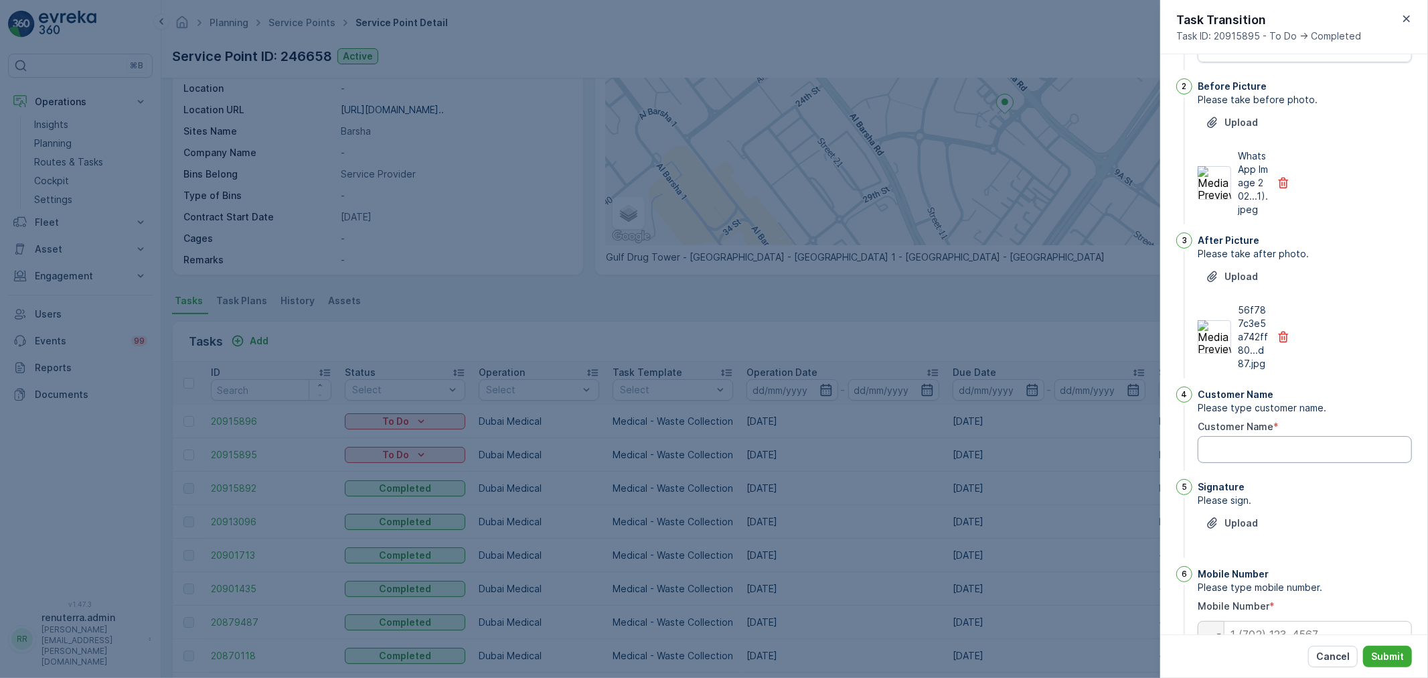
click at [1296, 463] on Name "Customer Name" at bounding box center [1305, 449] width 214 height 27
type Name "wayim"
click at [1227, 529] on p "Upload" at bounding box center [1241, 522] width 33 height 13
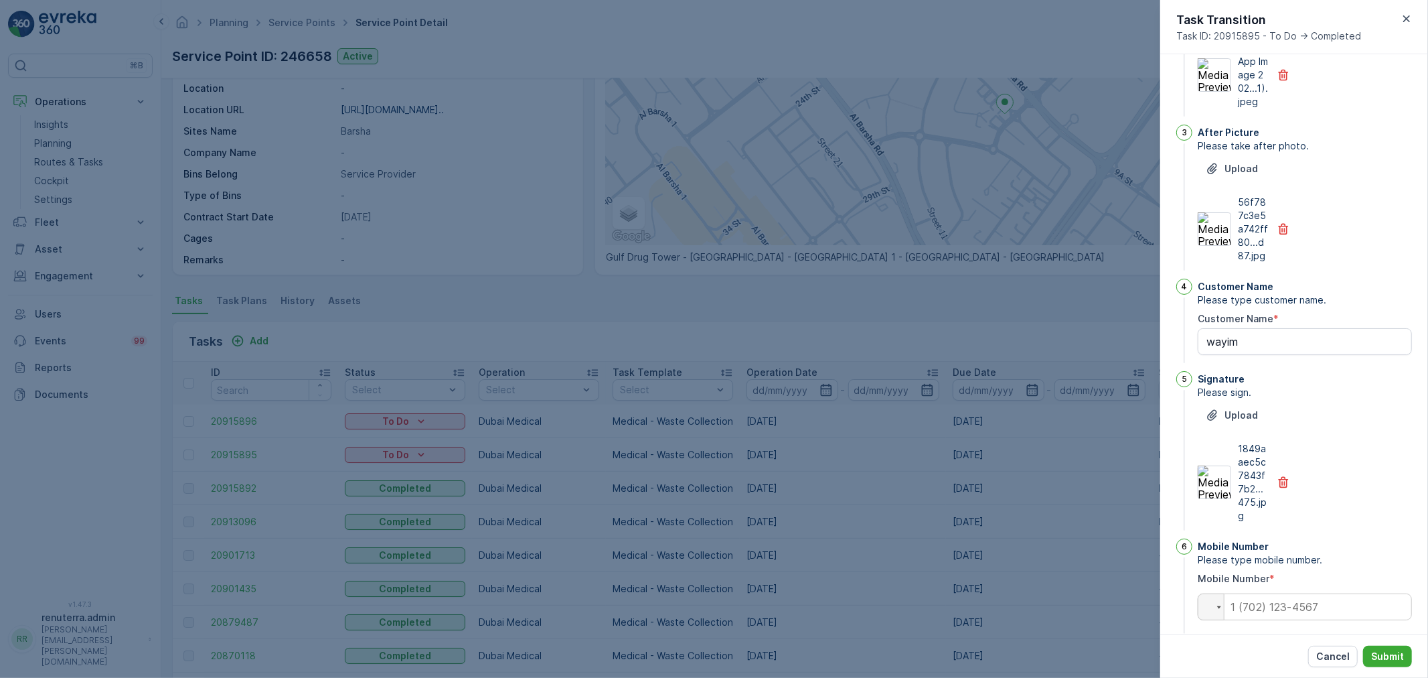
scroll to position [288, 0]
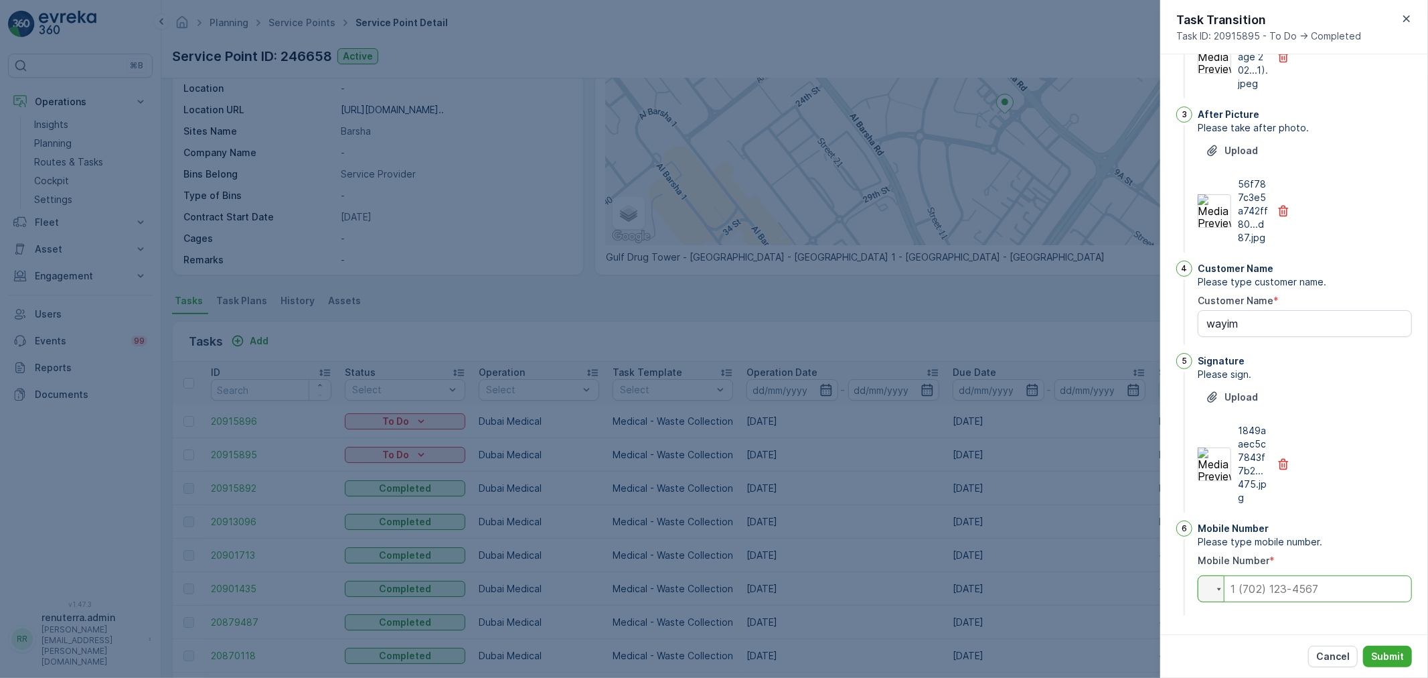
click at [1266, 595] on input "tel" at bounding box center [1305, 588] width 214 height 27
type input "054789874"
click at [1394, 653] on p "Submit" at bounding box center [1388, 656] width 33 height 13
